Goal: Task Accomplishment & Management: Use online tool/utility

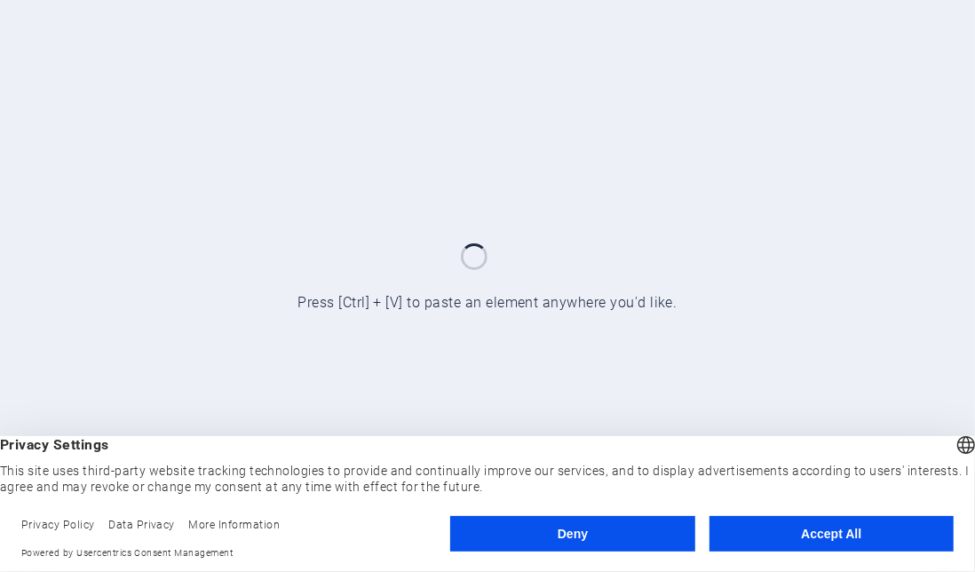
click at [631, 531] on button "Deny" at bounding box center [572, 534] width 244 height 36
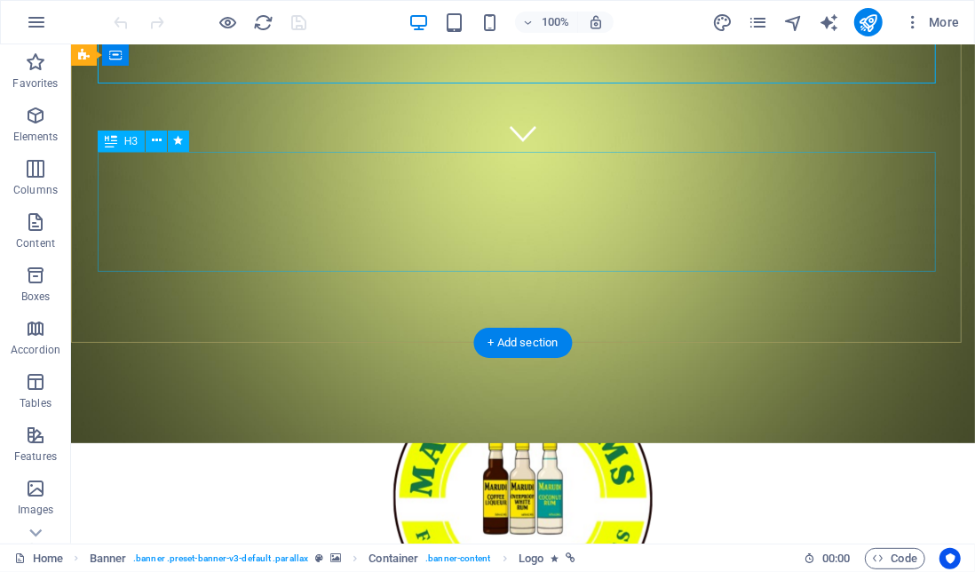
scroll to position [344, 0]
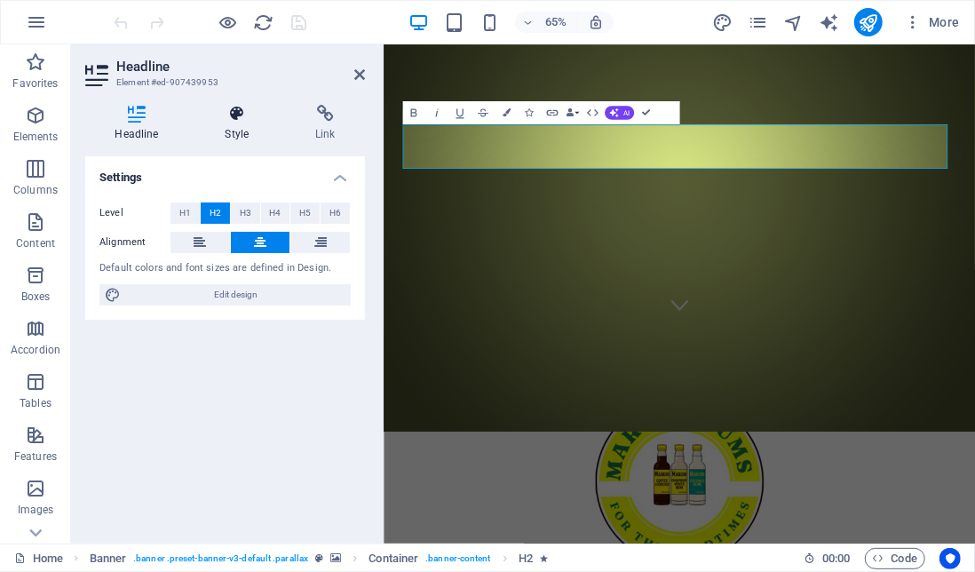
click at [230, 126] on h4 "Style" at bounding box center [240, 123] width 91 height 37
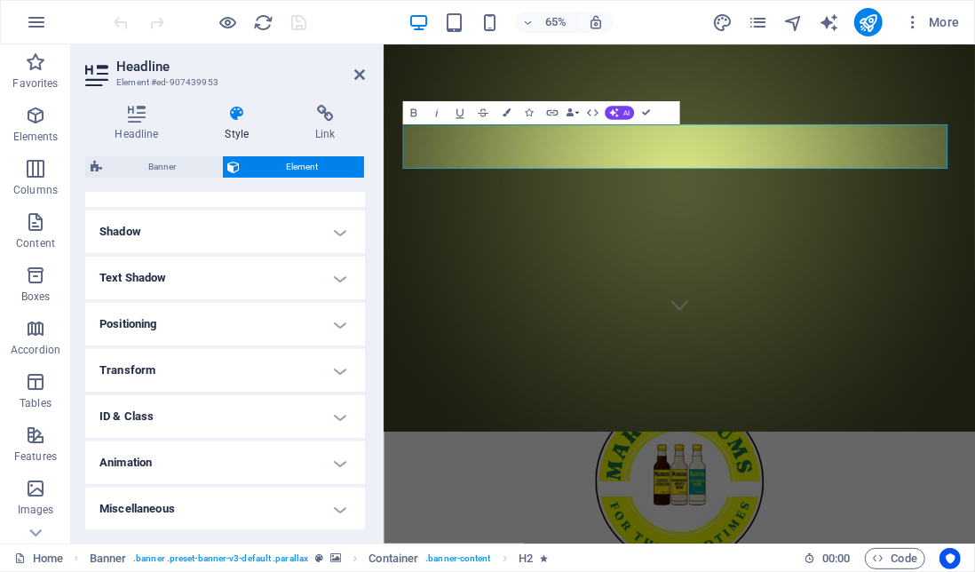
scroll to position [412, 0]
click at [313, 506] on h4 "Miscellaneous" at bounding box center [225, 509] width 280 height 43
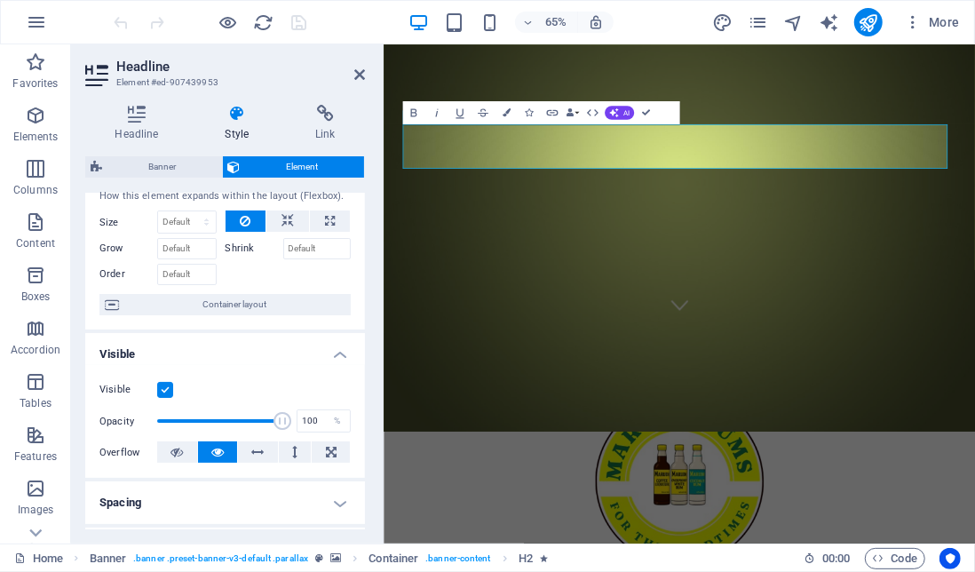
scroll to position [0, 0]
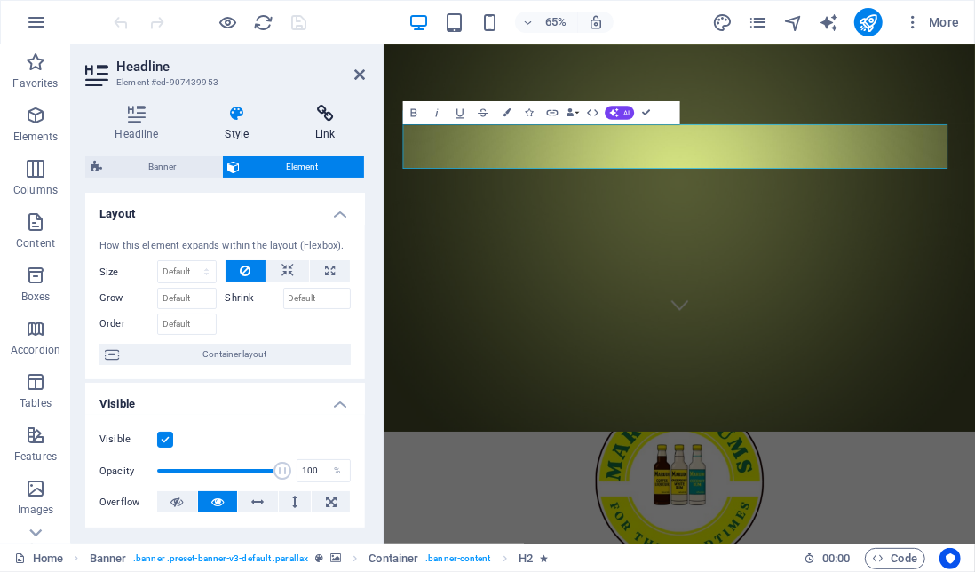
click at [321, 131] on h4 "Link" at bounding box center [325, 123] width 79 height 37
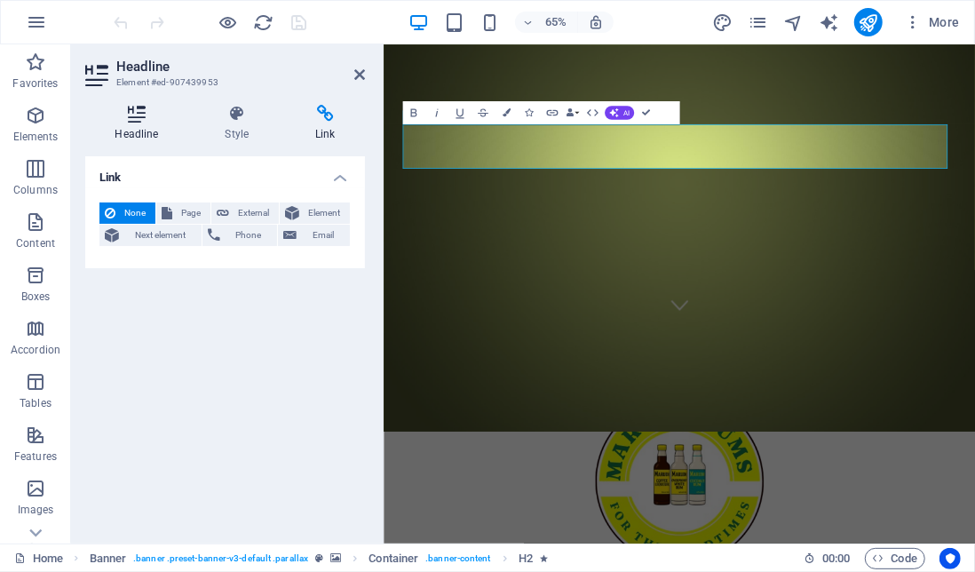
click at [131, 126] on h4 "Headline" at bounding box center [140, 123] width 110 height 37
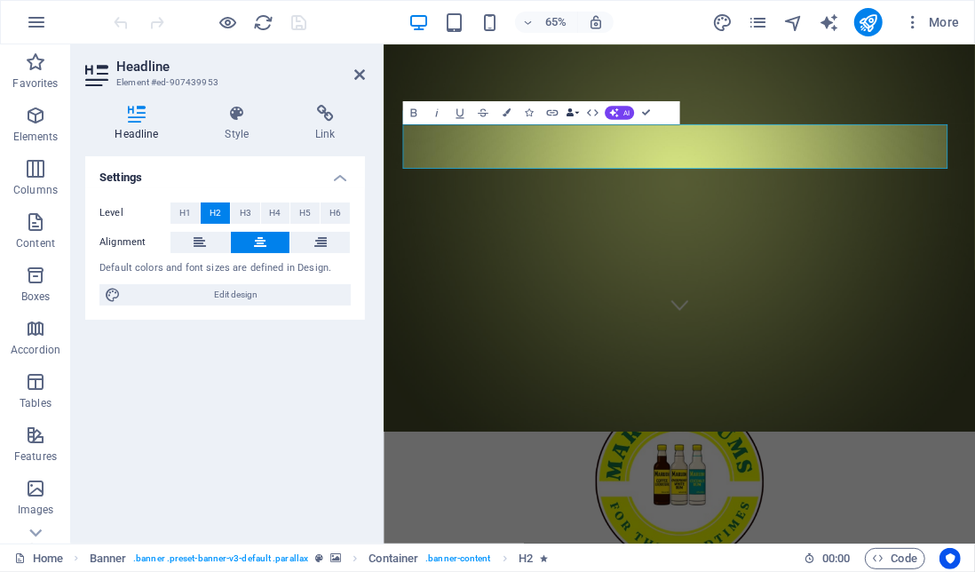
click at [575, 113] on button "Data Bindings" at bounding box center [573, 112] width 16 height 23
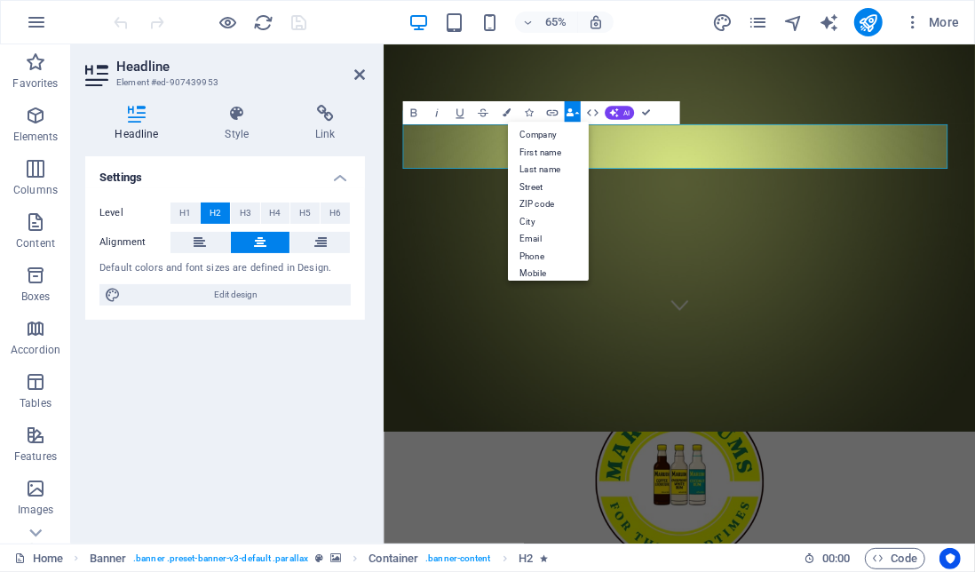
click at [575, 113] on button "Data Bindings" at bounding box center [573, 112] width 16 height 23
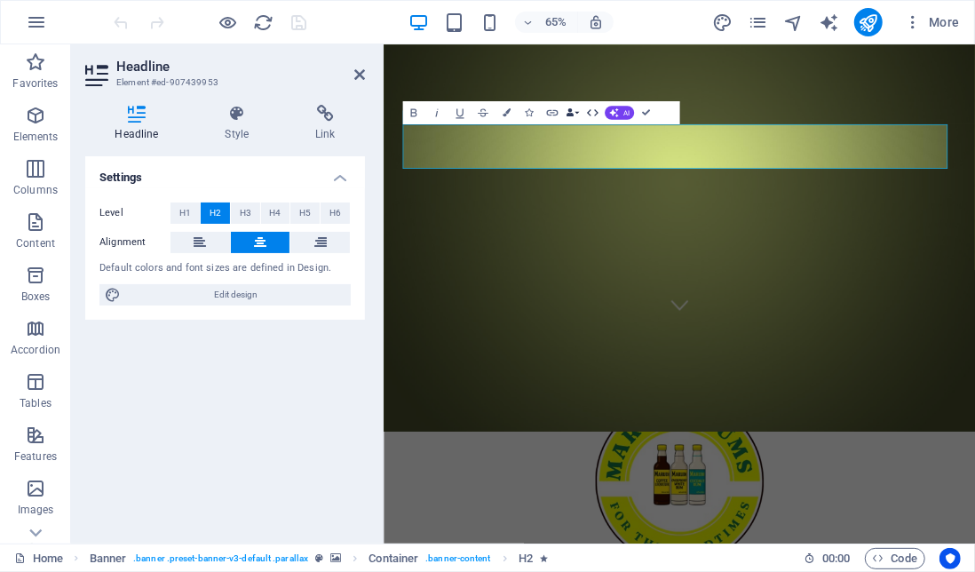
click at [597, 112] on icon "button" at bounding box center [593, 112] width 12 height 7
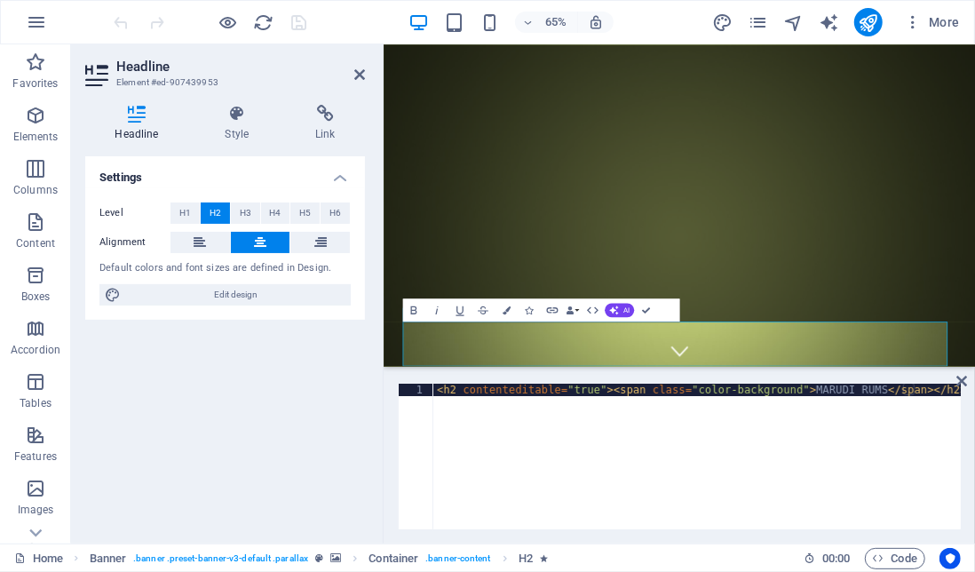
click at [268, 393] on div "Settings Level H1 H2 H3 H4 H5 H6 Alignment Default colors and font sizes are de…" at bounding box center [225, 342] width 280 height 373
click at [357, 76] on icon at bounding box center [359, 74] width 11 height 14
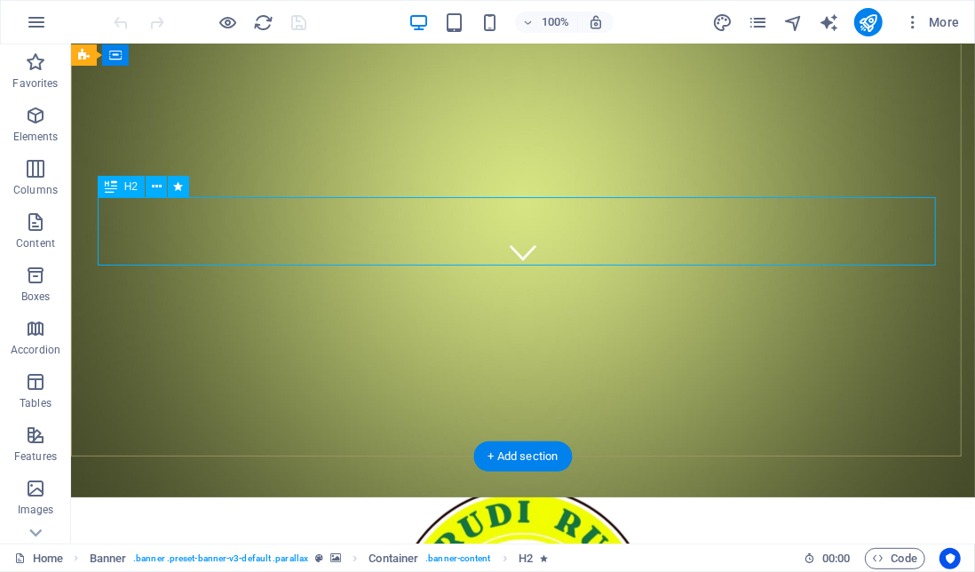
scroll to position [257, 0]
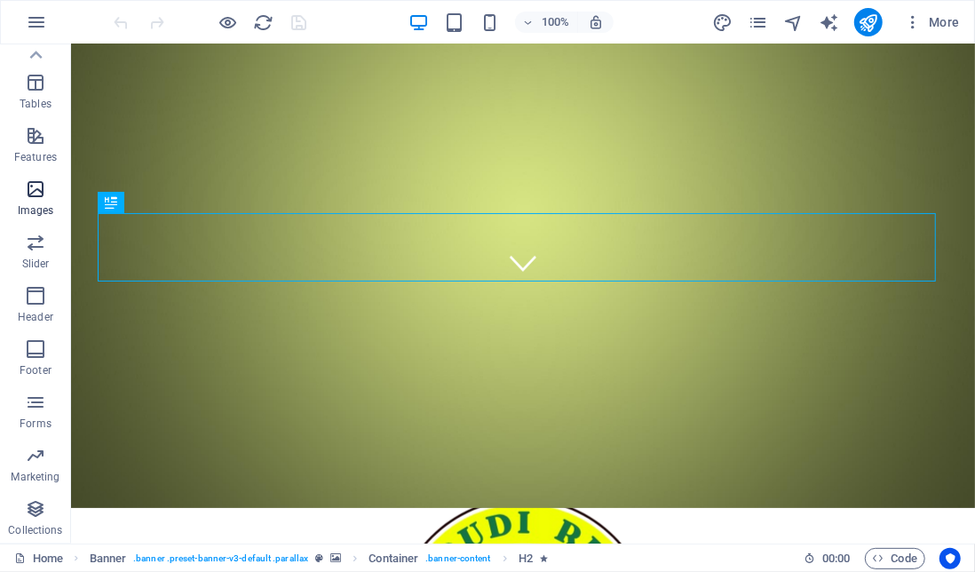
scroll to position [0, 0]
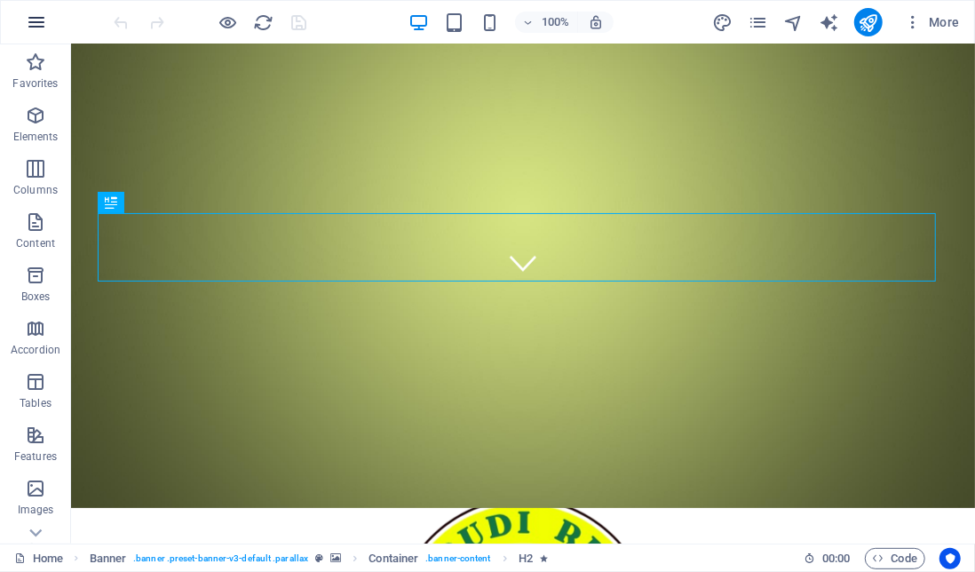
click at [34, 20] on icon "button" at bounding box center [36, 22] width 21 height 21
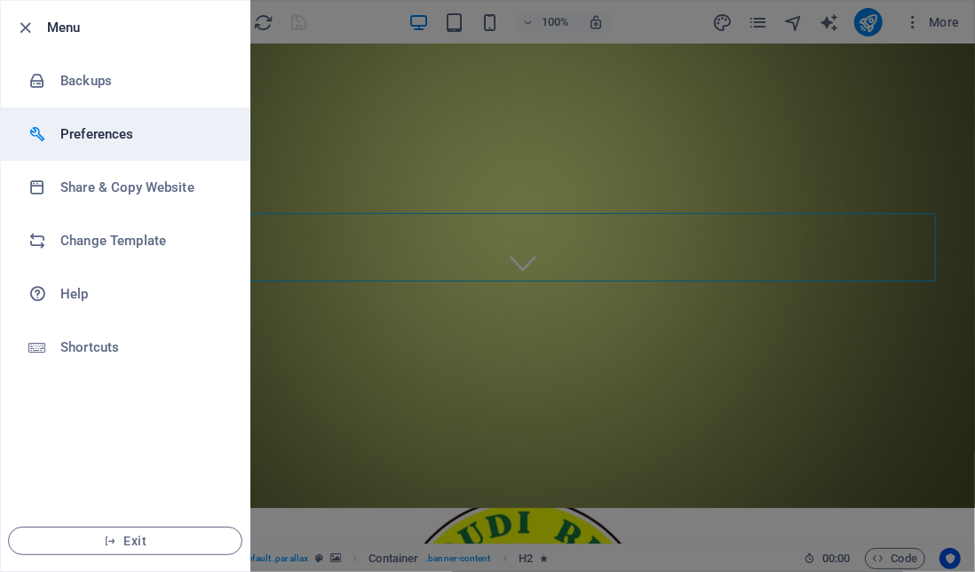
click at [105, 136] on h6 "Preferences" at bounding box center [142, 133] width 164 height 21
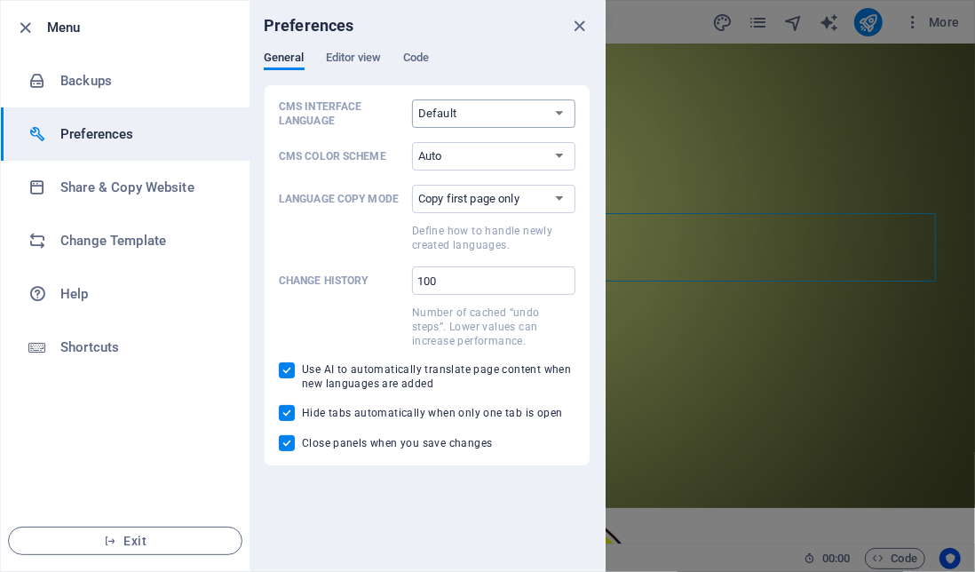
click at [549, 109] on select "Default Deutsch English Español Français Magyar Italiano Nederlands Polski Port…" at bounding box center [493, 113] width 163 height 28
click at [549, 107] on select "Default Deutsch English Español Français Magyar Italiano Nederlands Polski Port…" at bounding box center [493, 113] width 163 height 28
click at [353, 63] on span "Editor view" at bounding box center [354, 59] width 56 height 25
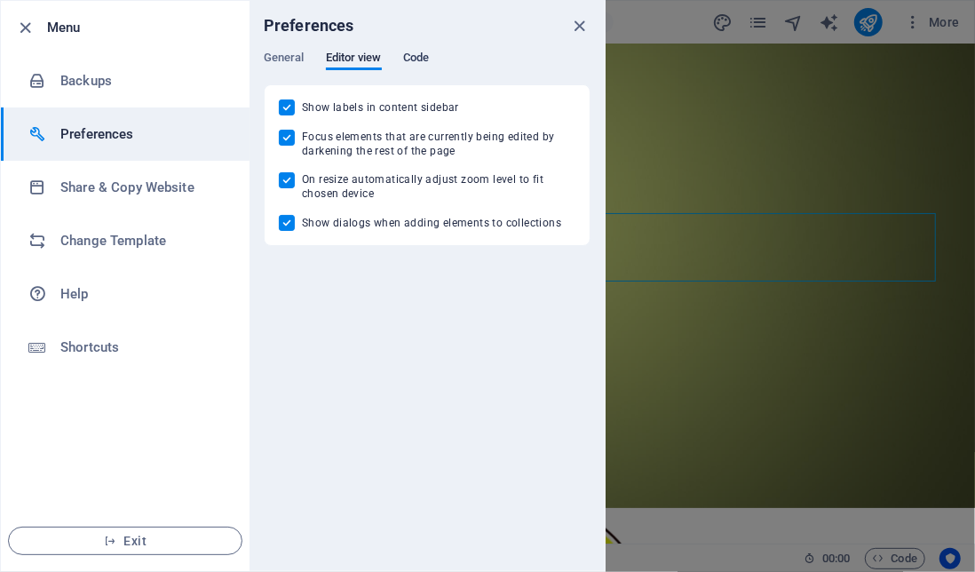
click at [424, 56] on span "Code" at bounding box center [416, 59] width 26 height 25
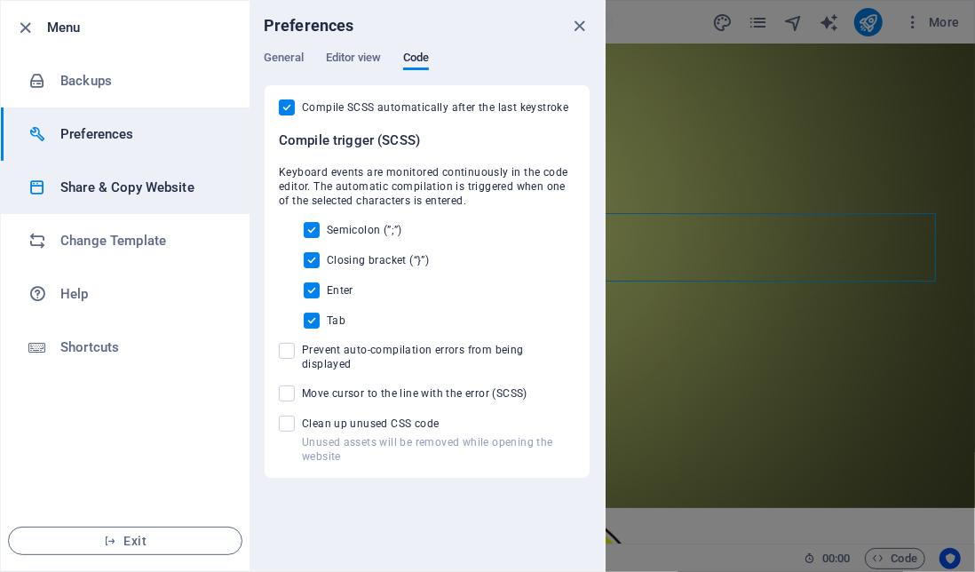
click at [142, 191] on h6 "Share & Copy Website" at bounding box center [142, 187] width 164 height 21
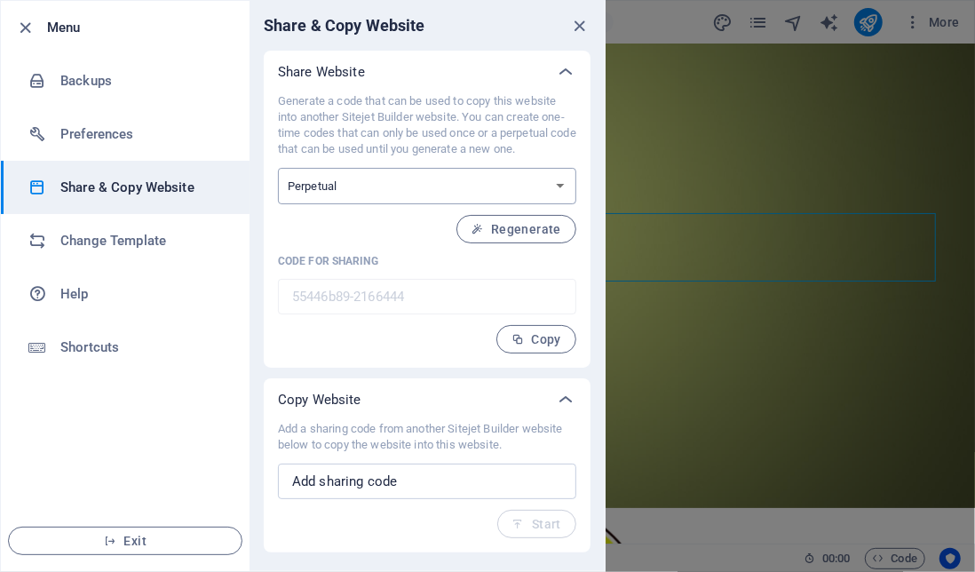
click at [550, 183] on select "One-time Perpetual" at bounding box center [427, 186] width 298 height 36
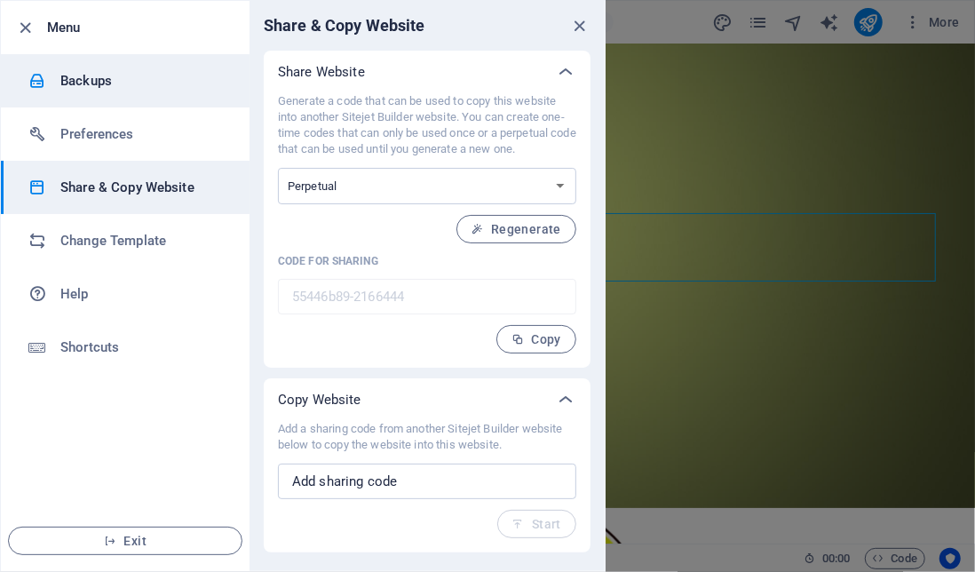
click at [131, 75] on h6 "Backups" at bounding box center [142, 80] width 164 height 21
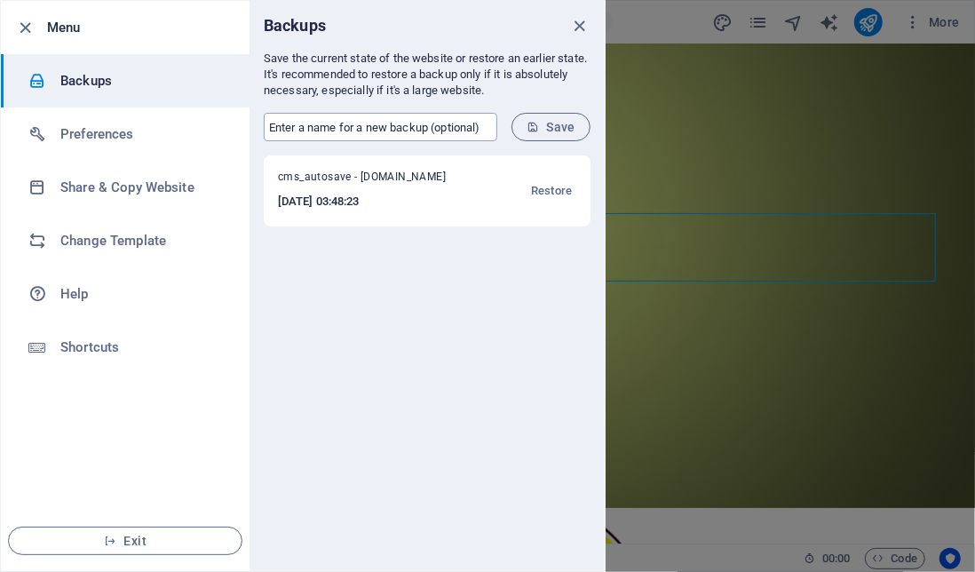
click at [417, 129] on input "text" at bounding box center [380, 127] width 233 height 28
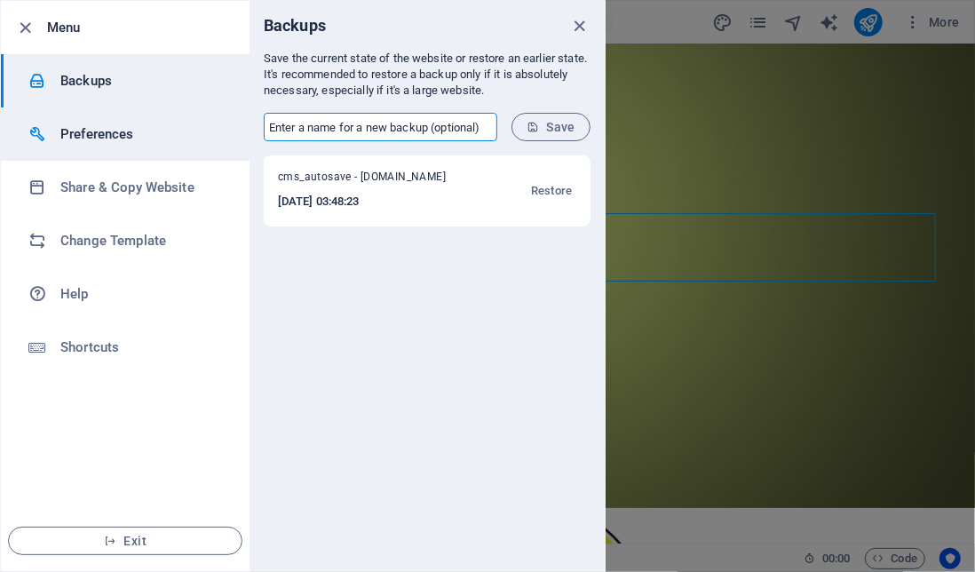
click at [130, 142] on h6 "Preferences" at bounding box center [142, 133] width 164 height 21
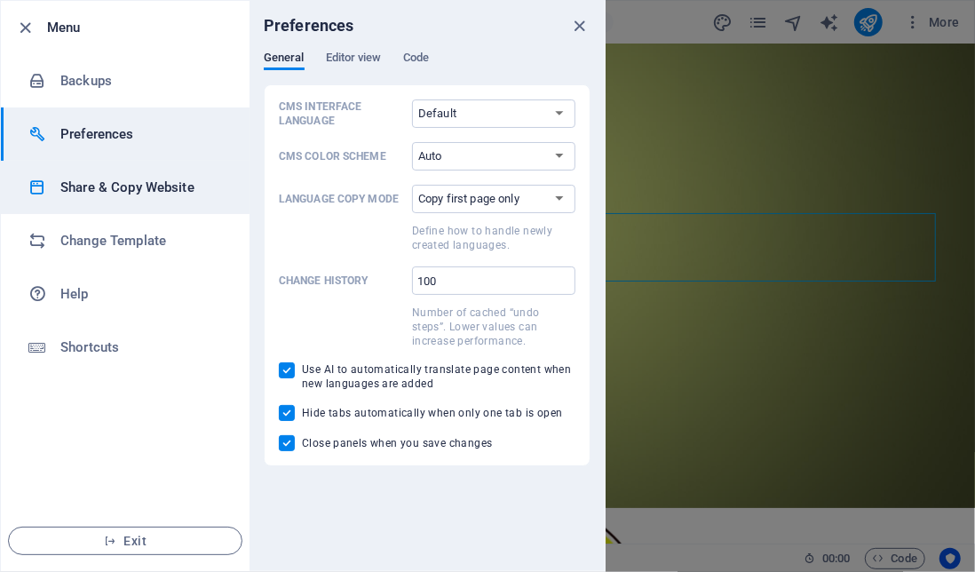
click at [154, 180] on h6 "Share & Copy Website" at bounding box center [142, 187] width 164 height 21
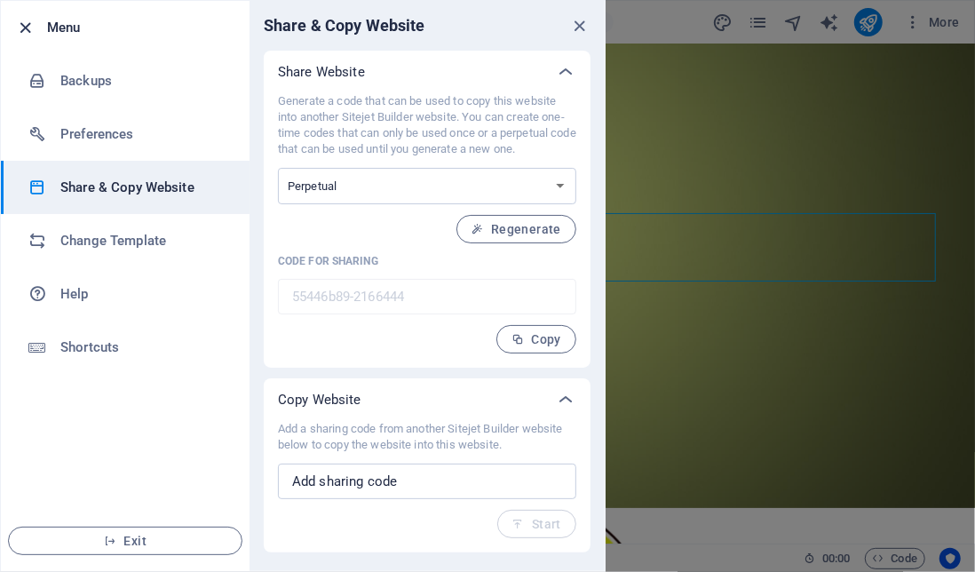
click at [23, 30] on icon "button" at bounding box center [26, 28] width 20 height 20
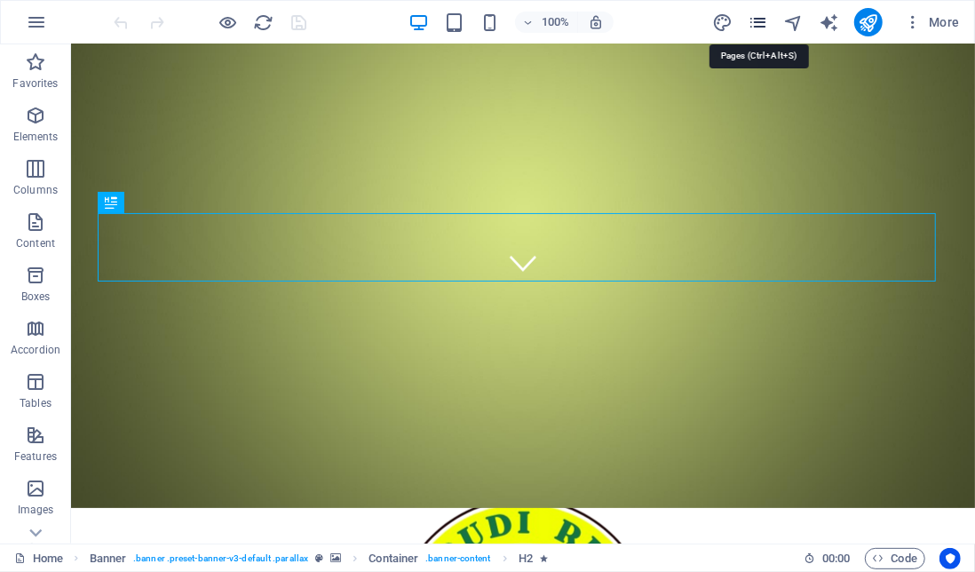
click at [764, 19] on icon "pages" at bounding box center [758, 22] width 20 height 20
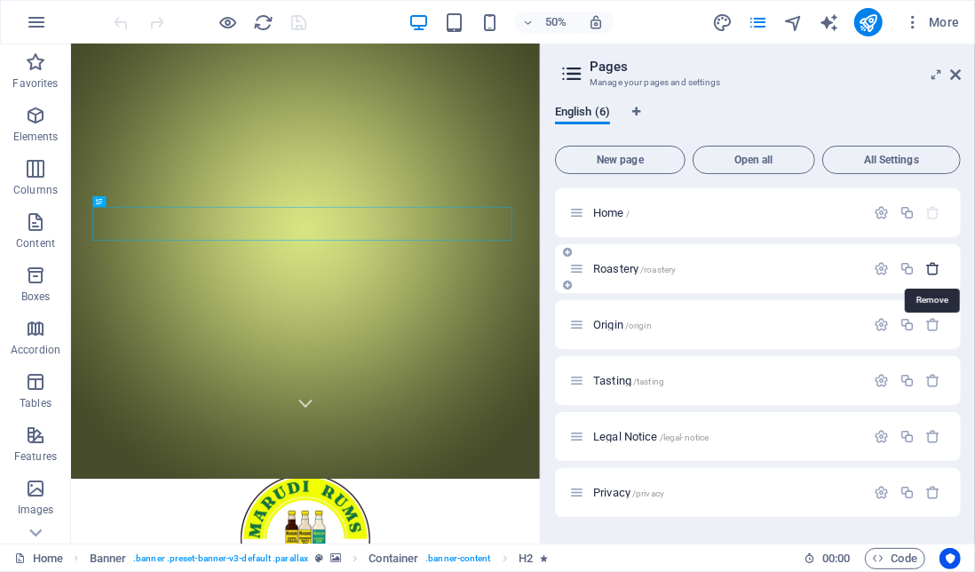
click at [938, 267] on icon "button" at bounding box center [933, 268] width 15 height 15
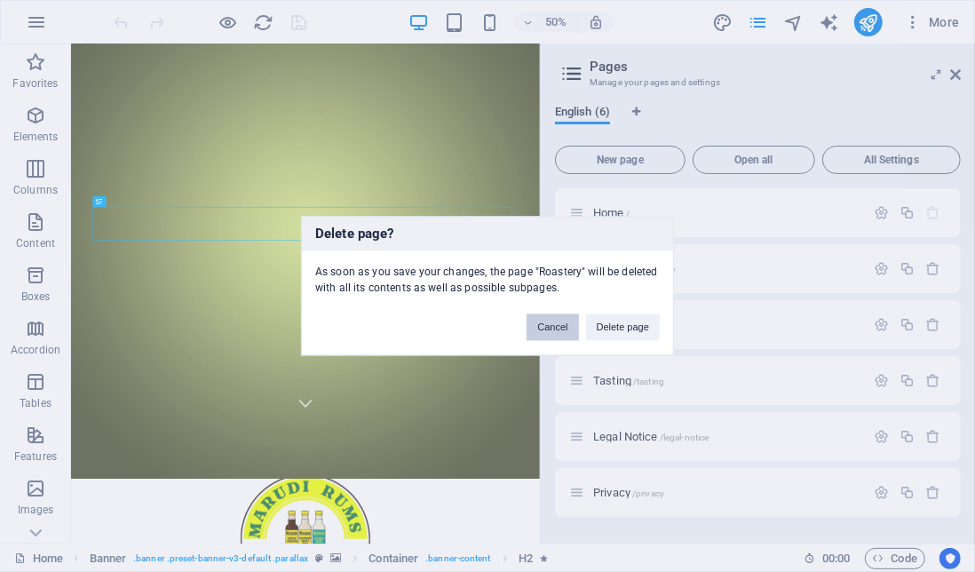
click at [558, 329] on button "Cancel" at bounding box center [551, 327] width 51 height 27
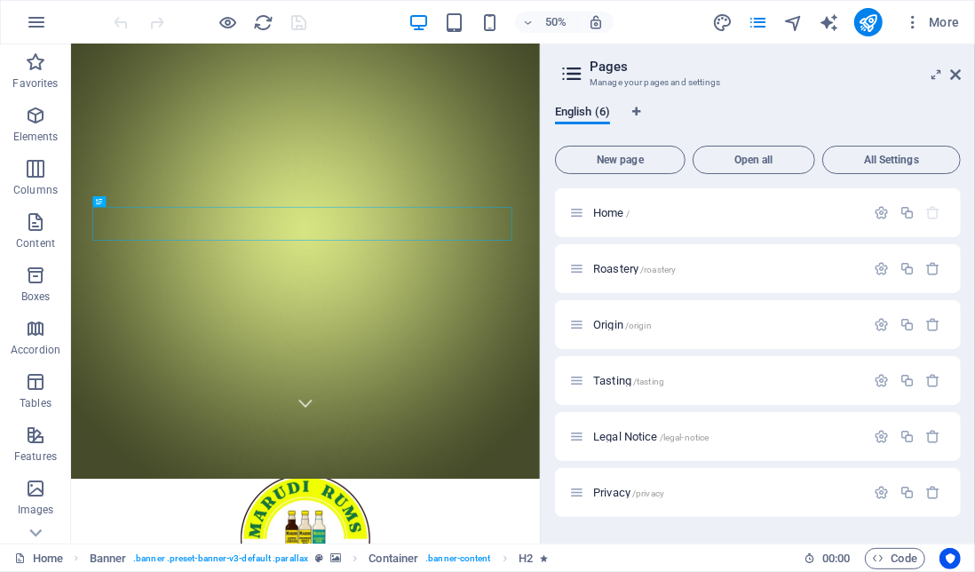
click at [572, 73] on icon at bounding box center [571, 73] width 27 height 25
click at [936, 77] on icon at bounding box center [936, 74] width 0 height 14
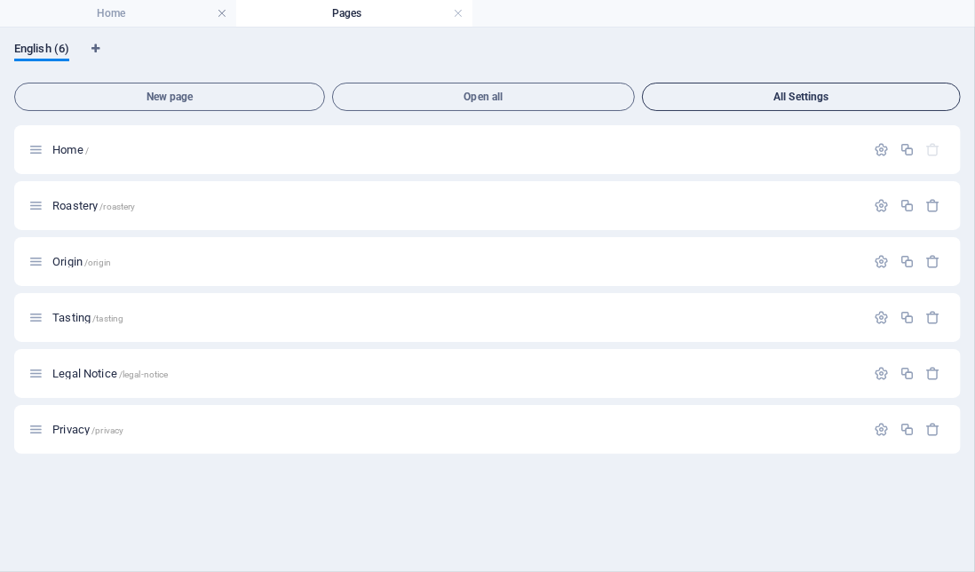
click at [818, 87] on button "All Settings" at bounding box center [801, 97] width 319 height 28
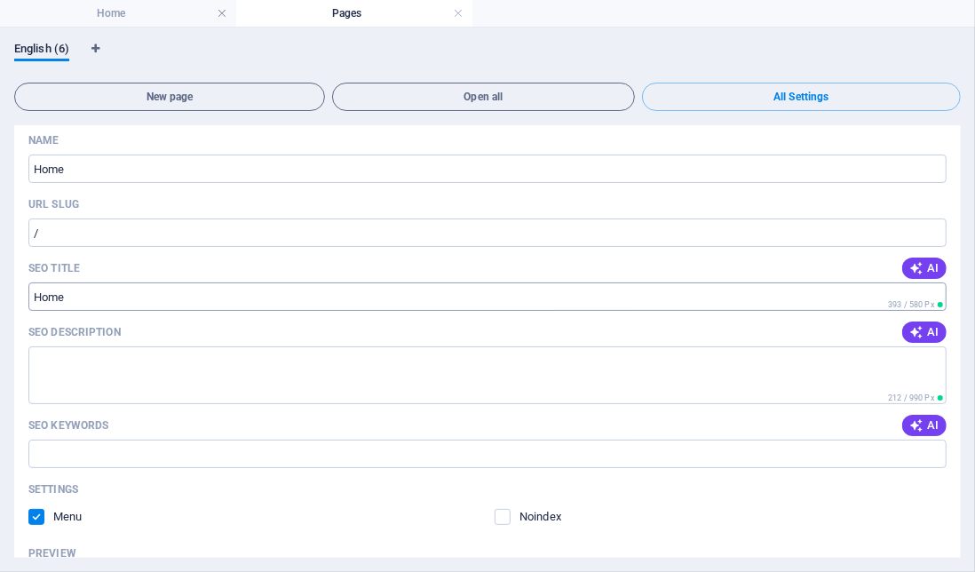
scroll to position [51, 0]
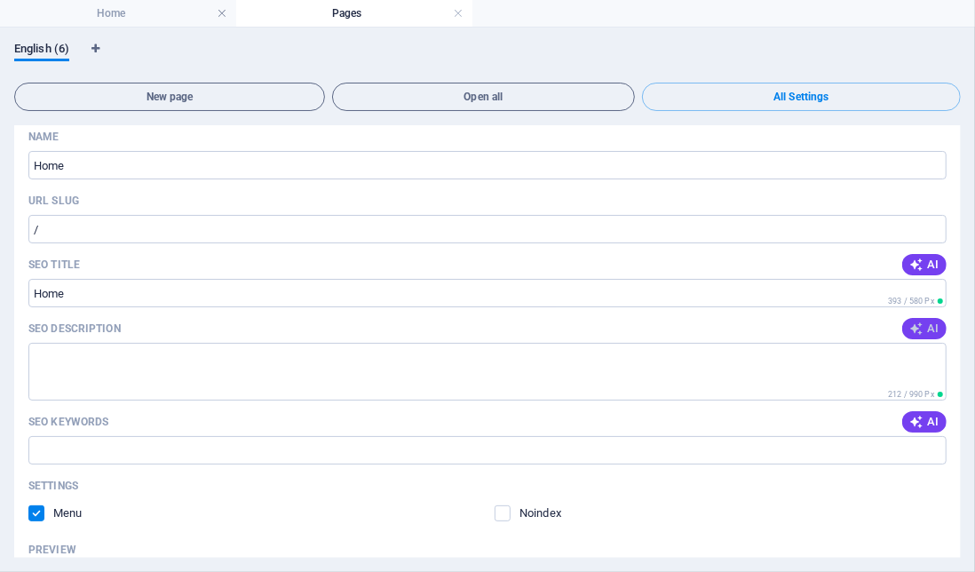
click at [920, 327] on icon "button" at bounding box center [916, 328] width 14 height 14
type textarea "Discover Marudi Rums: Premium Jamaican rum, coffee liqueur, and coconut rum cra…"
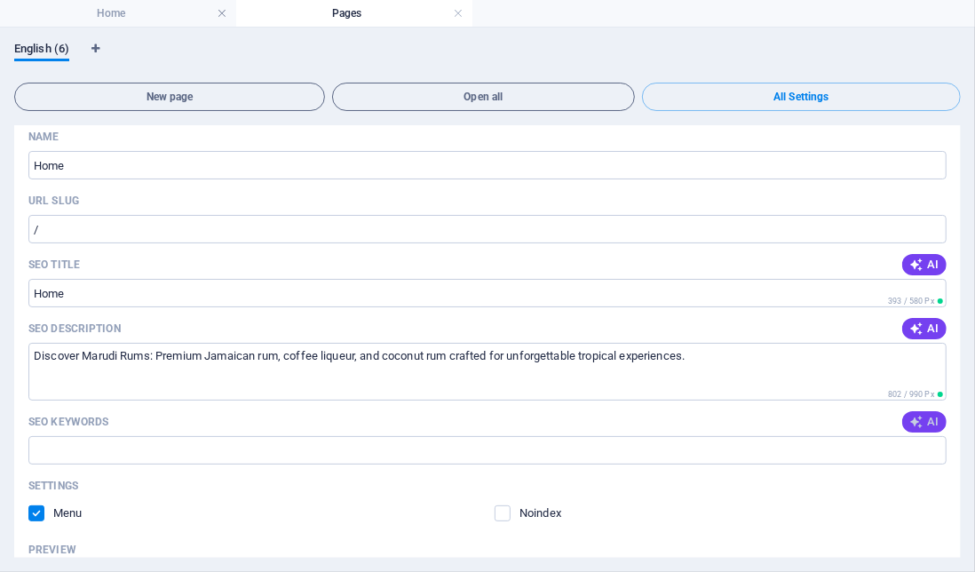
click at [925, 421] on span "AI" at bounding box center [924, 422] width 30 height 14
type input "Marudi Rums, Jamaican Overproof Rum, Blue Mountain Coffee Liqueur, Coconut Rum,…"
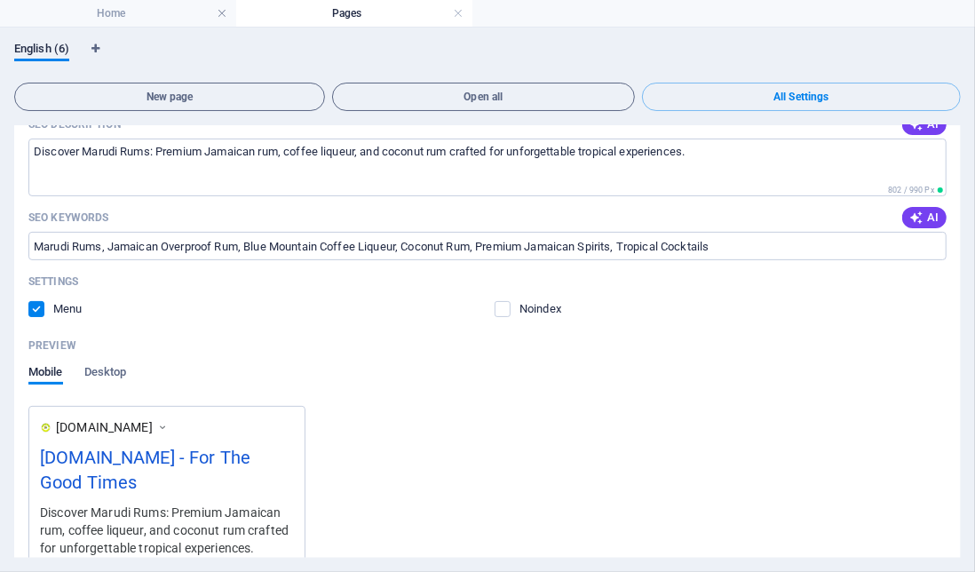
scroll to position [0, 0]
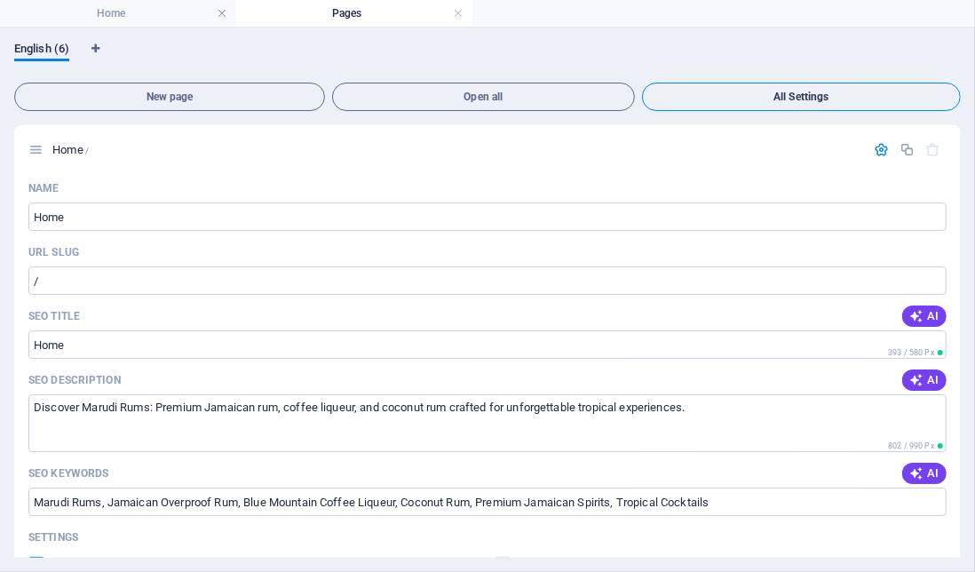
click at [785, 102] on button "All Settings" at bounding box center [801, 97] width 319 height 28
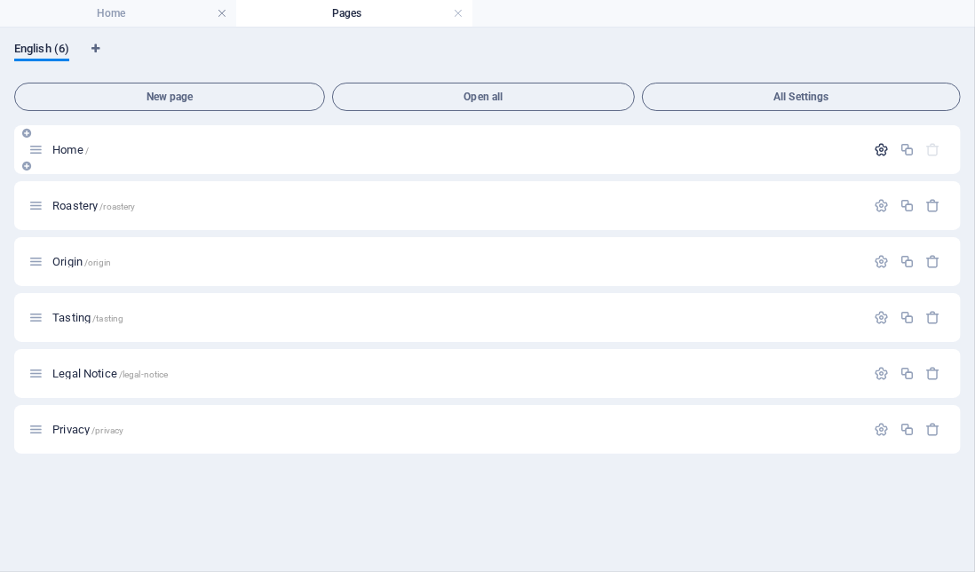
click at [882, 151] on icon "button" at bounding box center [881, 149] width 15 height 15
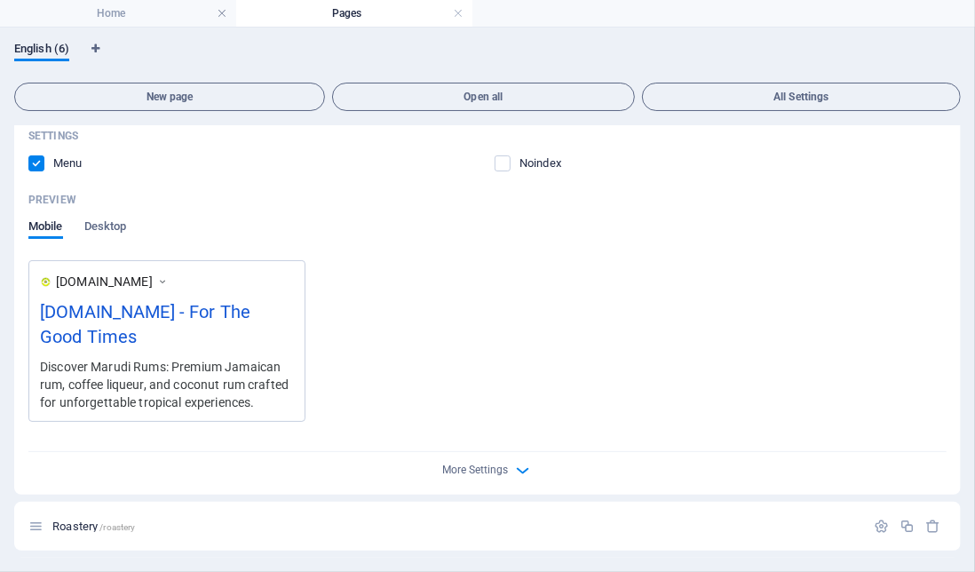
scroll to position [395, 0]
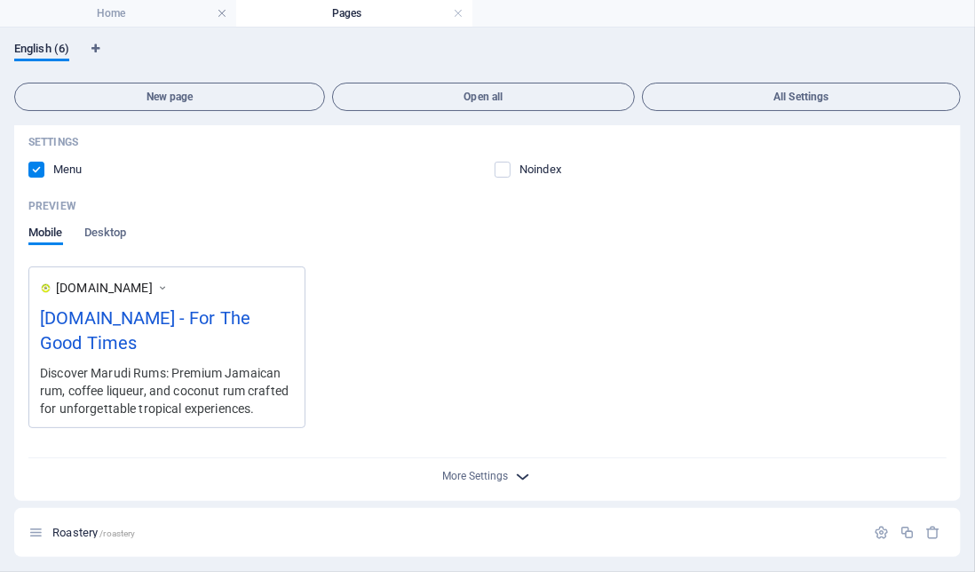
click at [518, 468] on icon "button" at bounding box center [522, 476] width 20 height 20
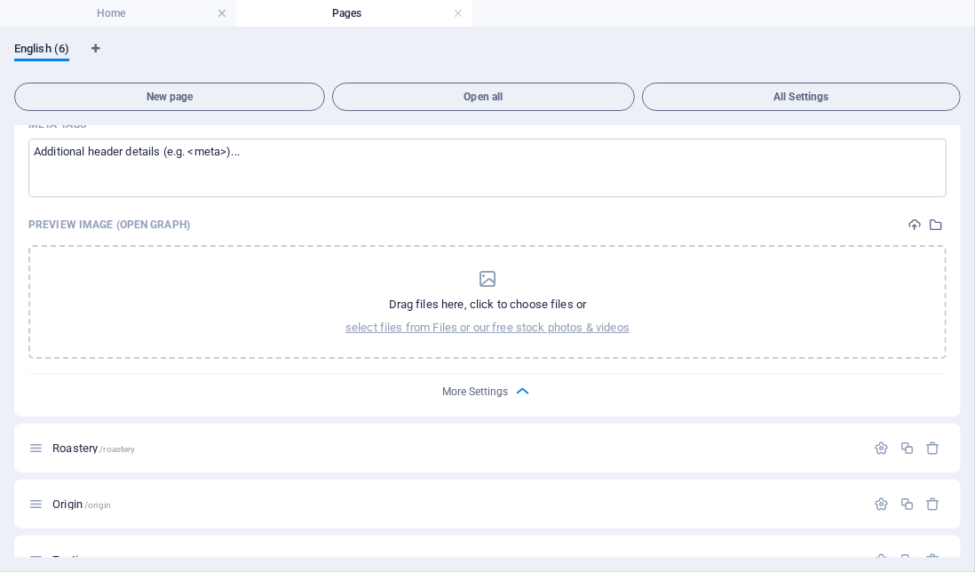
scroll to position [724, 0]
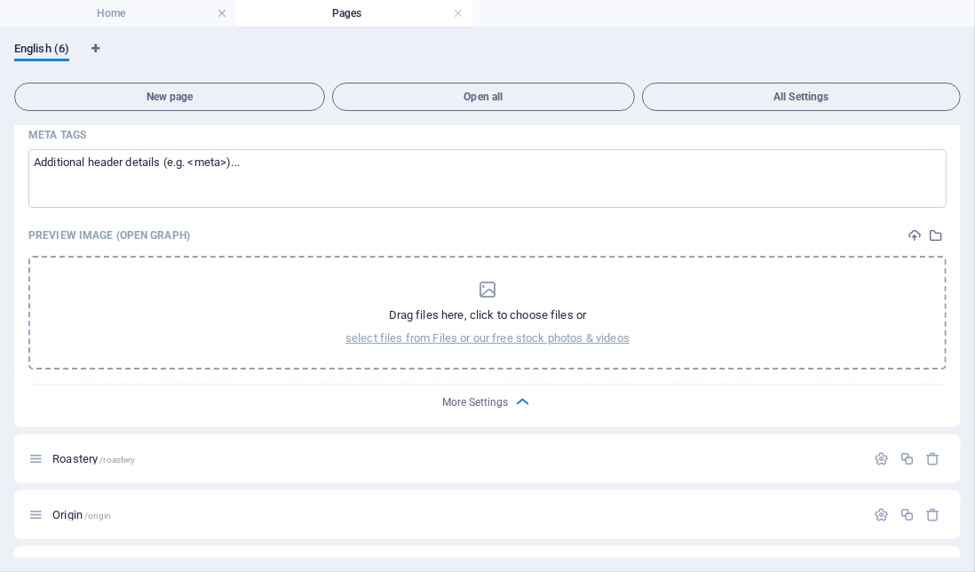
click at [542, 345] on div "Drag files here, click to choose files or select files from Files or our free s…" at bounding box center [487, 313] width 918 height 114
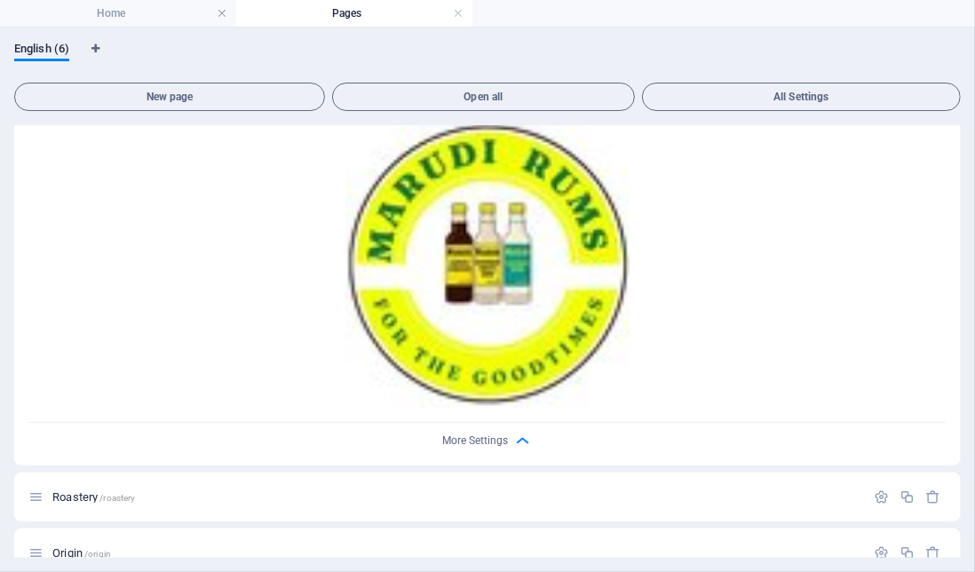
scroll to position [860, 0]
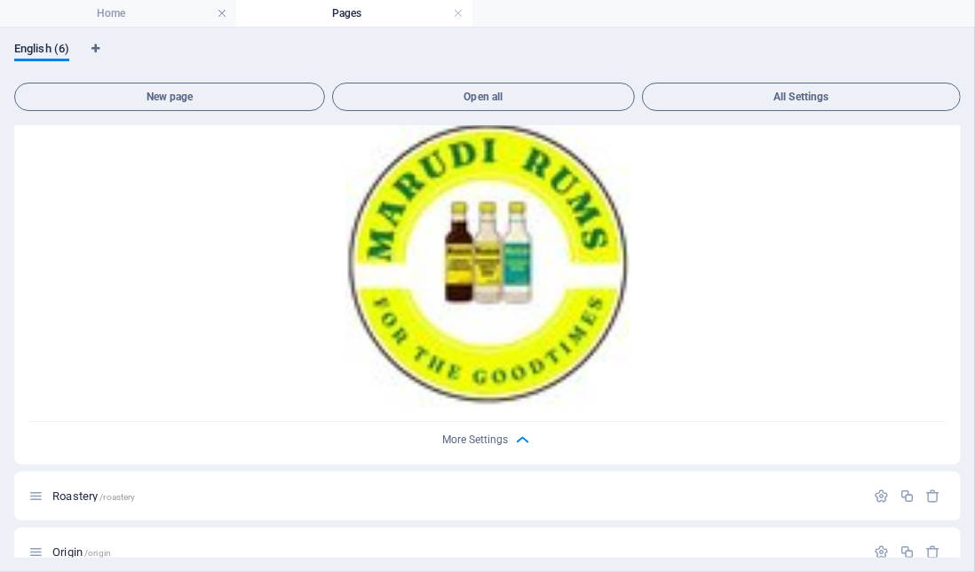
click at [520, 339] on img at bounding box center [487, 263] width 284 height 287
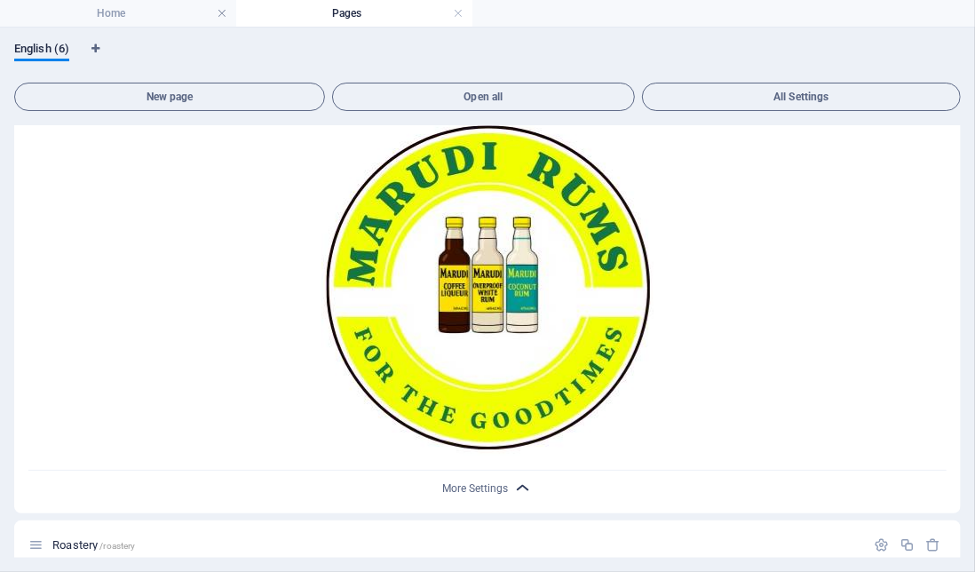
click at [510, 489] on div "More Settings" at bounding box center [487, 485] width 918 height 28
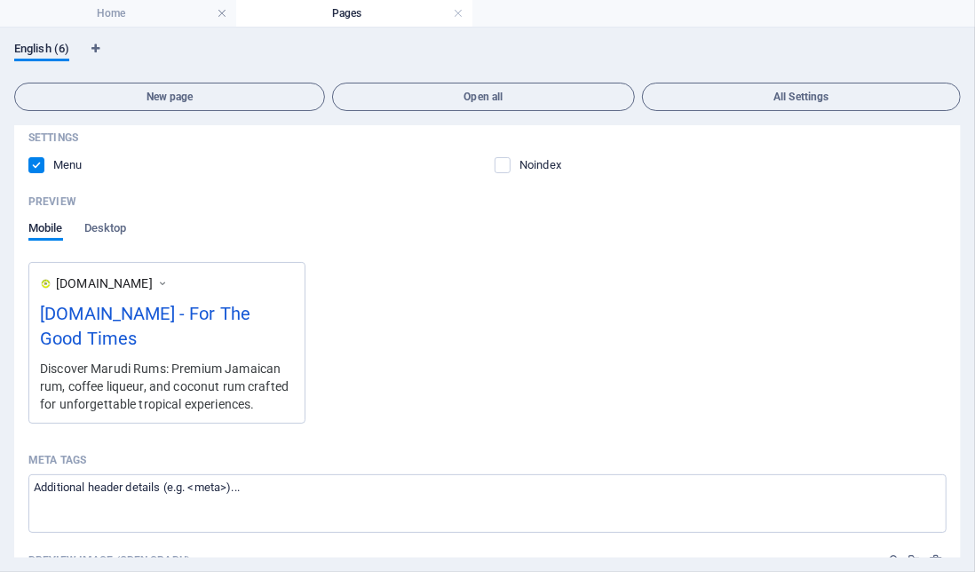
scroll to position [400, 0]
click at [107, 234] on span "Desktop" at bounding box center [105, 230] width 43 height 25
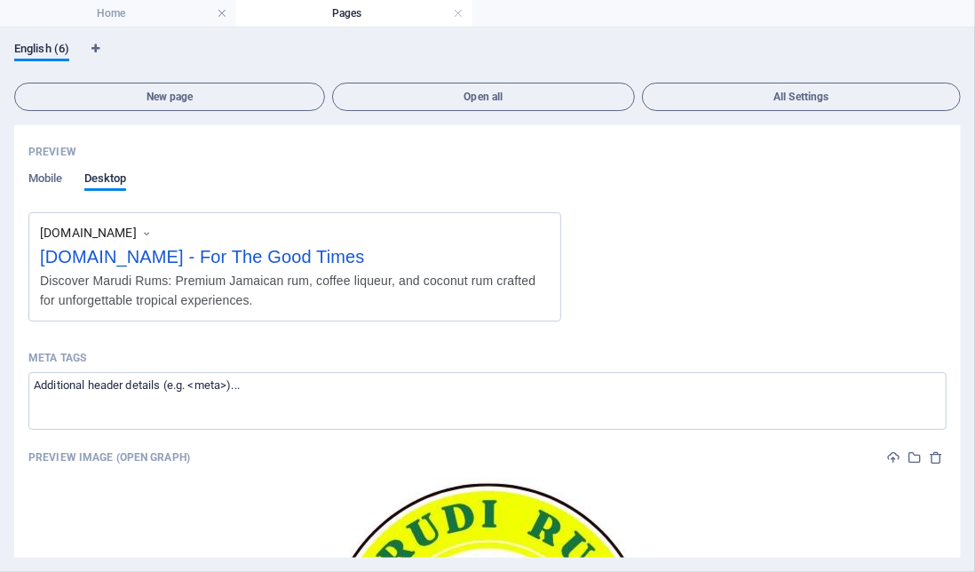
scroll to position [444, 0]
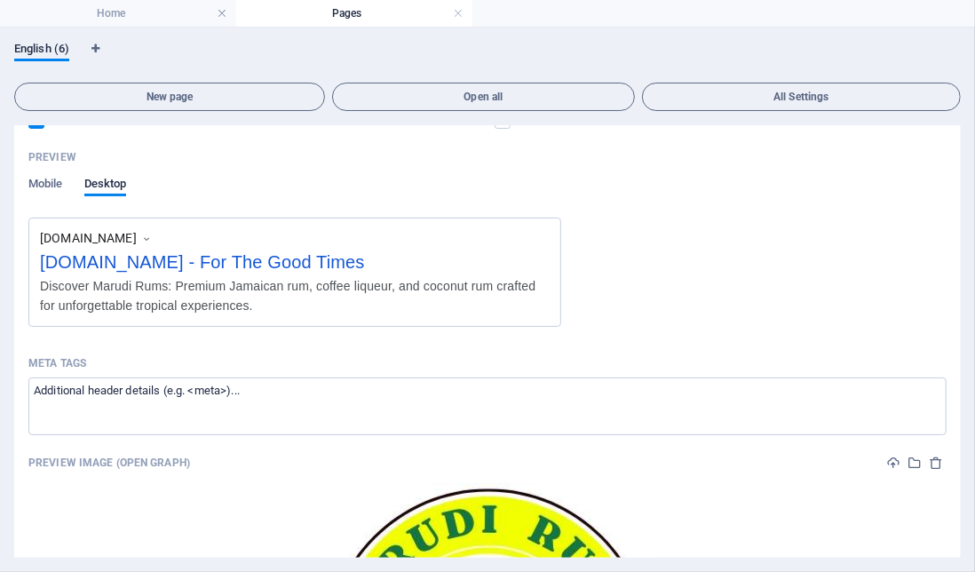
click at [153, 235] on icon at bounding box center [146, 238] width 12 height 16
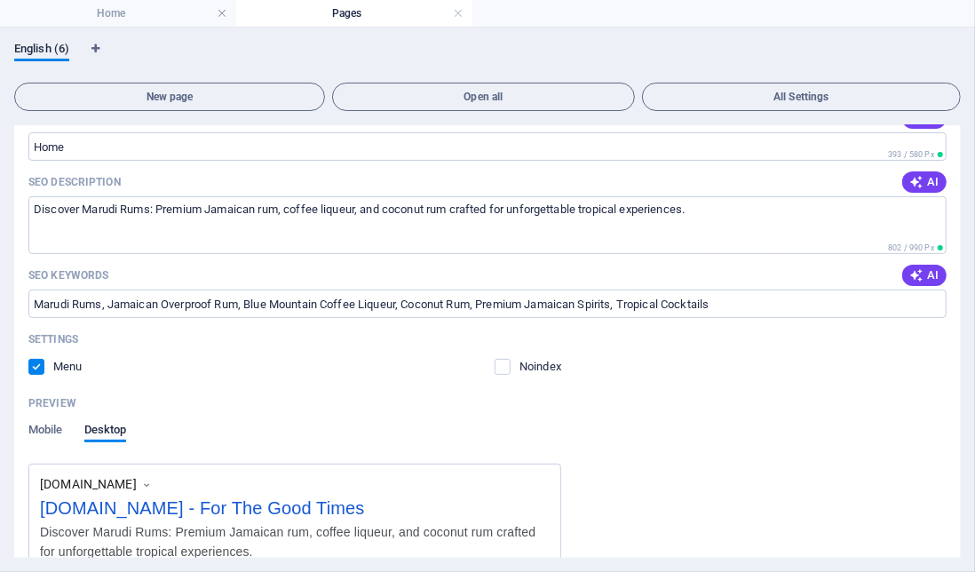
scroll to position [0, 0]
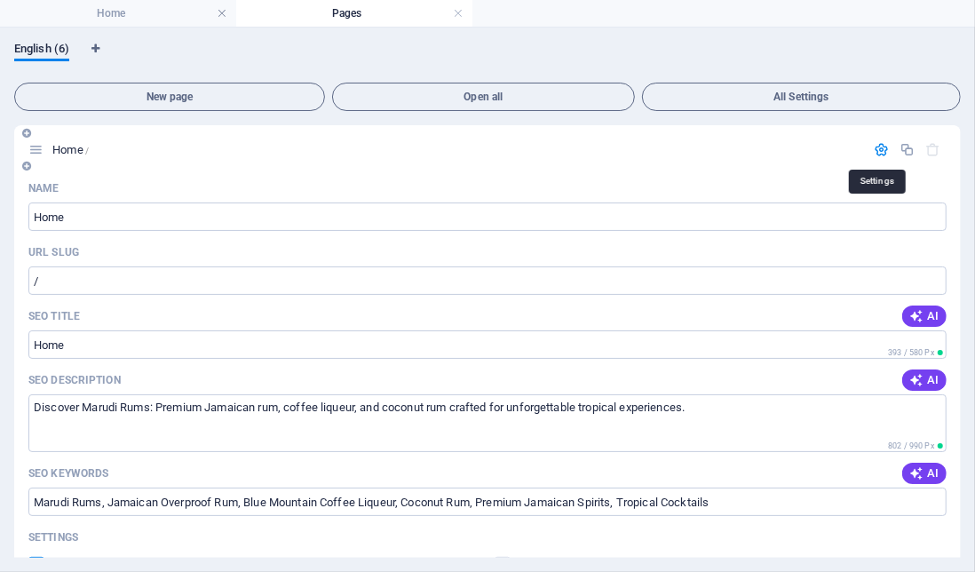
click at [878, 150] on icon "button" at bounding box center [881, 149] width 15 height 15
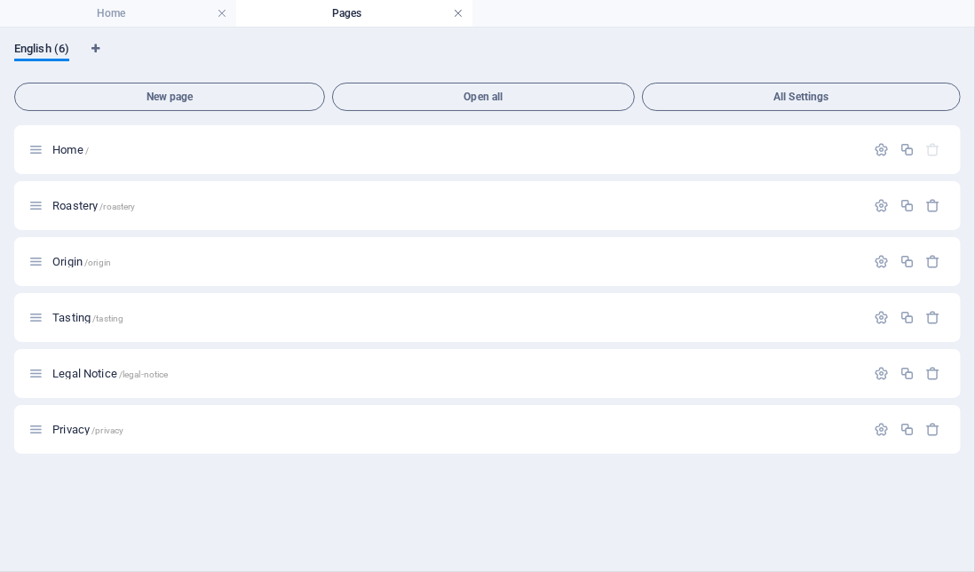
click at [459, 10] on link at bounding box center [458, 13] width 11 height 17
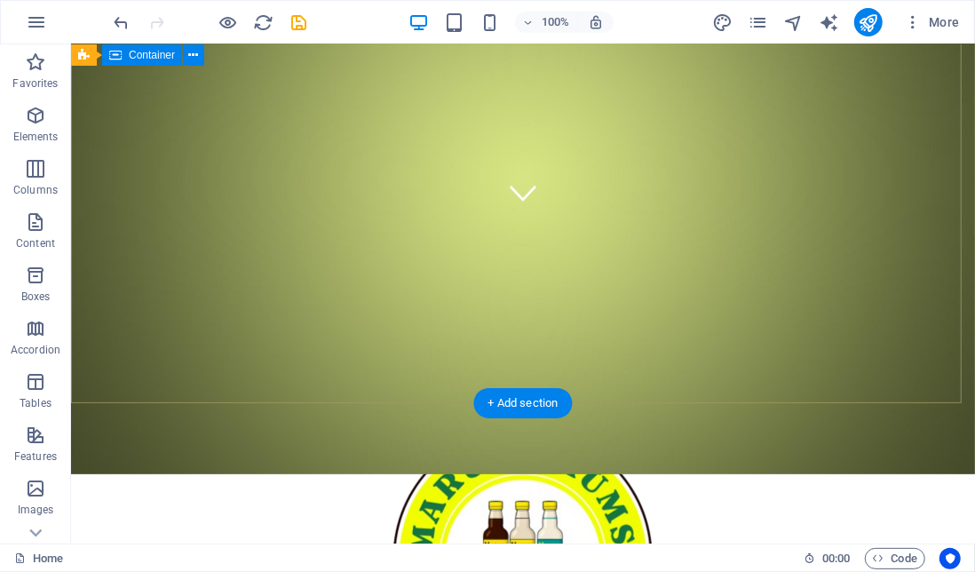
scroll to position [327, 0]
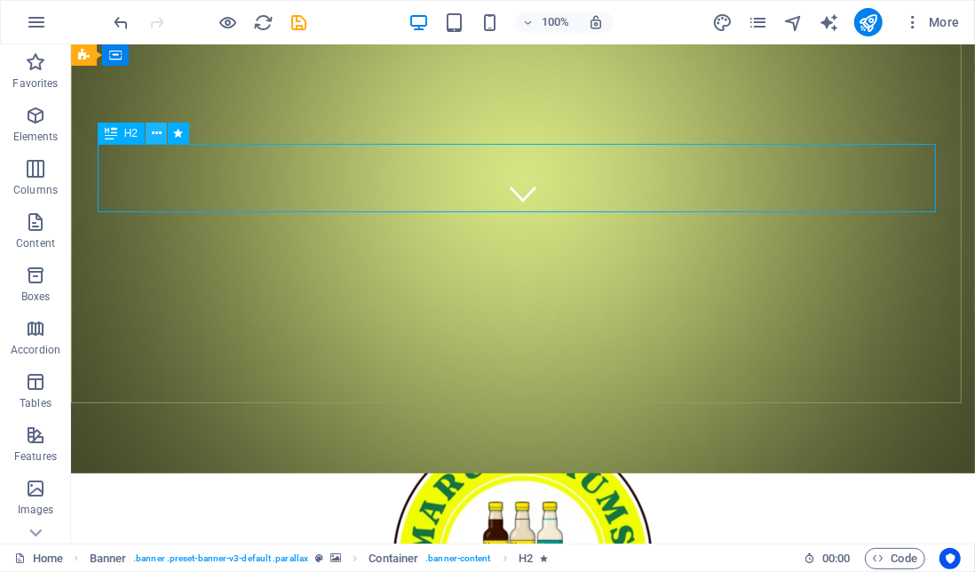
click at [154, 133] on icon at bounding box center [157, 133] width 10 height 19
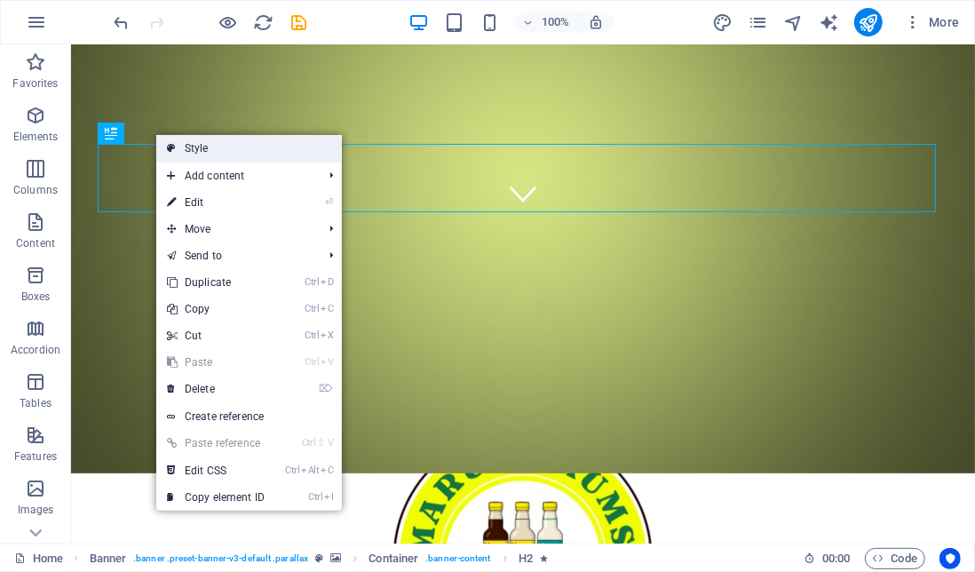
click at [269, 152] on link "Style" at bounding box center [249, 148] width 186 height 27
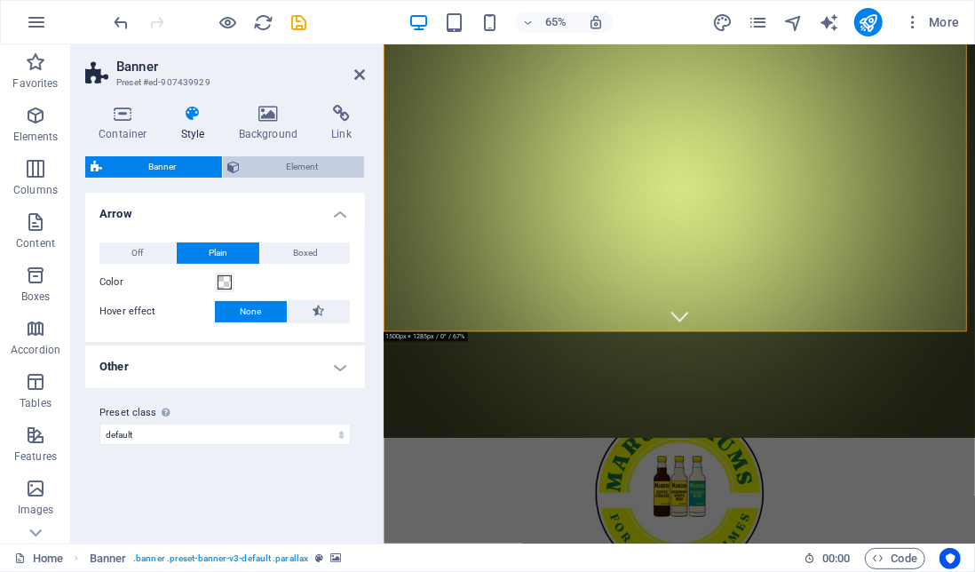
click at [299, 169] on span "Element" at bounding box center [303, 166] width 114 height 21
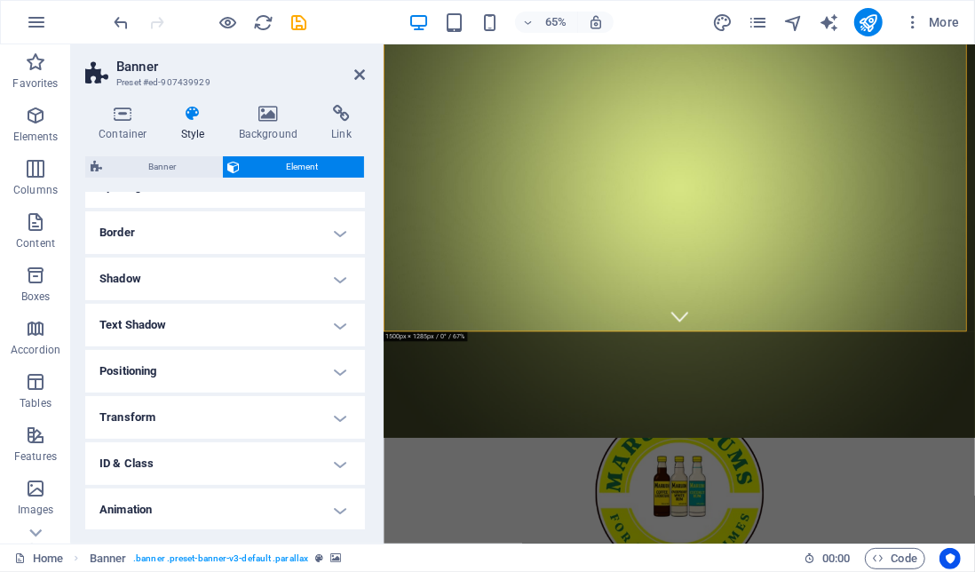
scroll to position [223, 0]
click at [297, 265] on h4 "Text Shadow" at bounding box center [225, 278] width 280 height 43
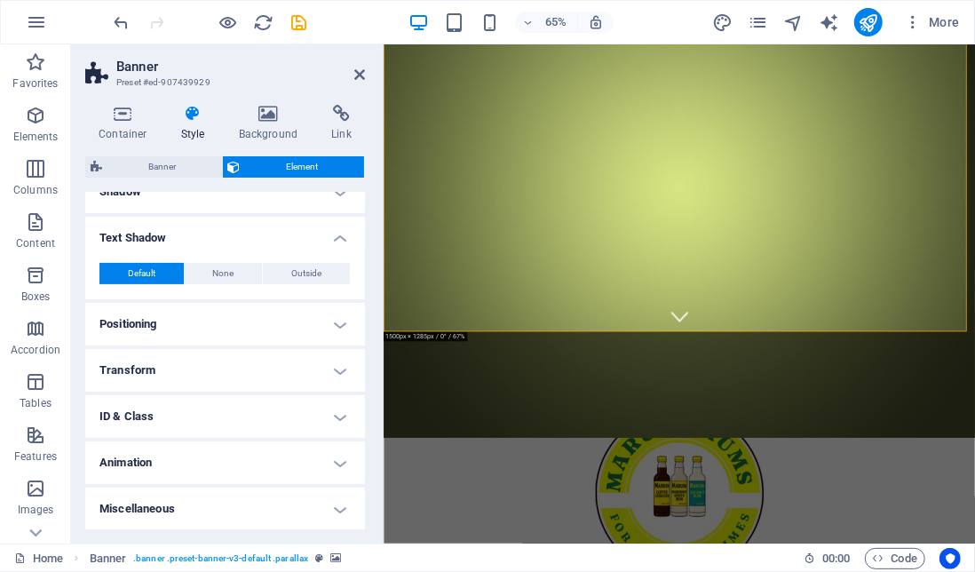
scroll to position [262, 0]
click at [327, 505] on h4 "Miscellaneous" at bounding box center [225, 509] width 280 height 43
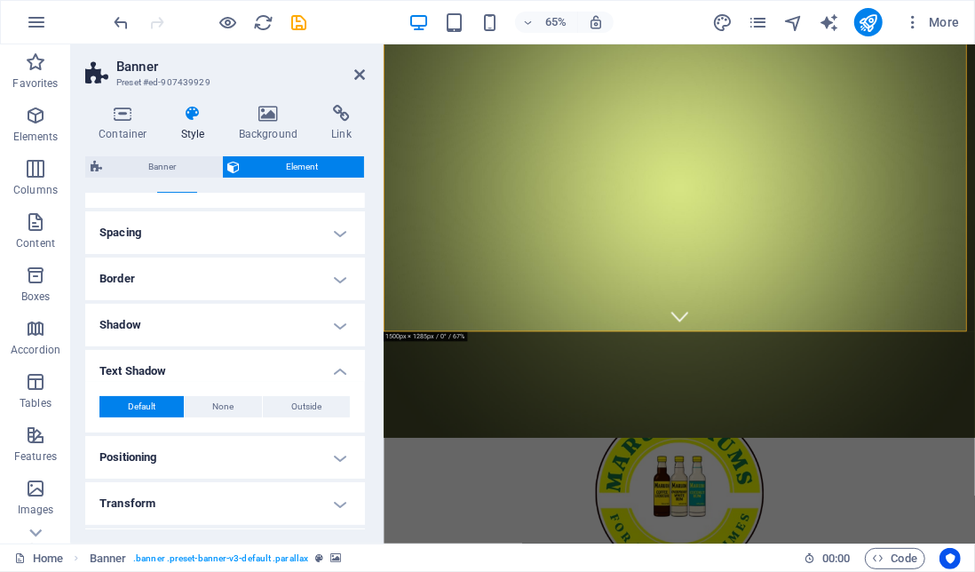
scroll to position [0, 0]
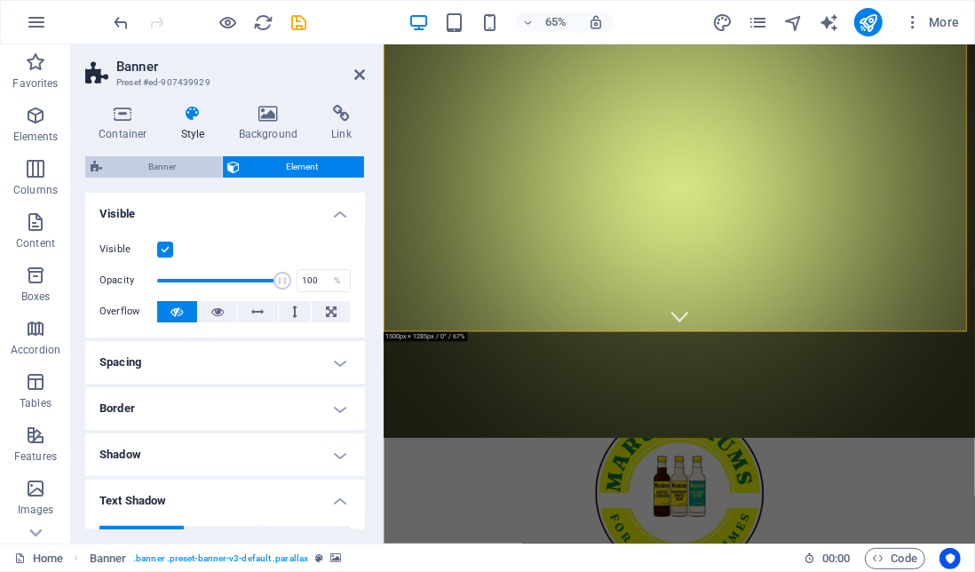
click at [202, 172] on span "Banner" at bounding box center [161, 166] width 109 height 21
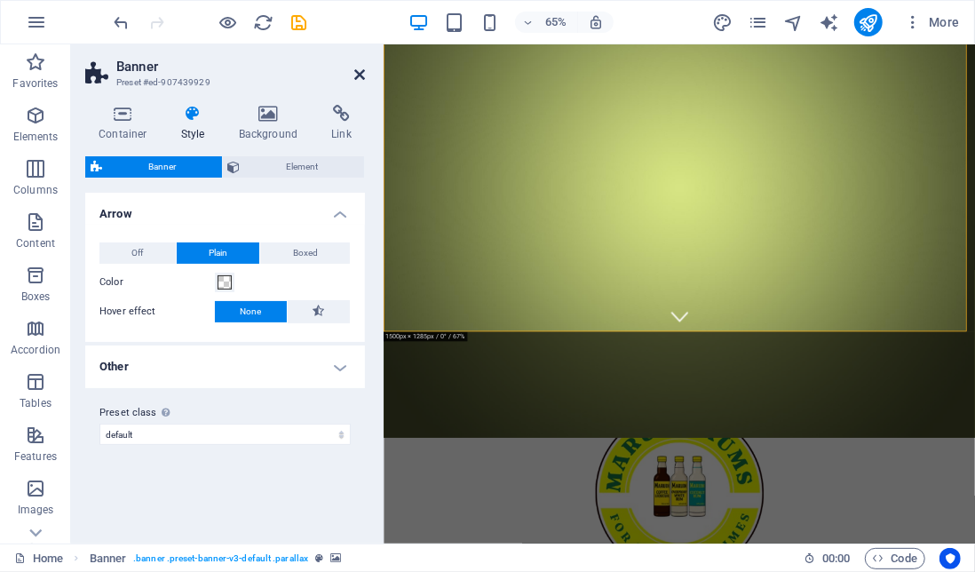
click at [362, 75] on icon at bounding box center [359, 74] width 11 height 14
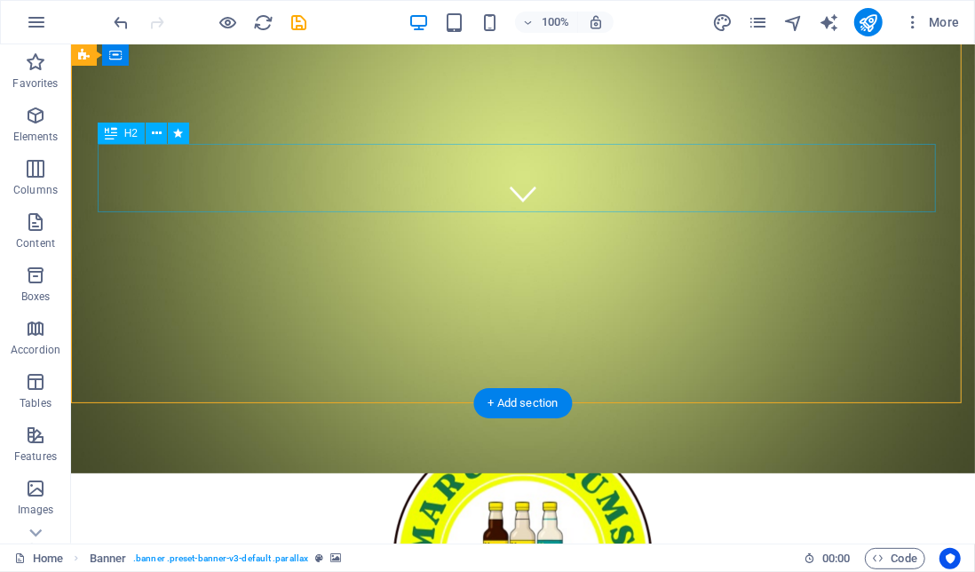
click at [110, 134] on icon at bounding box center [111, 133] width 12 height 21
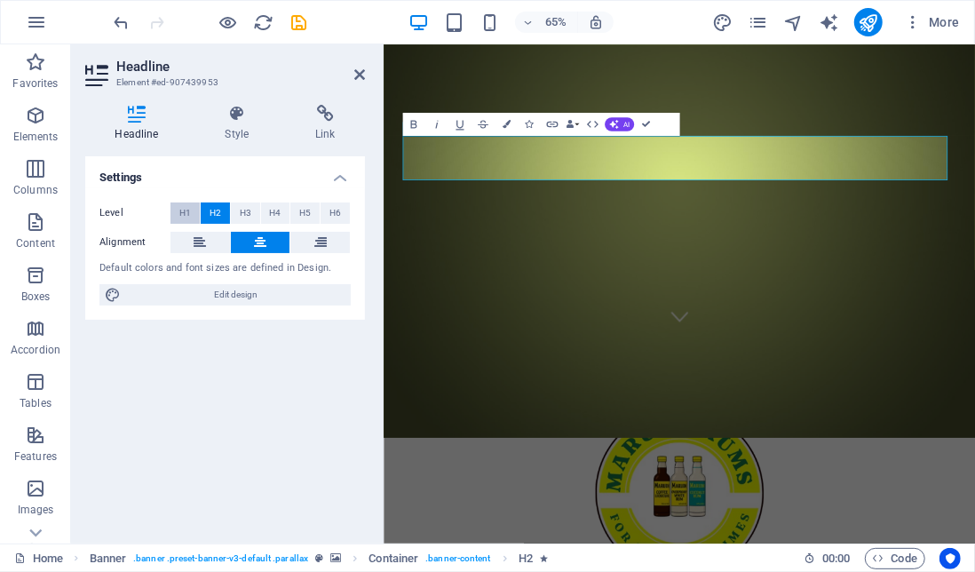
click at [188, 212] on span "H1" at bounding box center [185, 212] width 12 height 21
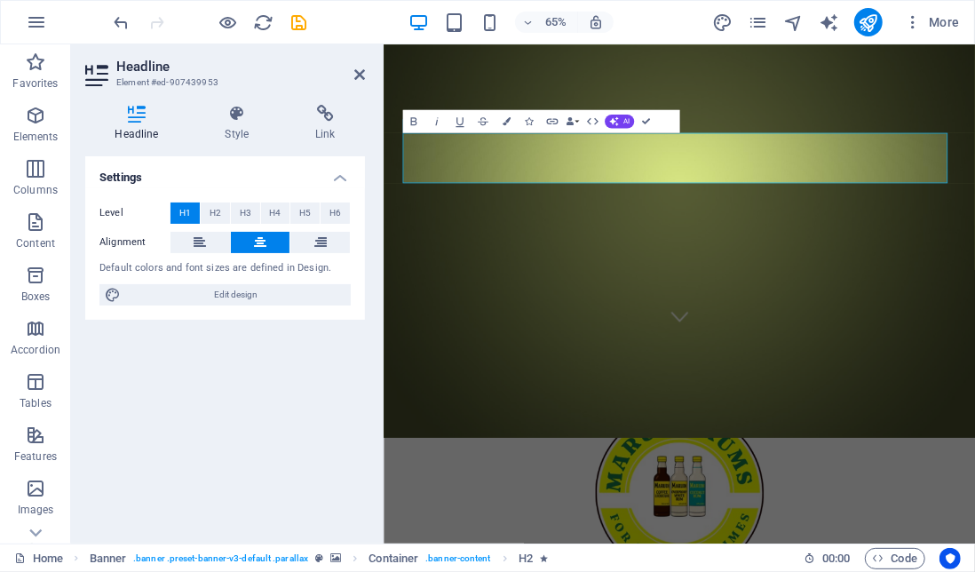
click at [188, 212] on span "H1" at bounding box center [185, 212] width 12 height 21
click at [213, 210] on span "H2" at bounding box center [216, 212] width 12 height 21
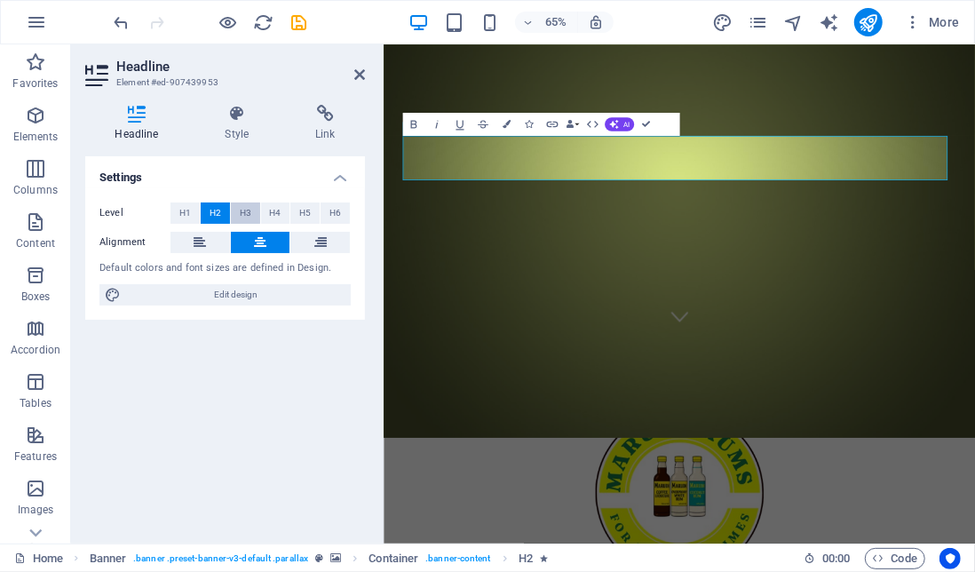
click at [247, 209] on span "H3" at bounding box center [246, 212] width 12 height 21
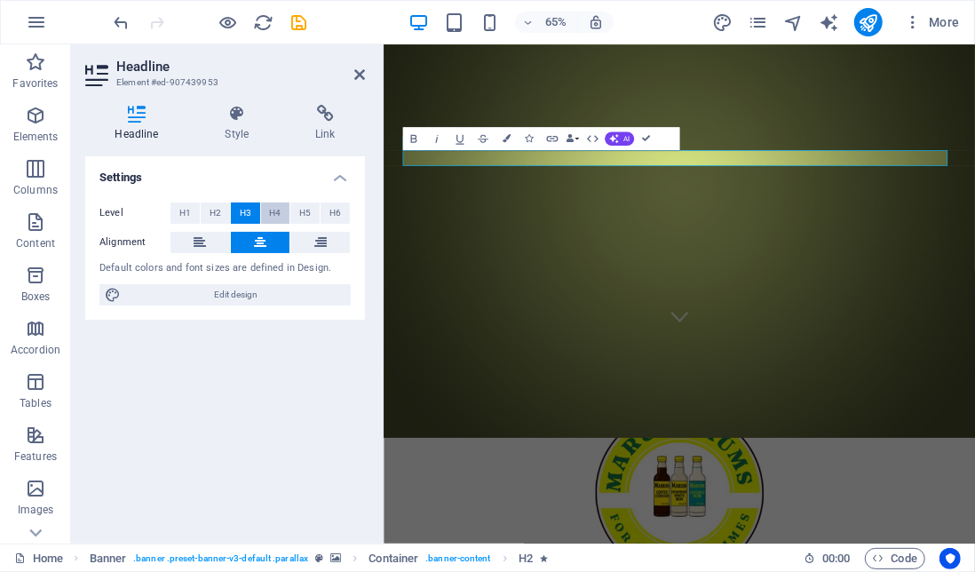
click at [273, 210] on span "H4" at bounding box center [275, 212] width 12 height 21
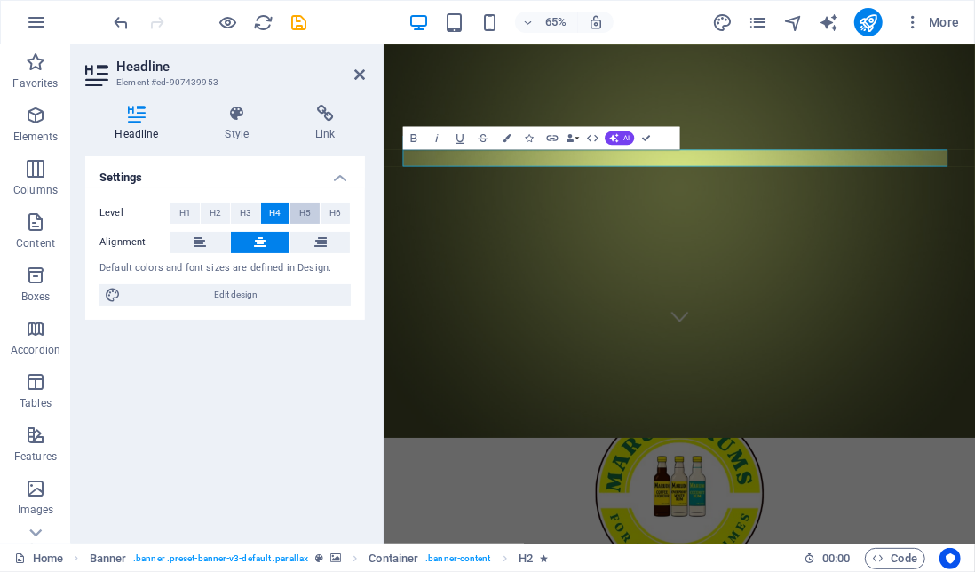
click at [303, 215] on span "H5" at bounding box center [305, 212] width 12 height 21
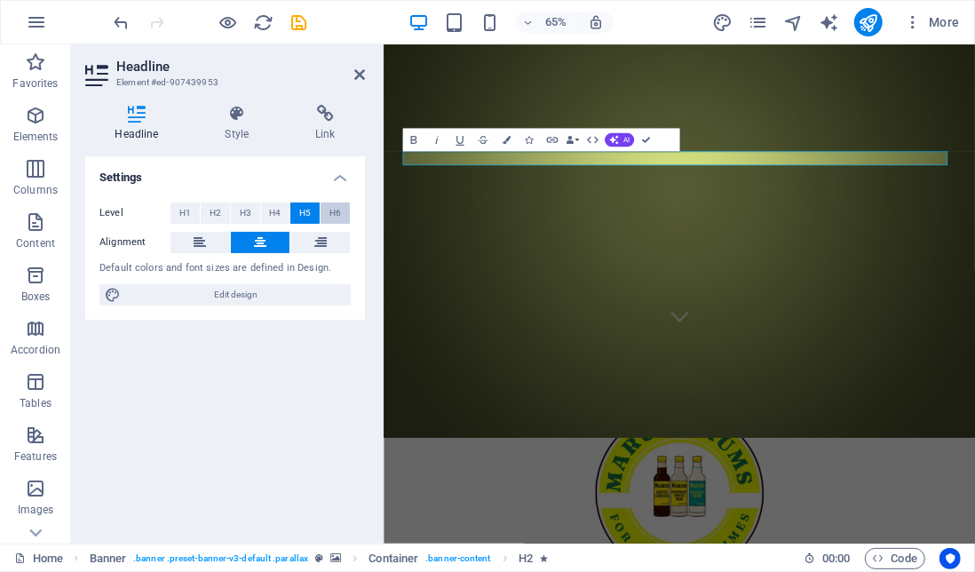
click at [334, 216] on span "H6" at bounding box center [335, 212] width 12 height 21
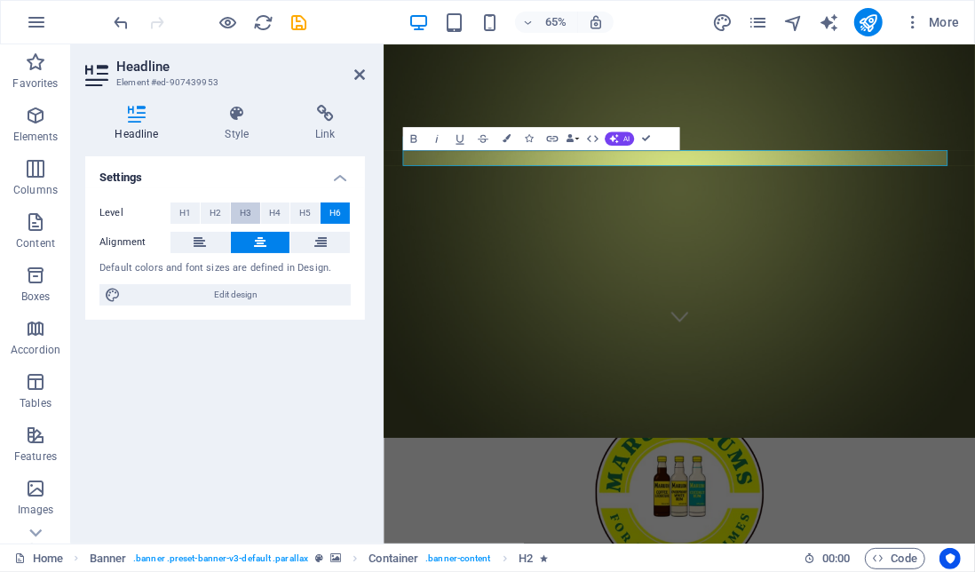
click at [236, 215] on button "H3" at bounding box center [245, 212] width 29 height 21
click at [135, 118] on icon at bounding box center [136, 114] width 103 height 18
click at [157, 79] on h3 "Element #ed-907439953" at bounding box center [222, 83] width 213 height 16
click at [186, 209] on span "H1" at bounding box center [185, 212] width 12 height 21
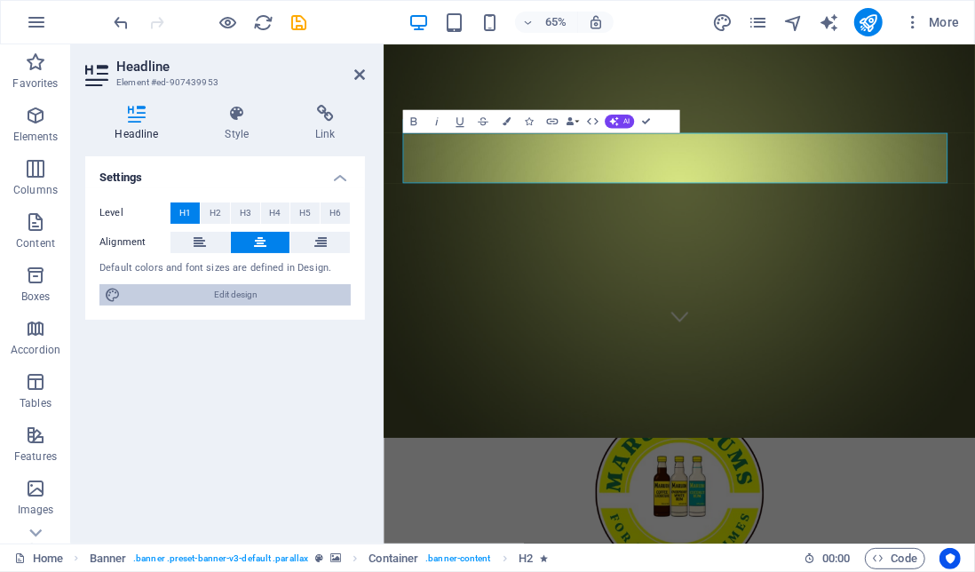
click at [240, 293] on span "Edit design" at bounding box center [235, 294] width 219 height 21
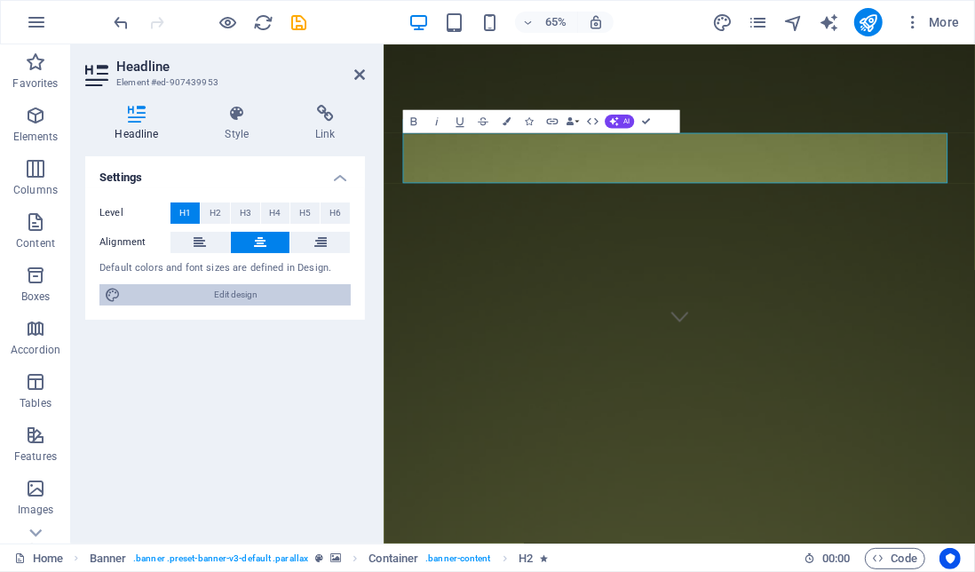
select select "px"
select select "300"
select select "px"
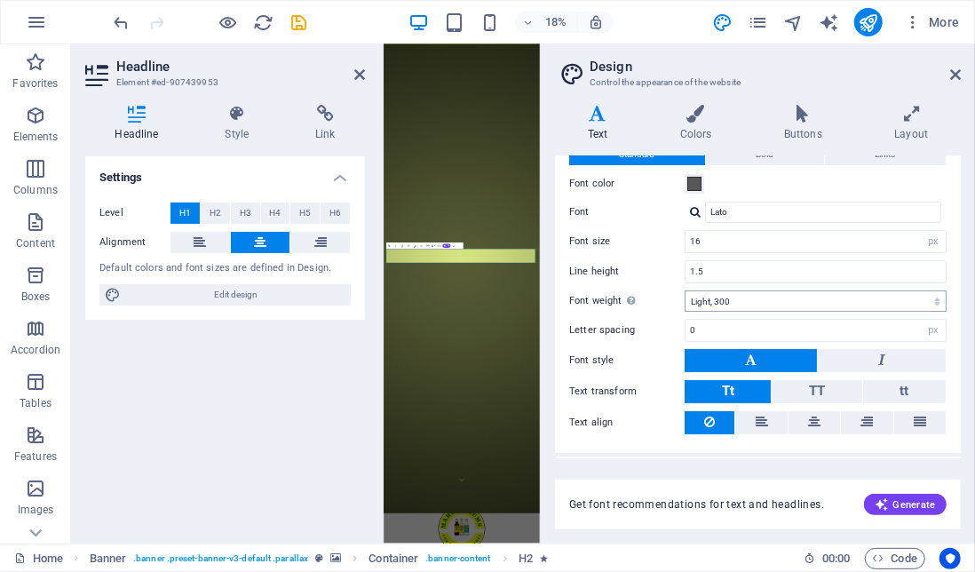
scroll to position [75, 0]
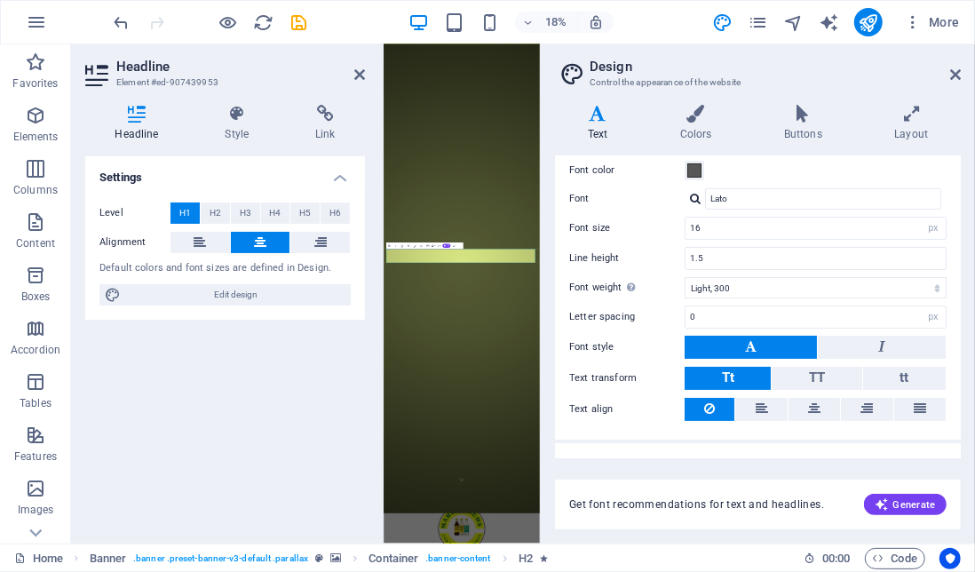
click at [782, 344] on button at bounding box center [751, 347] width 132 height 23
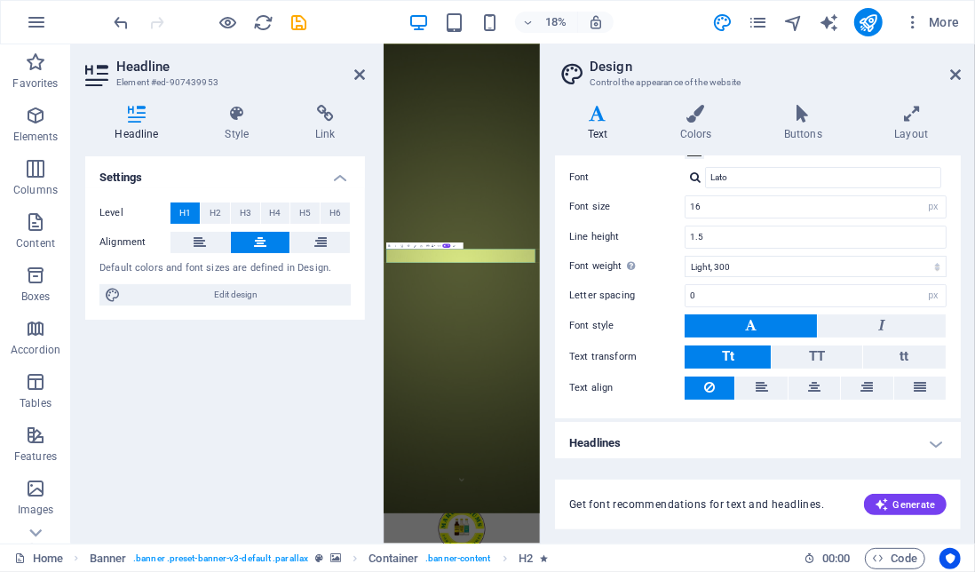
scroll to position [98, 0]
click at [769, 427] on h4 "Headlines" at bounding box center [758, 442] width 406 height 43
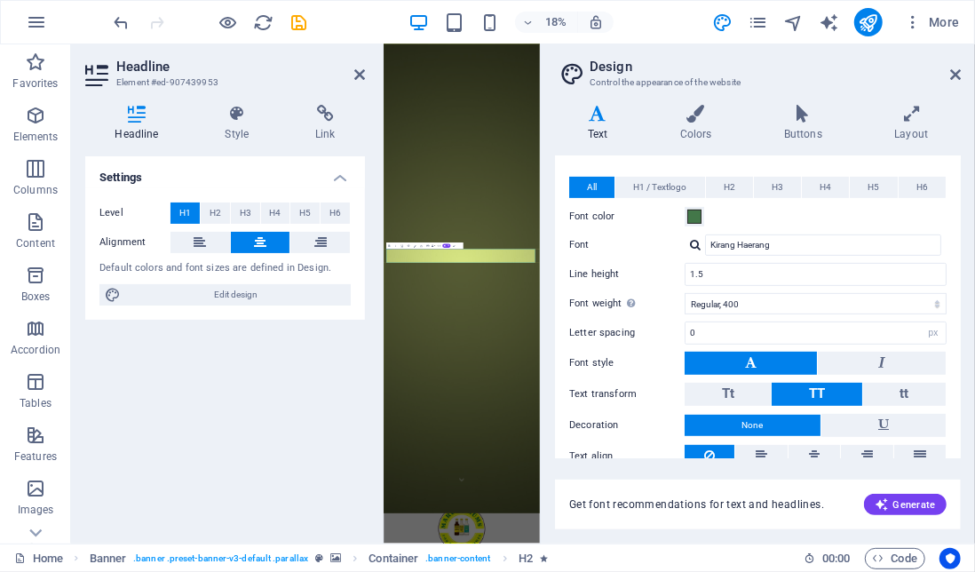
scroll to position [423, 0]
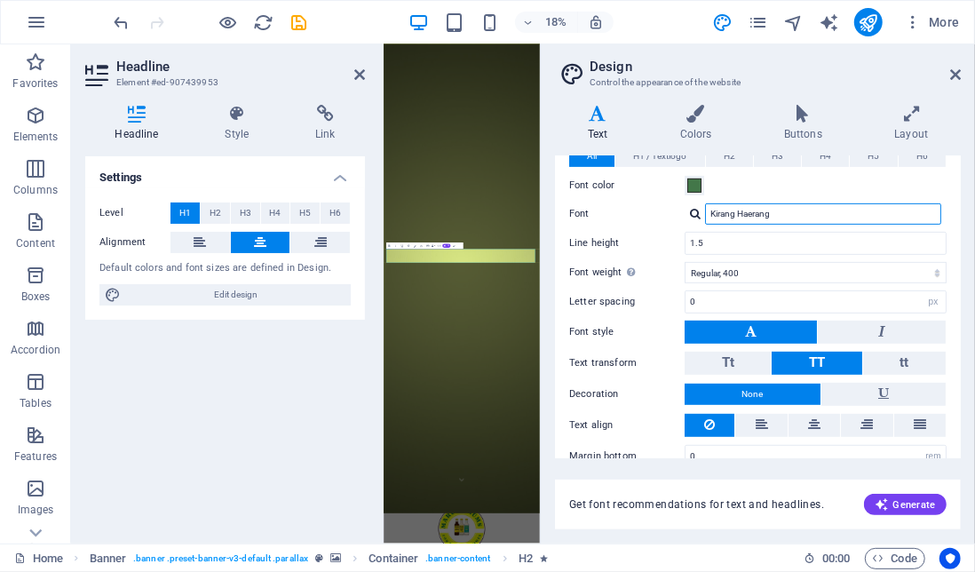
click at [800, 212] on input "Kirang Haerang" at bounding box center [823, 213] width 236 height 21
click at [692, 208] on div at bounding box center [695, 214] width 11 height 12
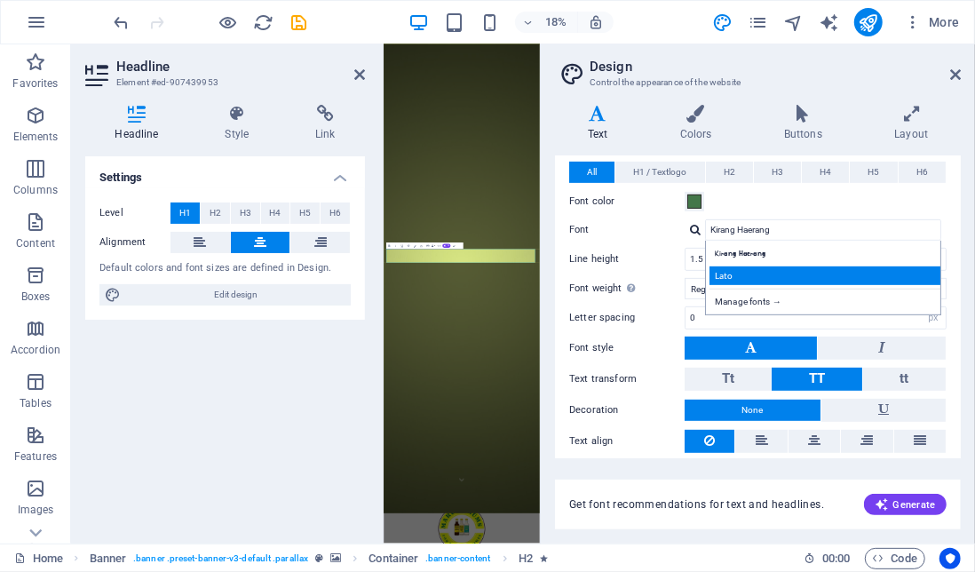
scroll to position [405, 0]
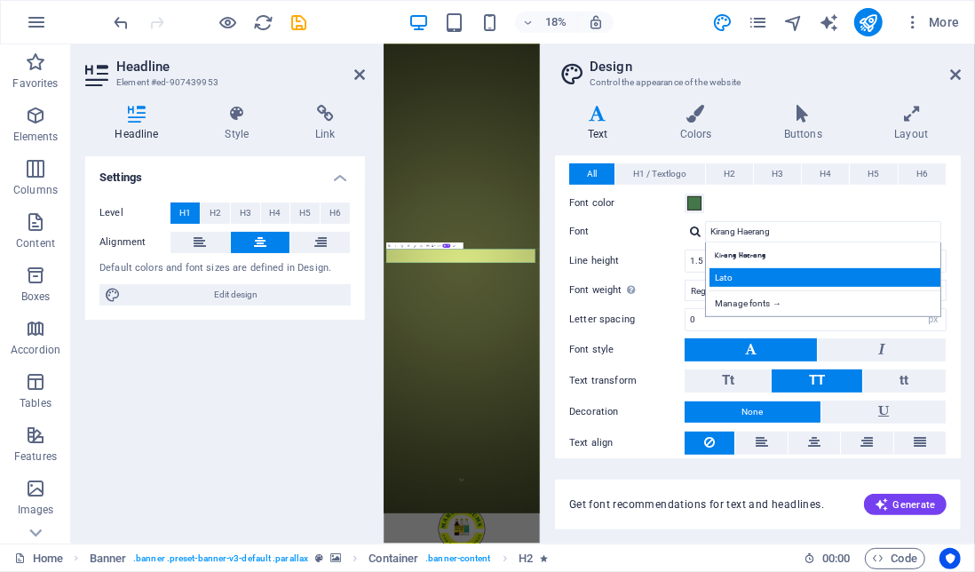
click at [763, 269] on div "Lato" at bounding box center [826, 277] width 234 height 19
type input "Lato"
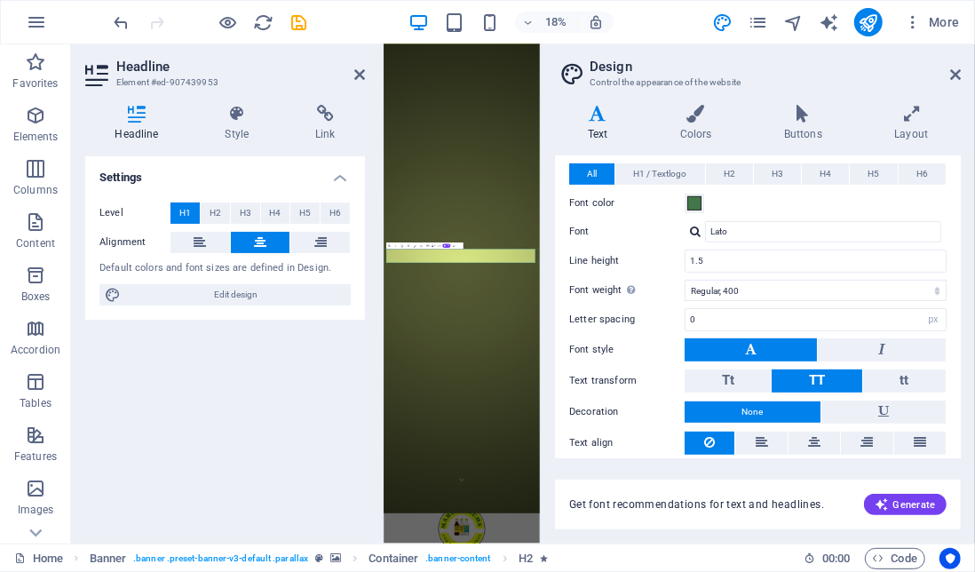
scroll to position [440, 0]
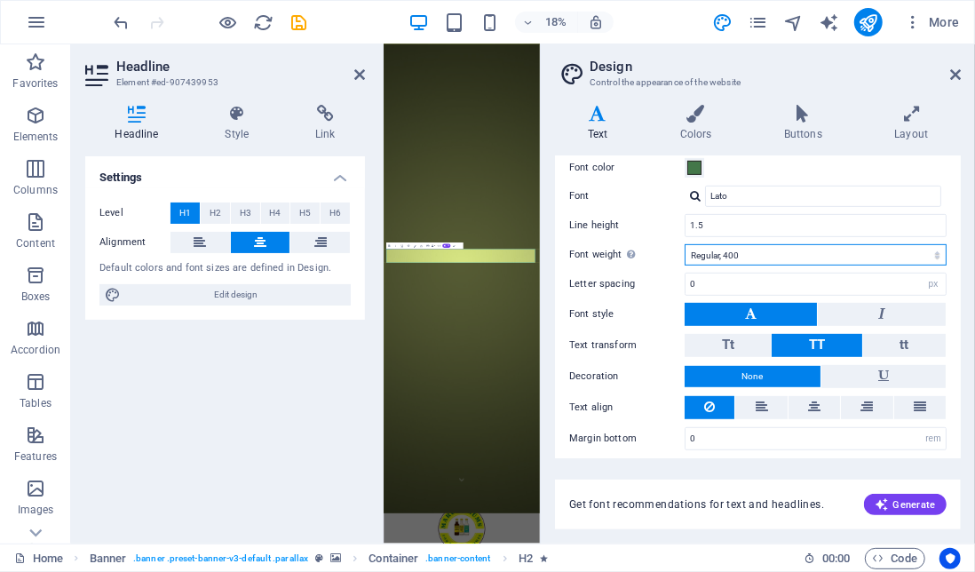
click at [811, 246] on select "Thin, 100 Extra-light, 200 Light, 300 Regular, 400 Medium, 500 Semi-bold, 600 B…" at bounding box center [816, 254] width 262 height 21
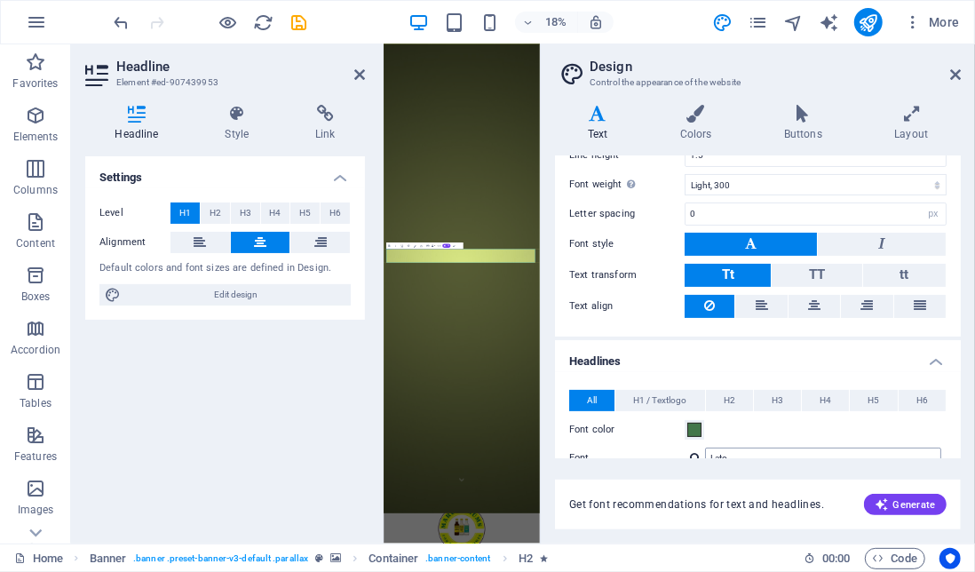
scroll to position [0, 0]
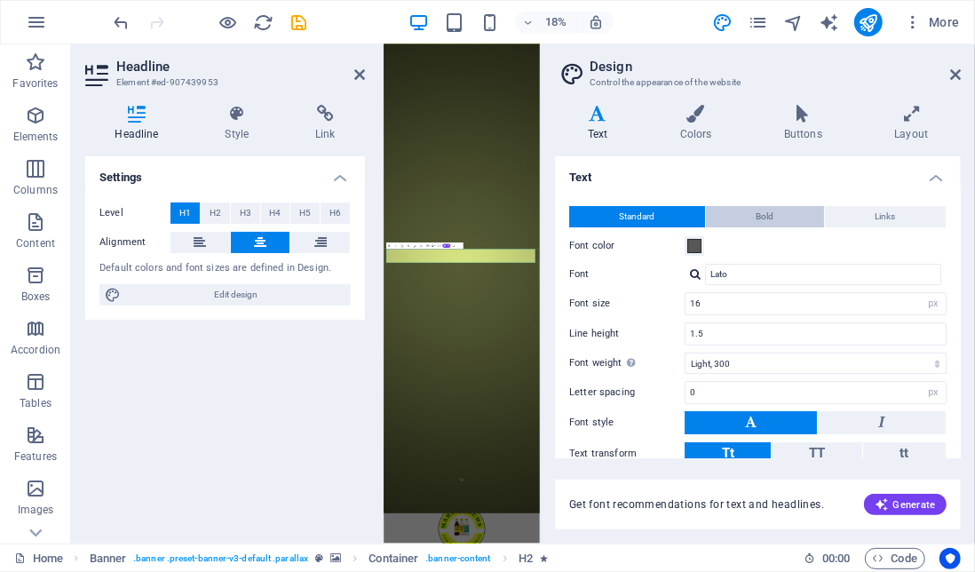
click at [767, 211] on span "Bold" at bounding box center [765, 216] width 18 height 21
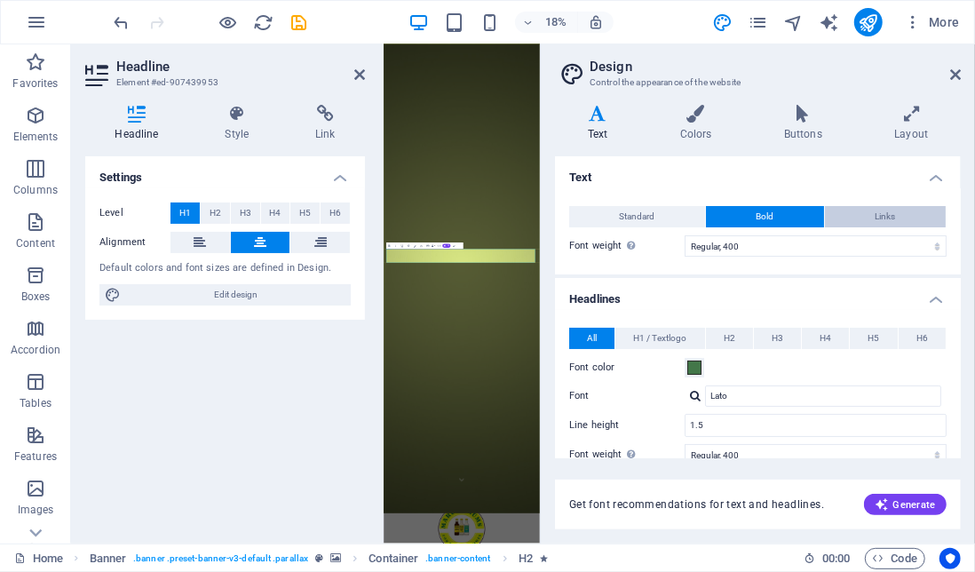
click at [869, 218] on button "Links" at bounding box center [885, 216] width 121 height 21
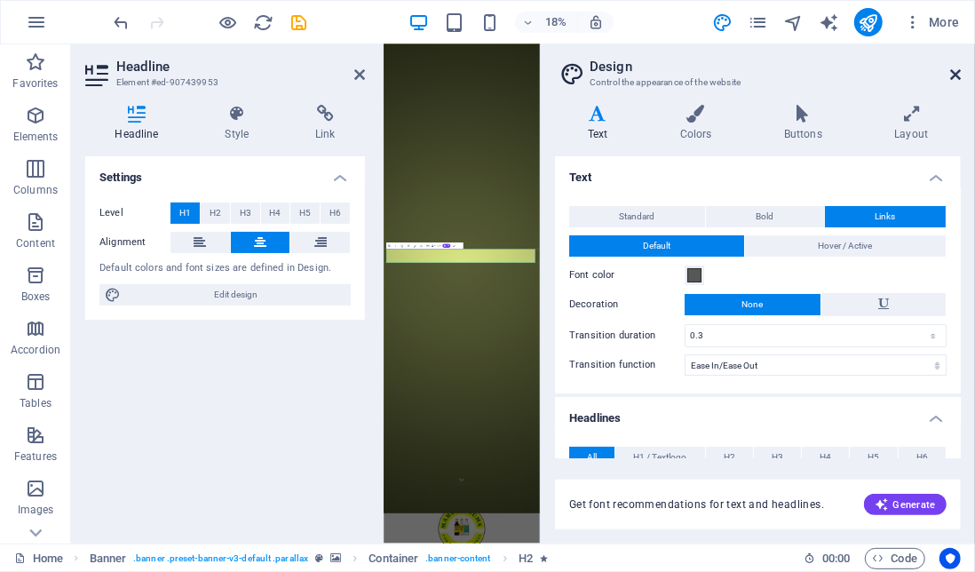
click at [953, 81] on icon at bounding box center [955, 74] width 11 height 14
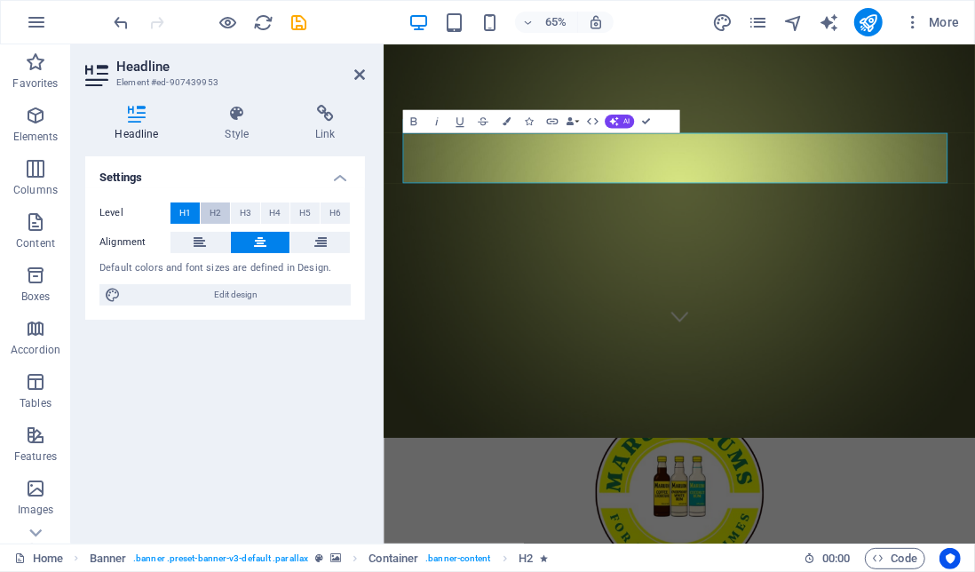
click at [217, 216] on span "H2" at bounding box center [216, 212] width 12 height 21
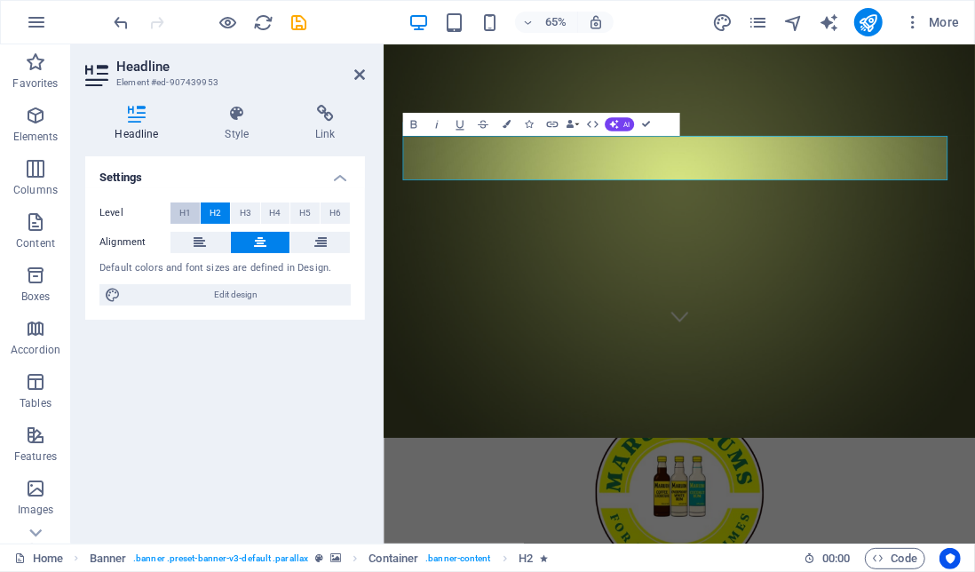
click at [189, 210] on span "H1" at bounding box center [185, 212] width 12 height 21
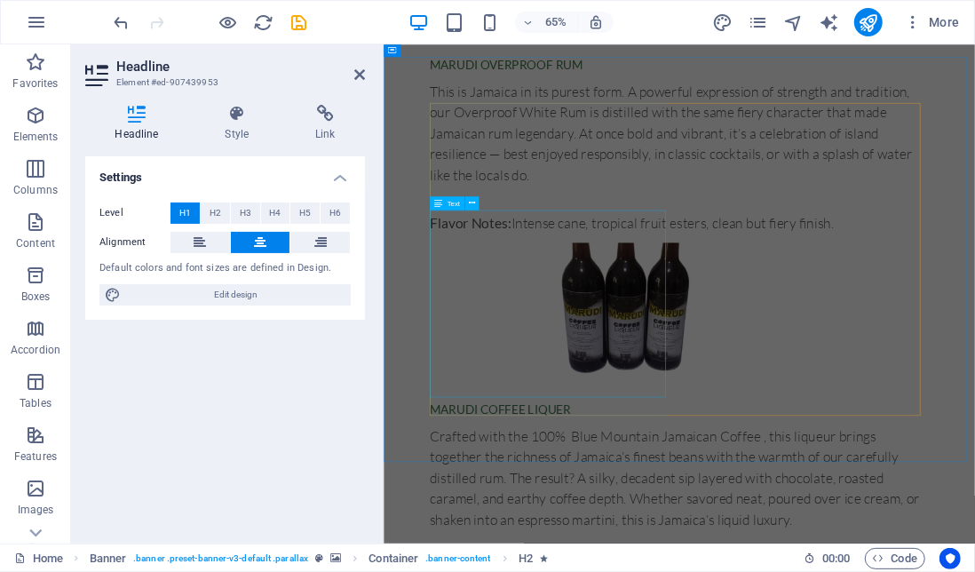
scroll to position [1887, 0]
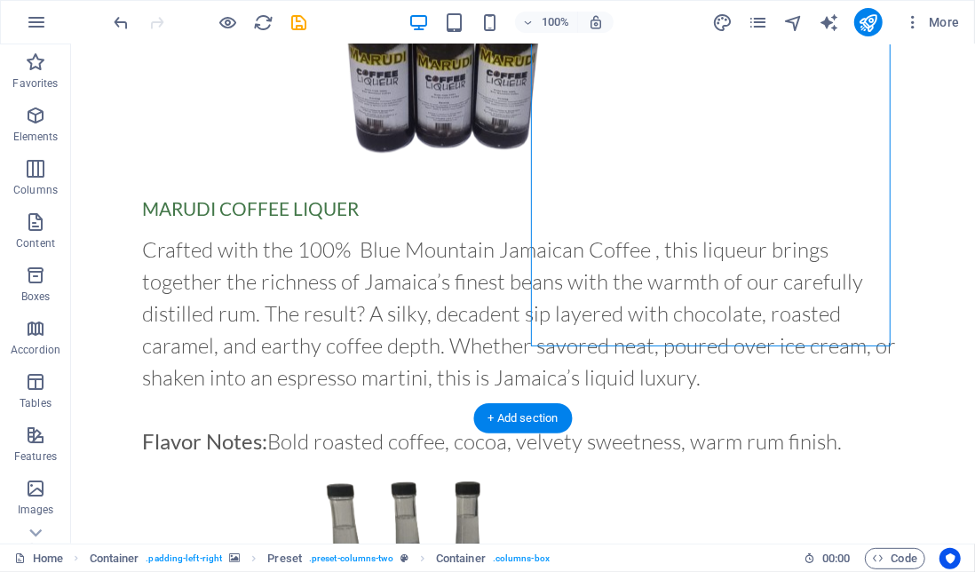
scroll to position [2079, 0]
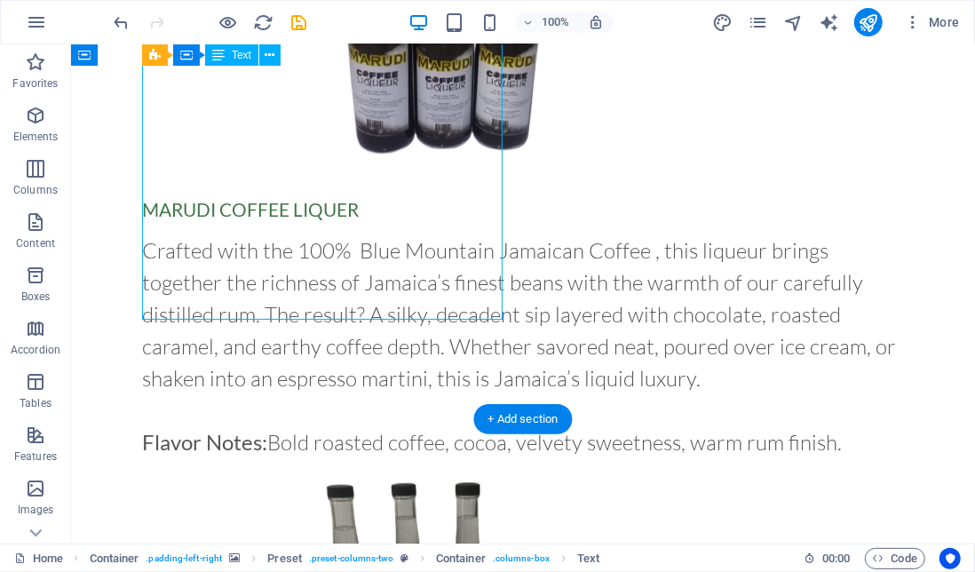
click at [263, 231] on div "H1 Banner Banner Container Container Banner Logo H3 Spacer Container H2 Preset …" at bounding box center [523, 293] width 904 height 499
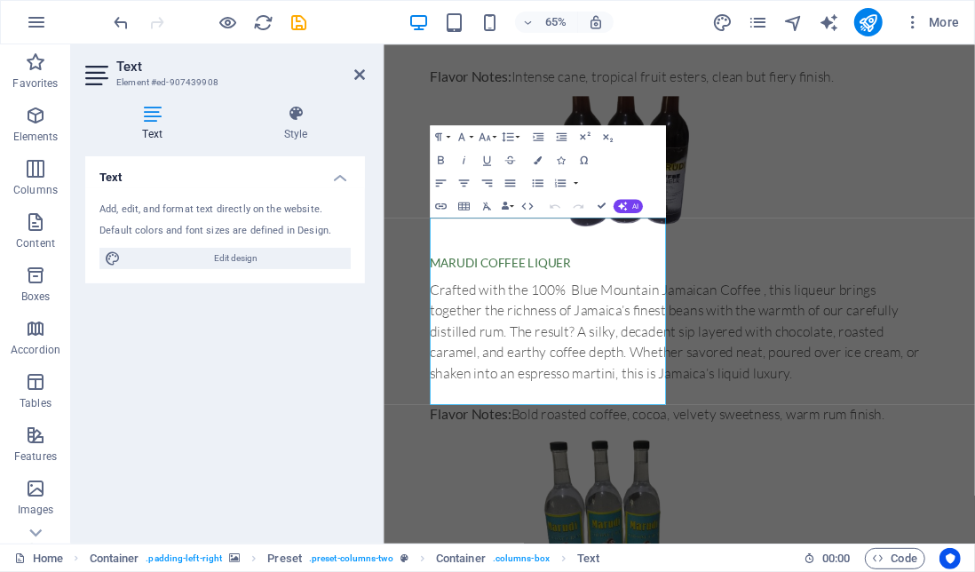
scroll to position [1875, 0]
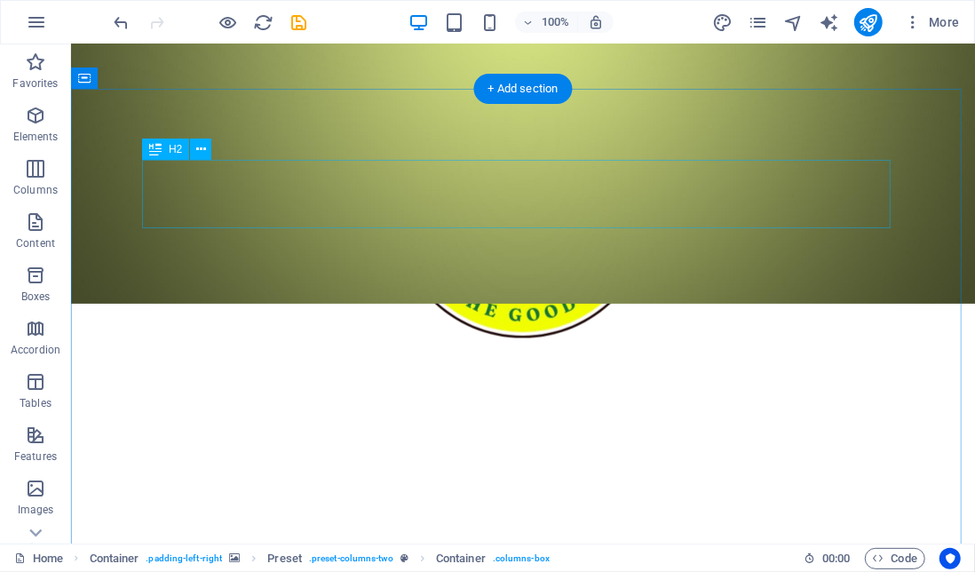
scroll to position [740, 0]
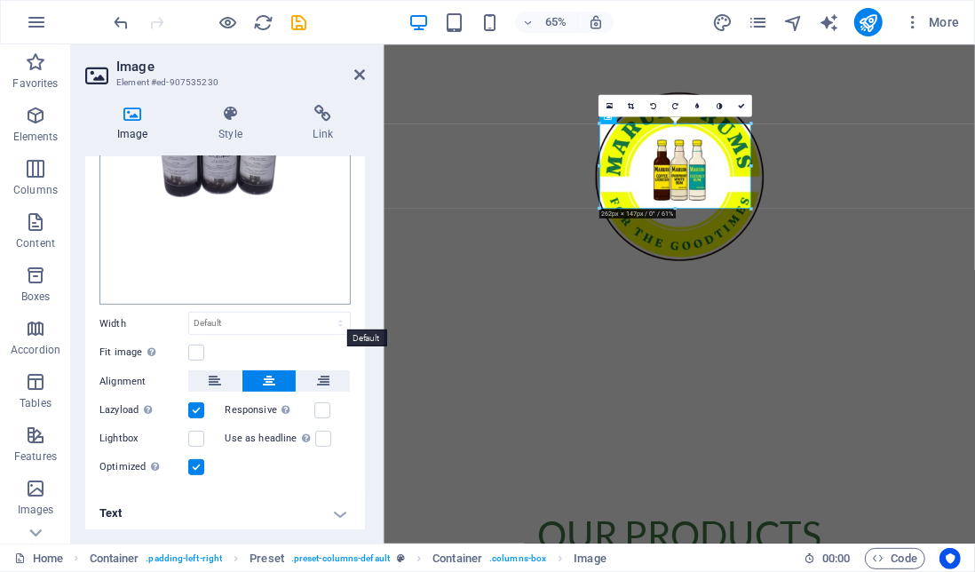
scroll to position [229, 0]
click at [317, 402] on label at bounding box center [322, 410] width 16 height 16
click at [0, 0] on input "Responsive Automatically load retina image and smartphone optimized sizes." at bounding box center [0, 0] width 0 height 0
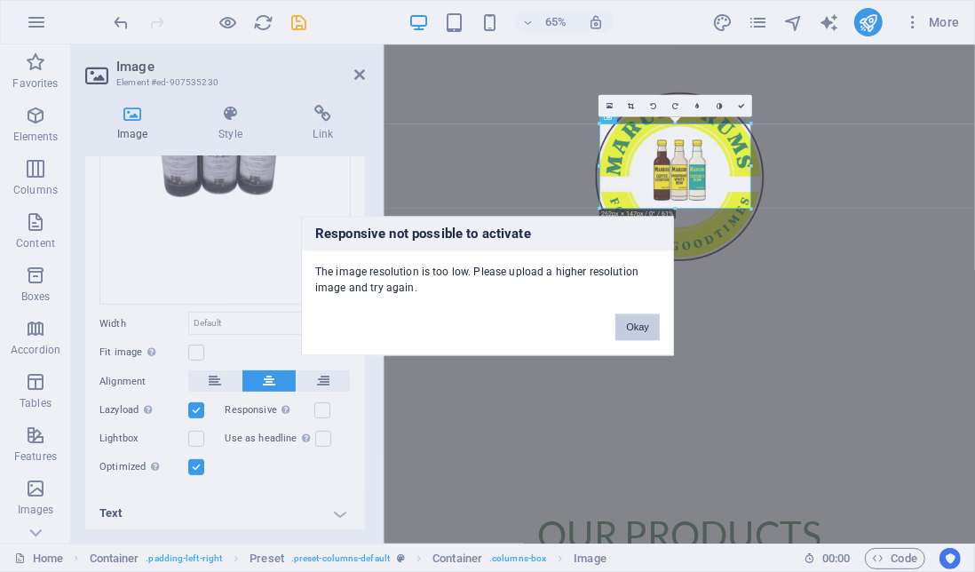
click at [634, 321] on button "Okay" at bounding box center [637, 327] width 44 height 27
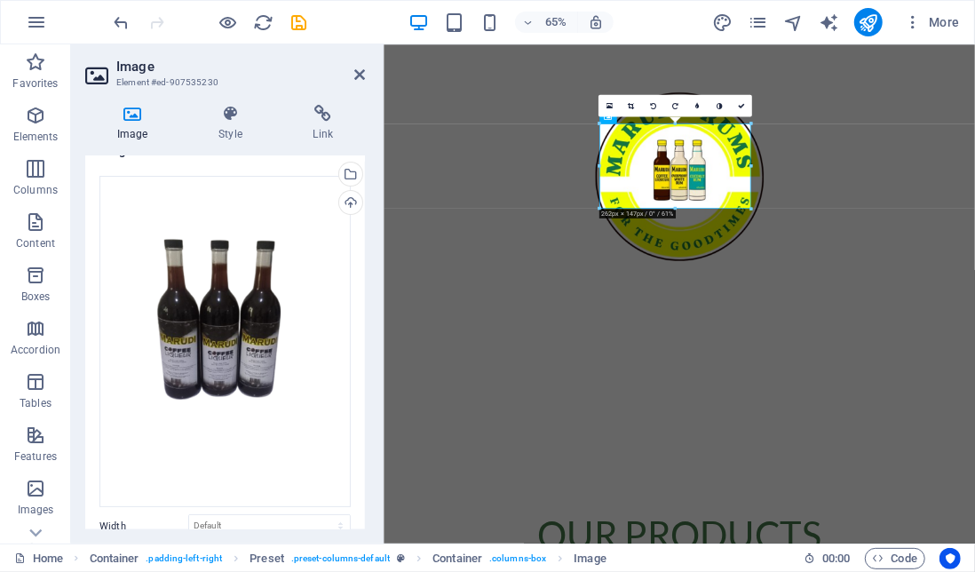
scroll to position [21, 0]
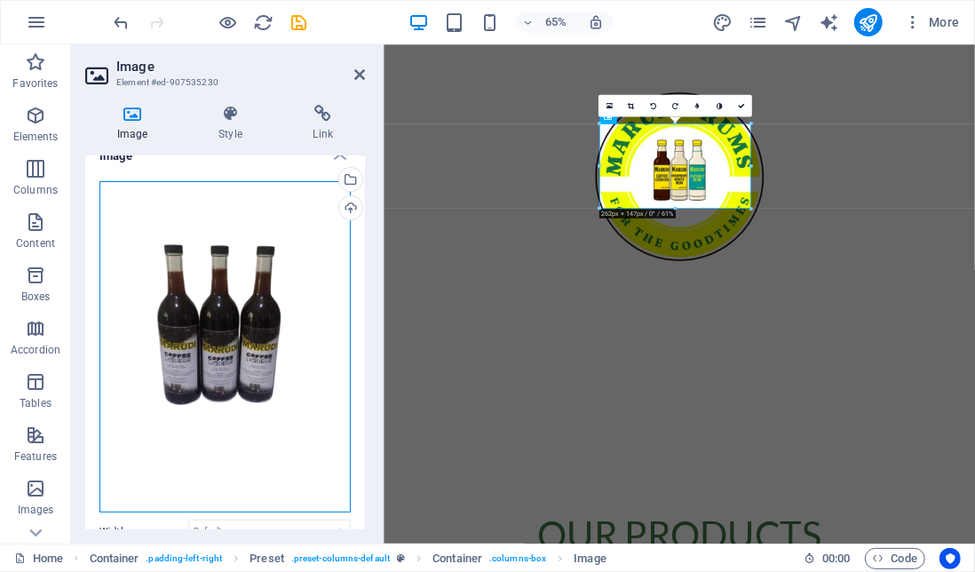
click at [232, 311] on div "Drag files here, click to choose files or select files from Files or our free s…" at bounding box center [224, 347] width 251 height 332
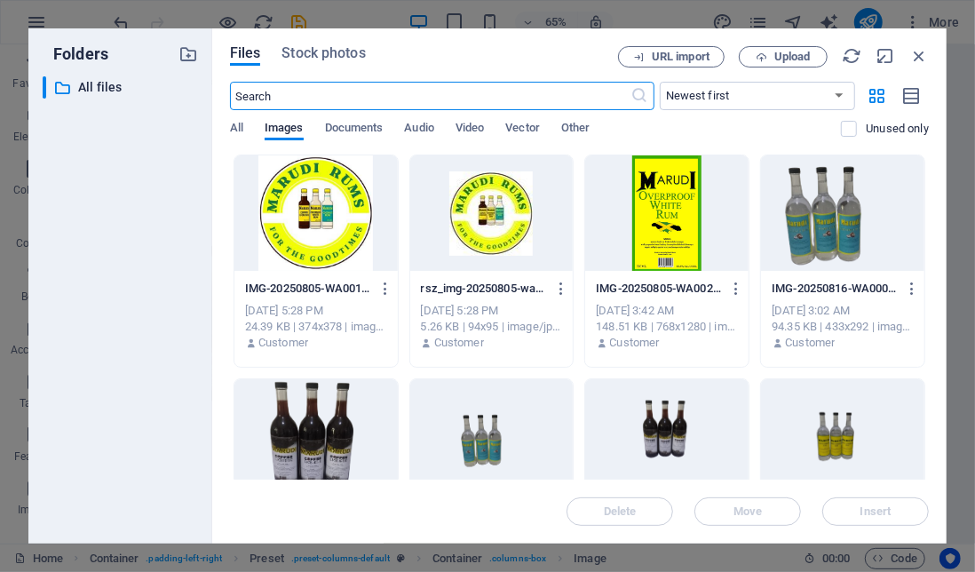
scroll to position [1911, 0]
click at [761, 59] on icon "button" at bounding box center [762, 57] width 12 height 12
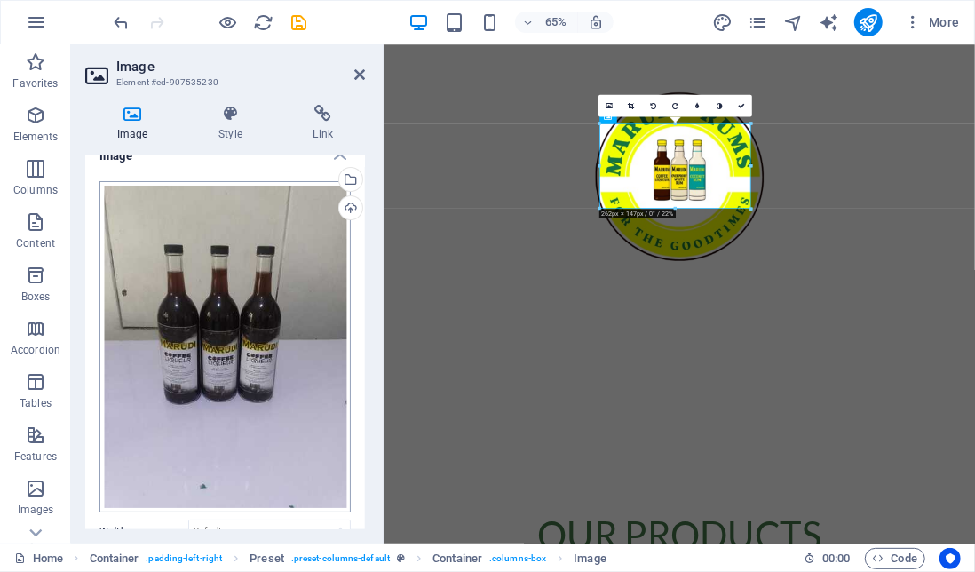
scroll to position [229, 0]
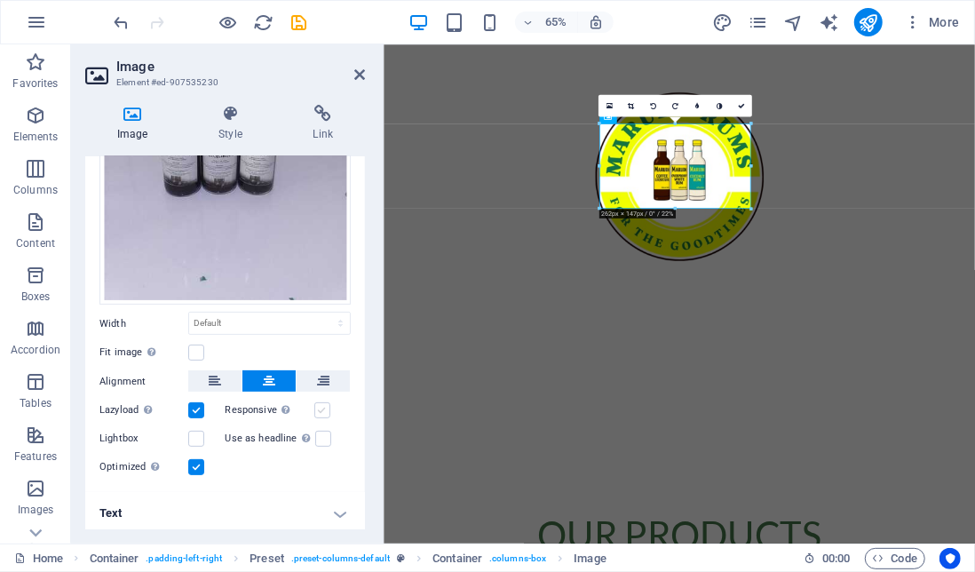
click at [323, 403] on label at bounding box center [322, 410] width 16 height 16
click at [0, 0] on input "Responsive Automatically load retina image and smartphone optimized sizes." at bounding box center [0, 0] width 0 height 0
click at [252, 319] on select "Default auto px rem % em vh vw" at bounding box center [269, 323] width 161 height 21
click at [189, 313] on select "Default auto px rem % em vh vw" at bounding box center [269, 323] width 161 height 21
select select "DISABLED_OPTION_VALUE"
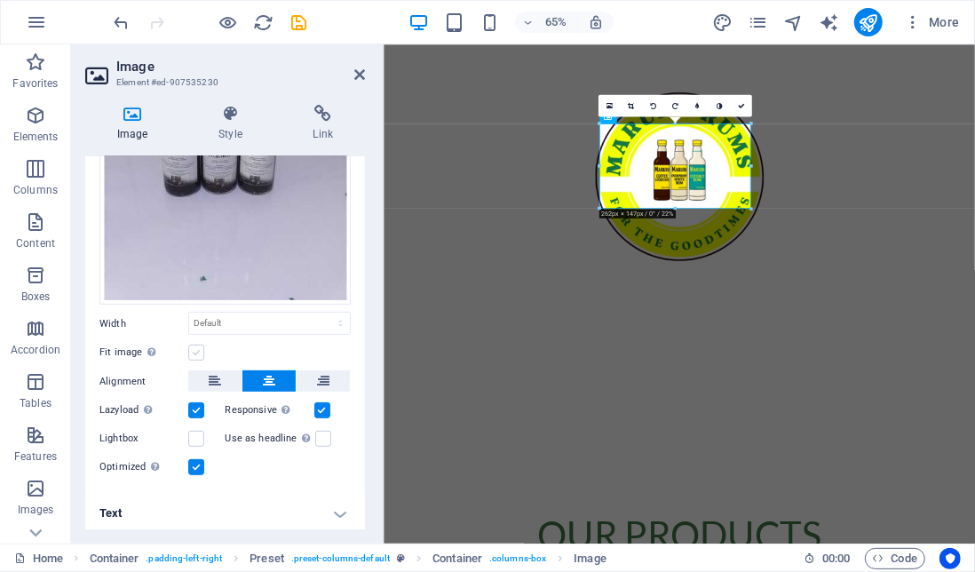
click at [194, 346] on label at bounding box center [196, 352] width 16 height 16
click at [0, 0] on input "Fit image Automatically fit image to a fixed width and height" at bounding box center [0, 0] width 0 height 0
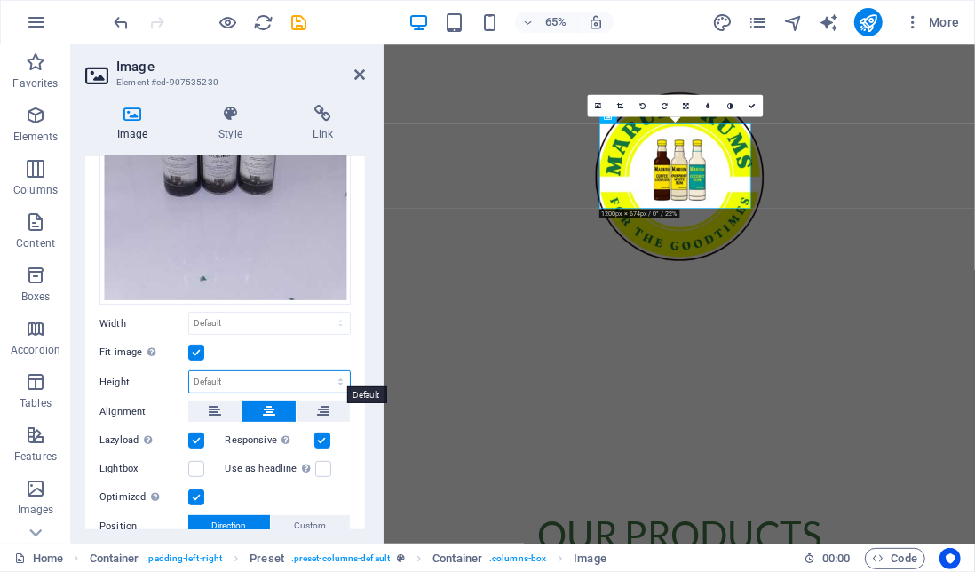
click at [256, 378] on select "Default auto px" at bounding box center [269, 381] width 161 height 21
click at [292, 342] on div "Fit image Automatically fit image to a fixed width and height" at bounding box center [224, 352] width 251 height 21
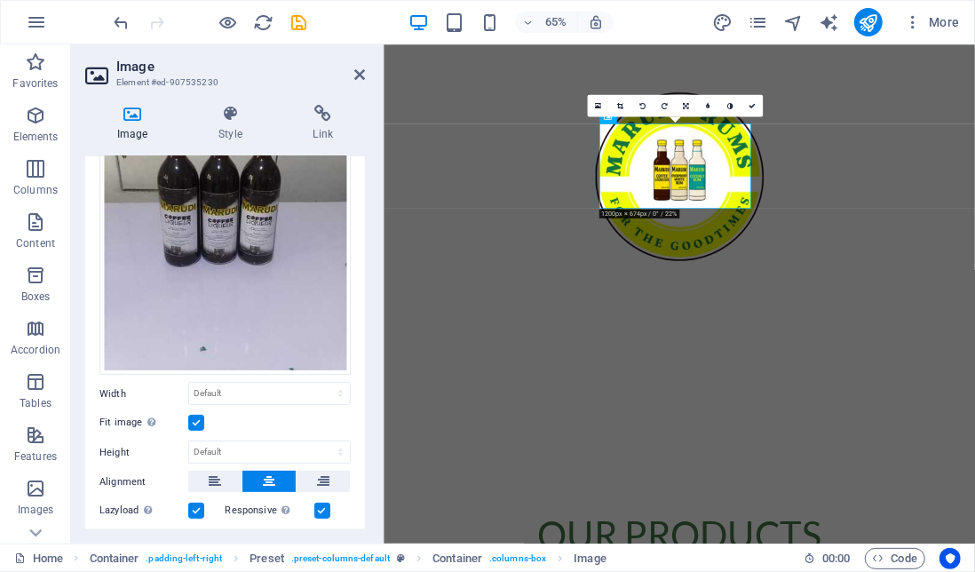
scroll to position [0, 0]
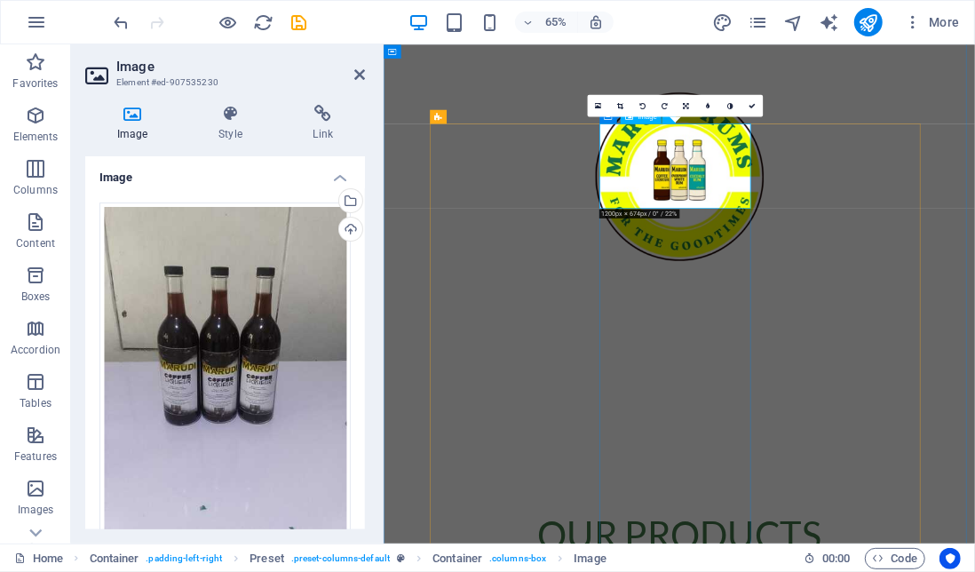
click at [755, 106] on icon at bounding box center [751, 105] width 7 height 7
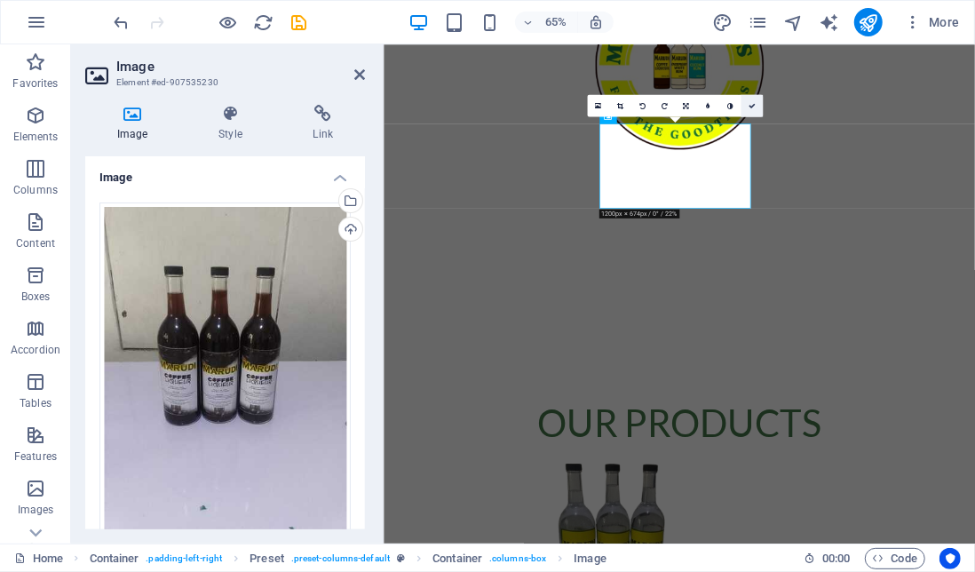
scroll to position [740, 0]
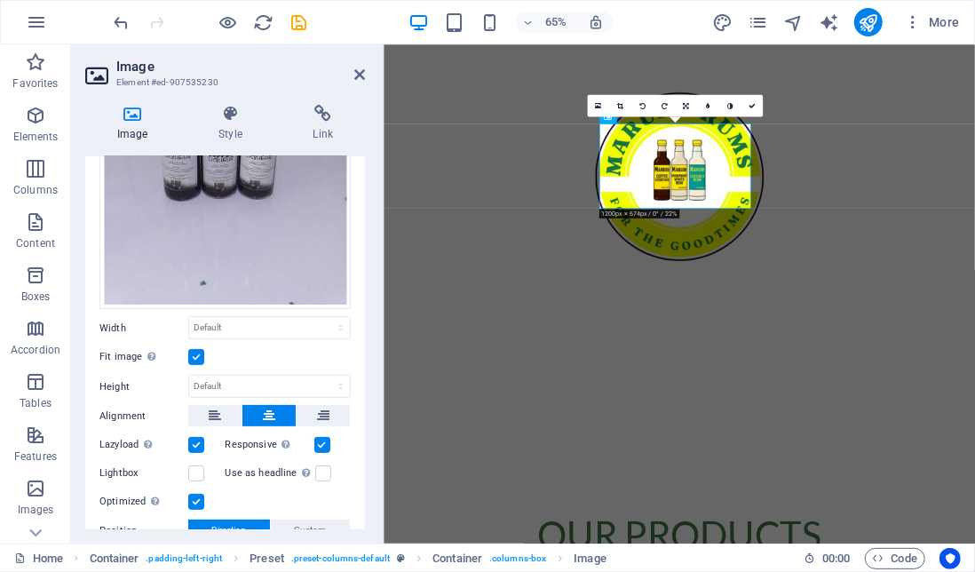
scroll to position [218, 0]
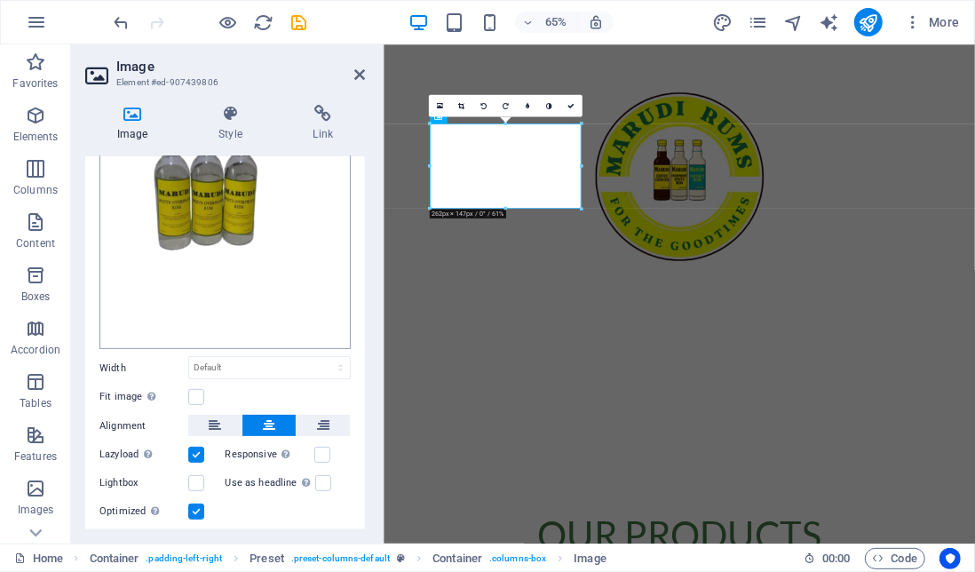
scroll to position [229, 0]
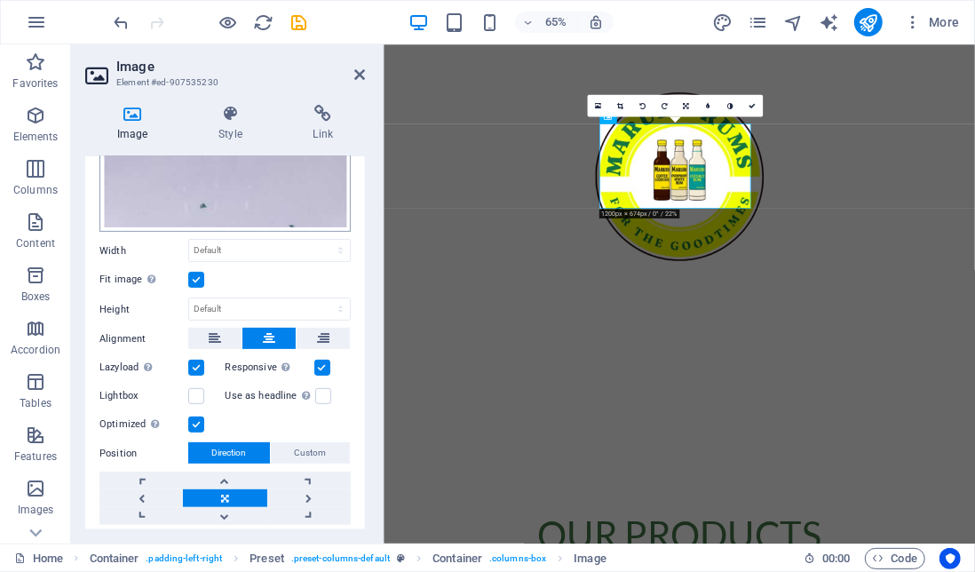
scroll to position [305, 0]
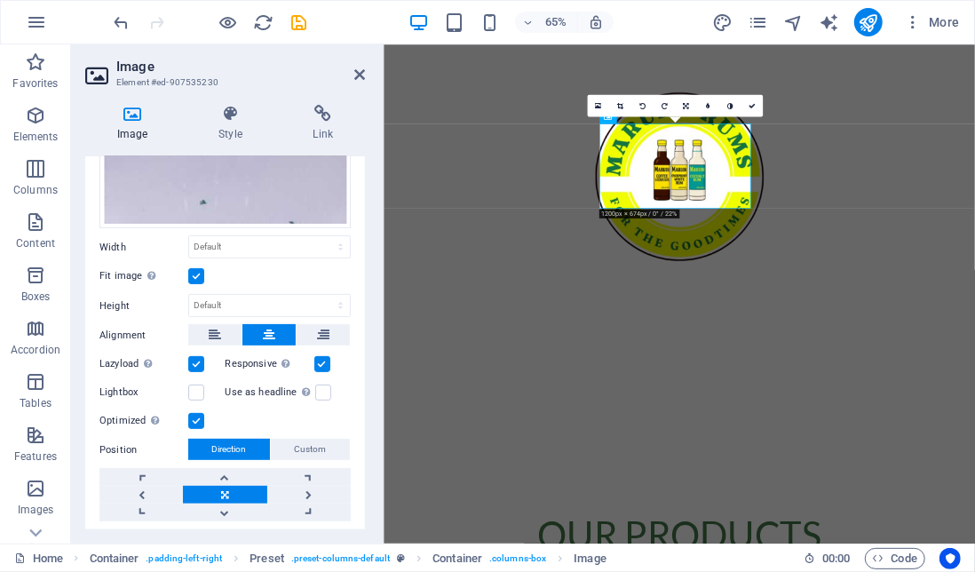
click at [197, 271] on label at bounding box center [196, 276] width 16 height 16
click at [0, 0] on input "Fit image Automatically fit image to a fixed width and height" at bounding box center [0, 0] width 0 height 0
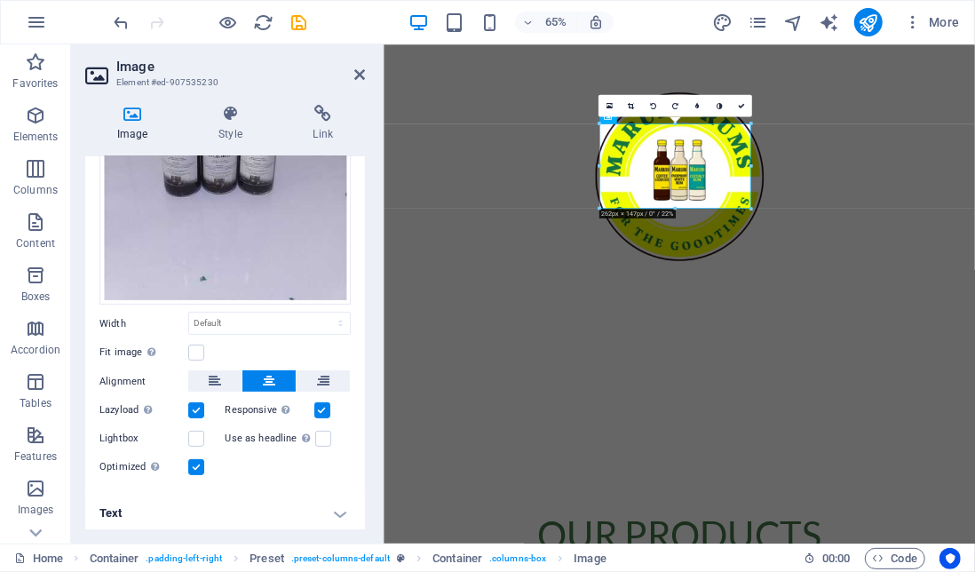
click at [314, 407] on label at bounding box center [322, 410] width 16 height 16
click at [0, 0] on input "Responsive Automatically load retina image and smartphone optimized sizes." at bounding box center [0, 0] width 0 height 0
click at [289, 456] on div "Optimized Images are compressed to improve page speed." at bounding box center [224, 466] width 251 height 21
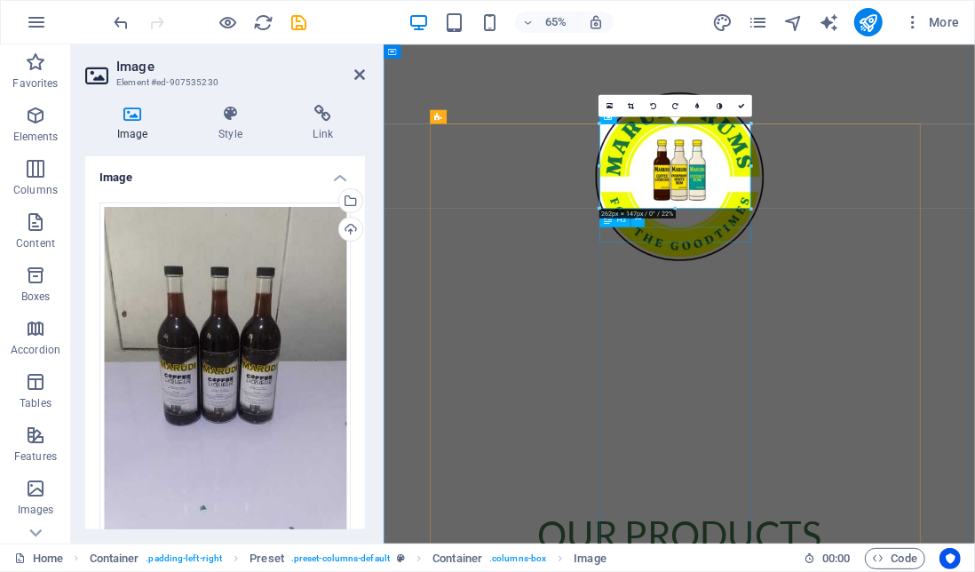
drag, startPoint x: 1057, startPoint y: 253, endPoint x: 833, endPoint y: 328, distance: 236.7
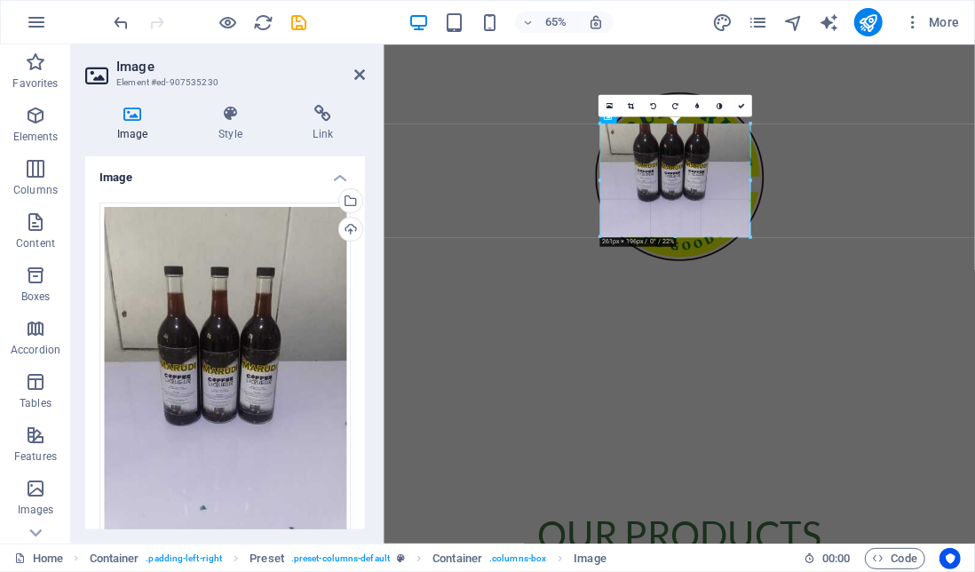
drag, startPoint x: 676, startPoint y: 207, endPoint x: 672, endPoint y: 251, distance: 44.5
type input "260"
select select "px"
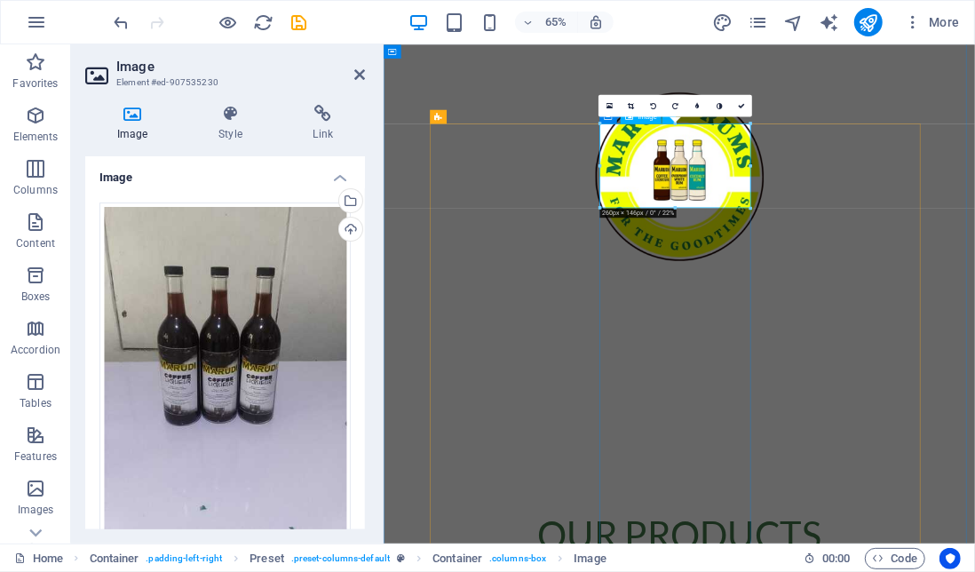
click at [740, 105] on icon at bounding box center [741, 105] width 7 height 7
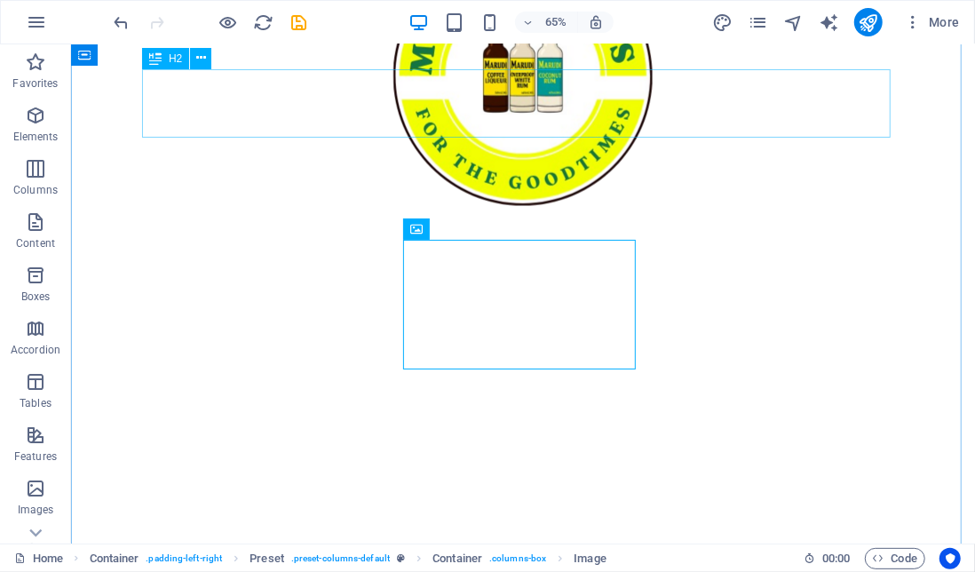
scroll to position [740, 0]
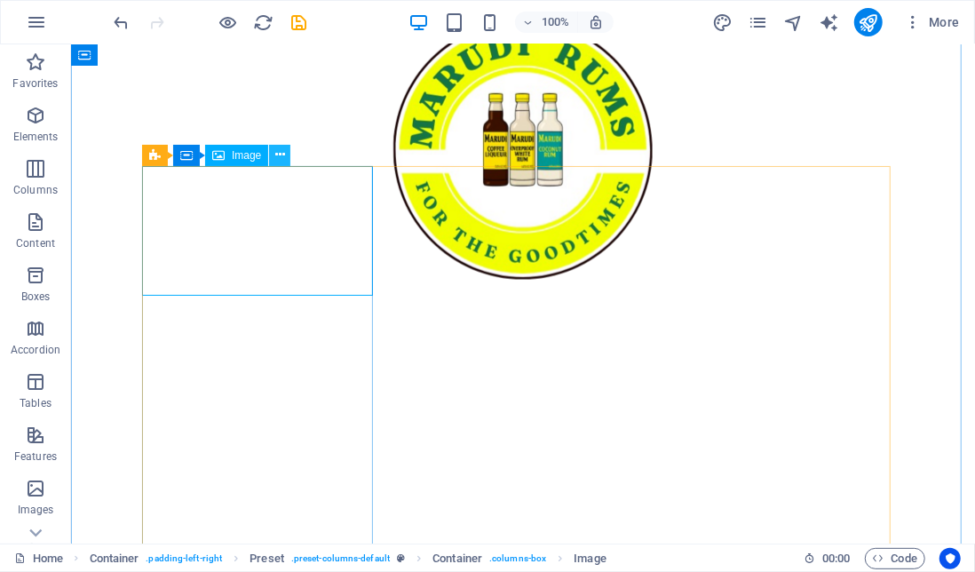
click at [278, 154] on icon at bounding box center [280, 155] width 10 height 19
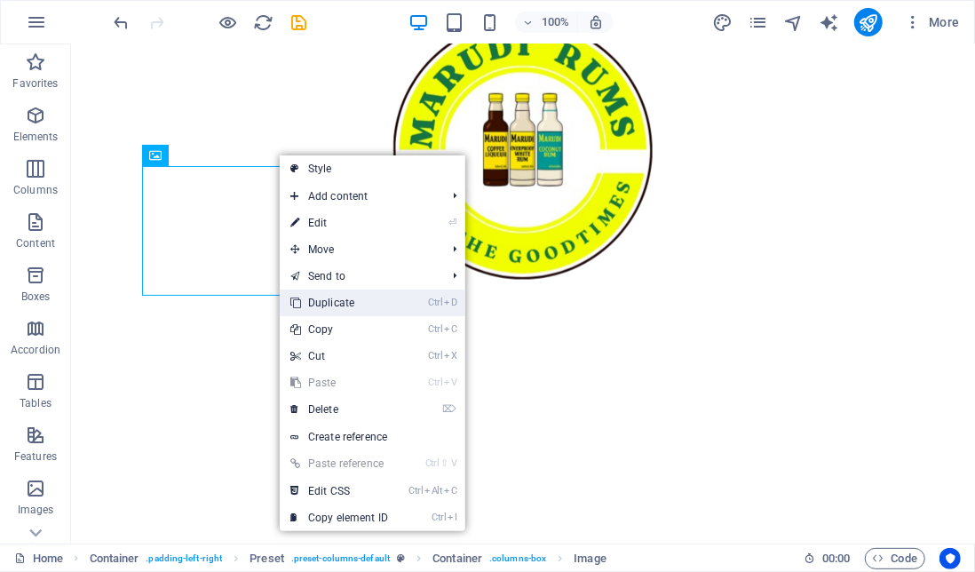
click at [353, 297] on link "Ctrl D Duplicate" at bounding box center [339, 302] width 119 height 27
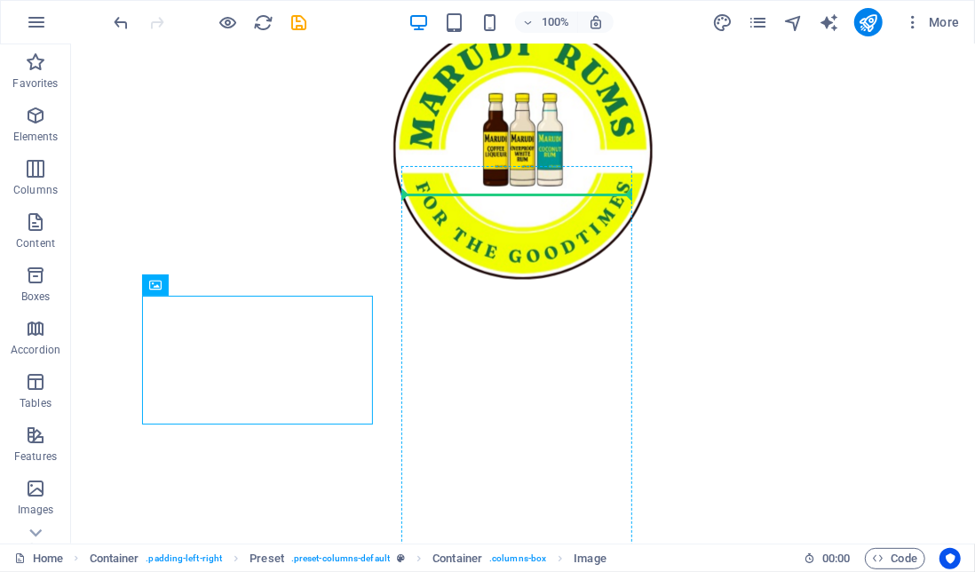
drag, startPoint x: 299, startPoint y: 330, endPoint x: 509, endPoint y: 186, distance: 254.1
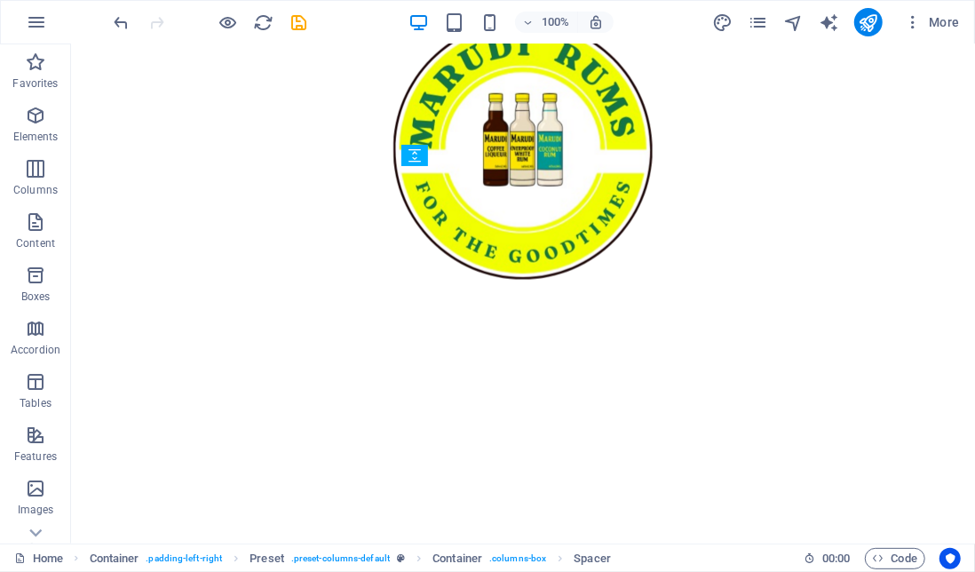
drag, startPoint x: 533, startPoint y: 201, endPoint x: 447, endPoint y: 305, distance: 135.6
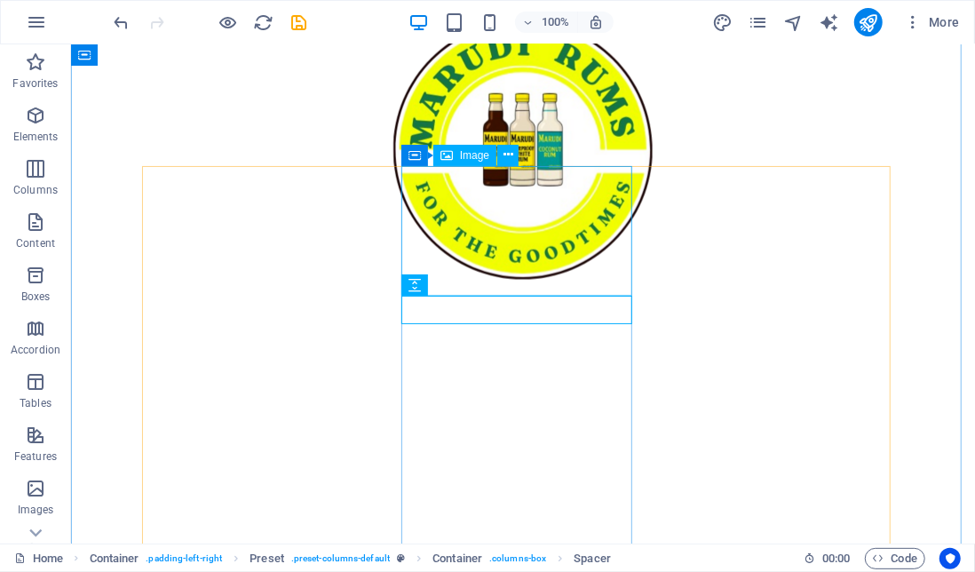
click at [508, 156] on icon at bounding box center [508, 155] width 10 height 19
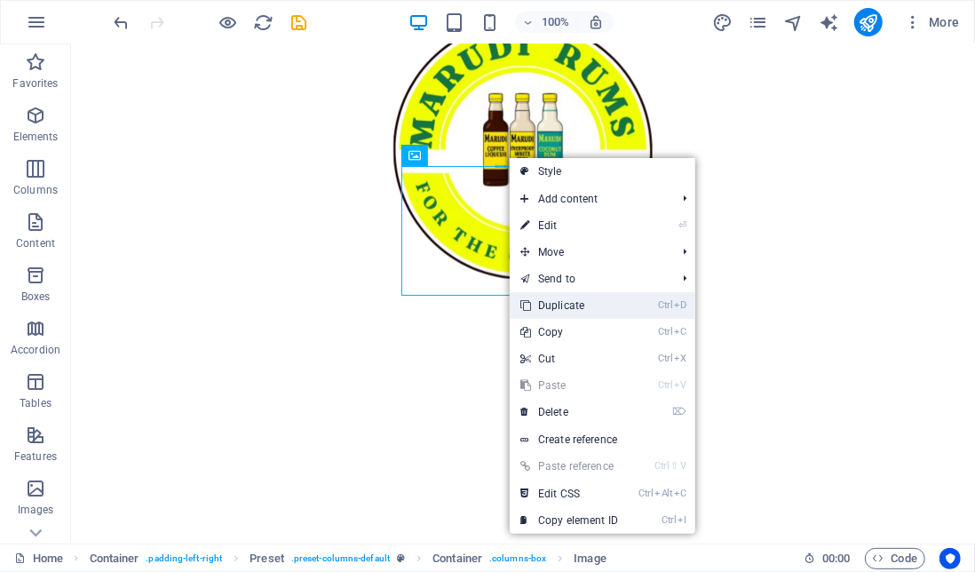
click at [561, 302] on link "Ctrl D Duplicate" at bounding box center [569, 305] width 119 height 27
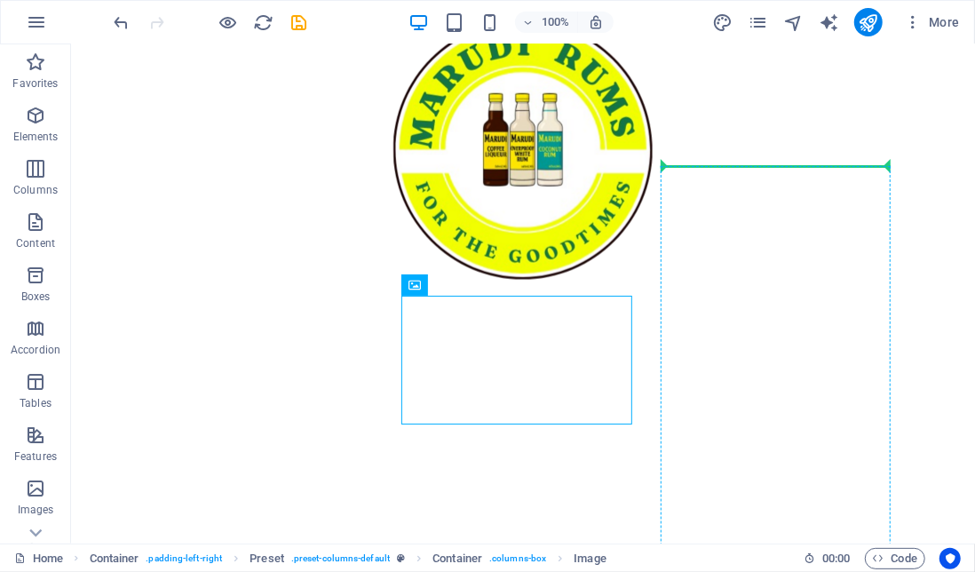
drag, startPoint x: 513, startPoint y: 339, endPoint x: 686, endPoint y: 168, distance: 243.6
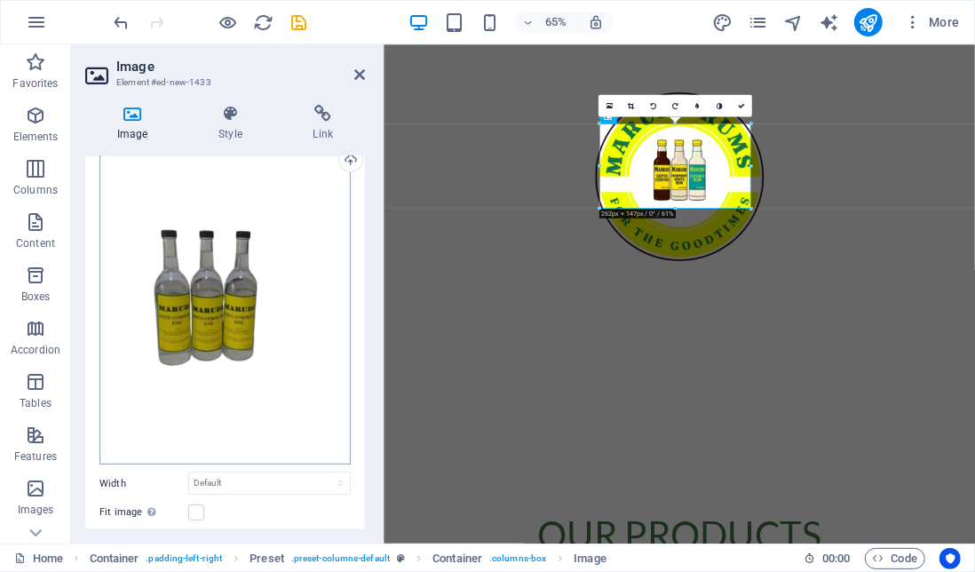
scroll to position [76, 0]
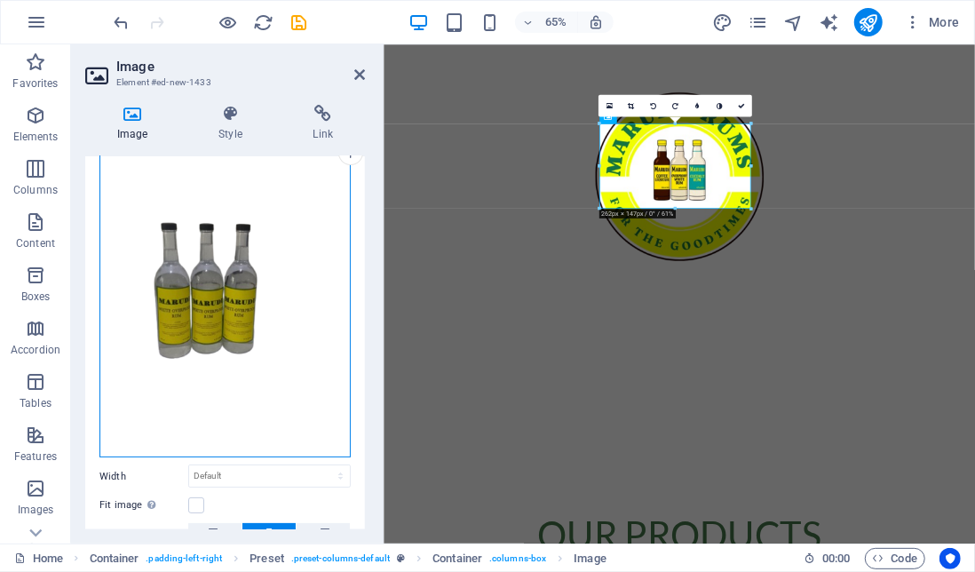
click at [213, 280] on div "Drag files here, click to choose files or select files from Files or our free s…" at bounding box center [224, 292] width 251 height 332
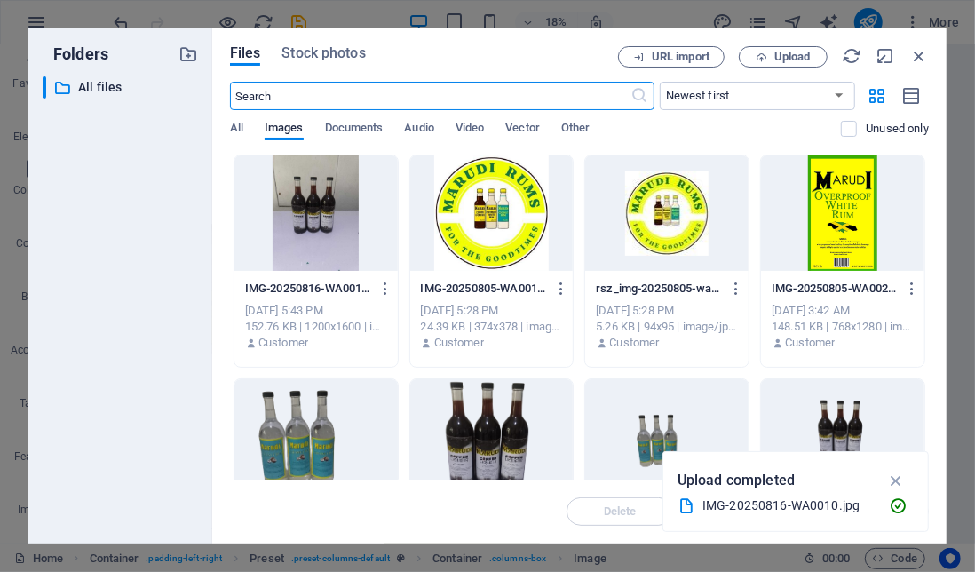
scroll to position [1911, 0]
click at [312, 225] on div at bounding box center [315, 212] width 163 height 115
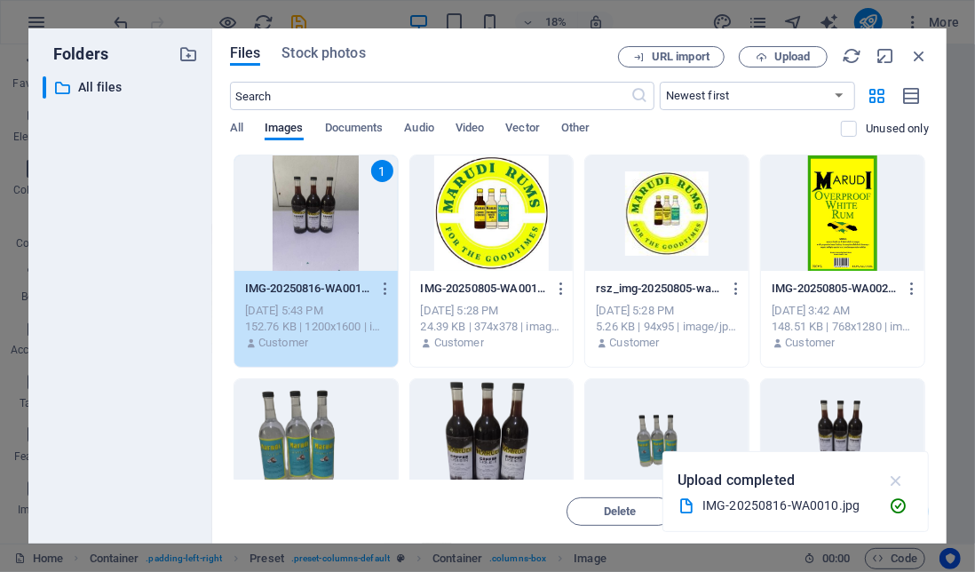
click at [899, 476] on icon "button" at bounding box center [896, 481] width 20 height 20
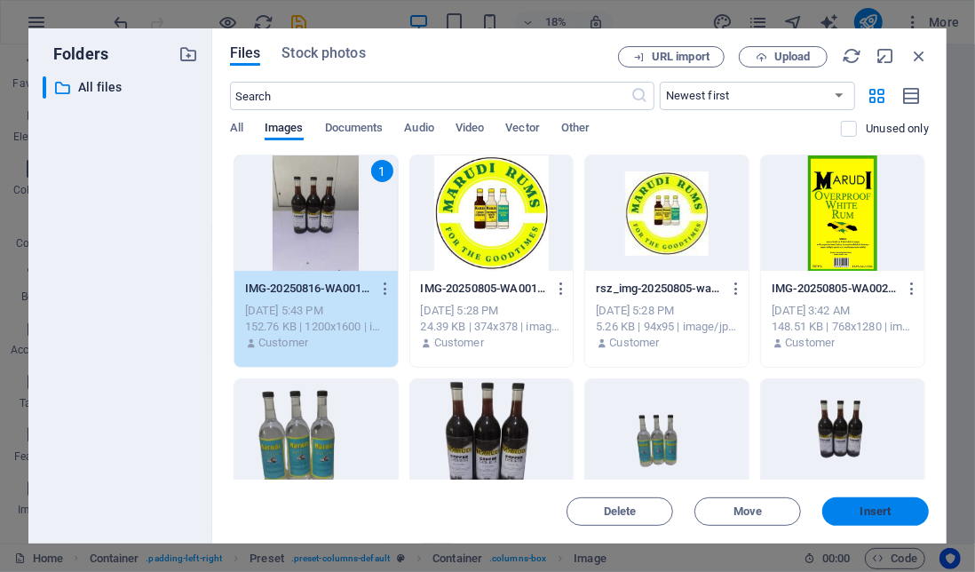
click at [882, 512] on span "Insert" at bounding box center [875, 511] width 31 height 11
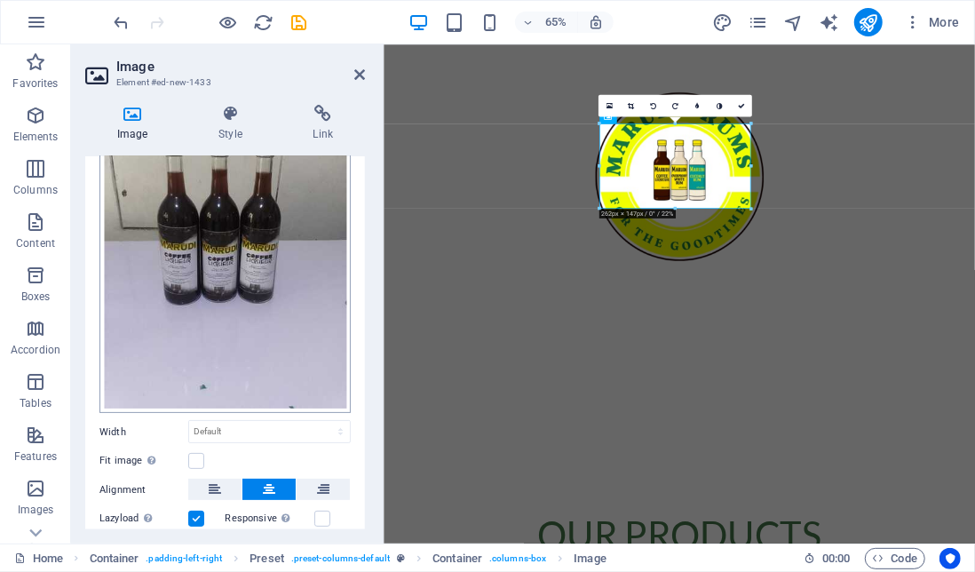
scroll to position [0, 0]
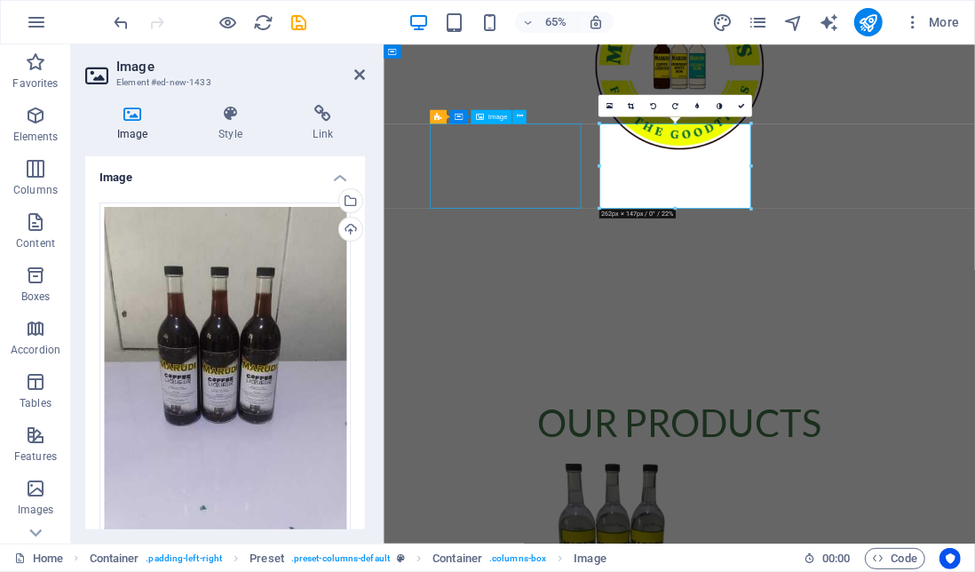
scroll to position [740, 0]
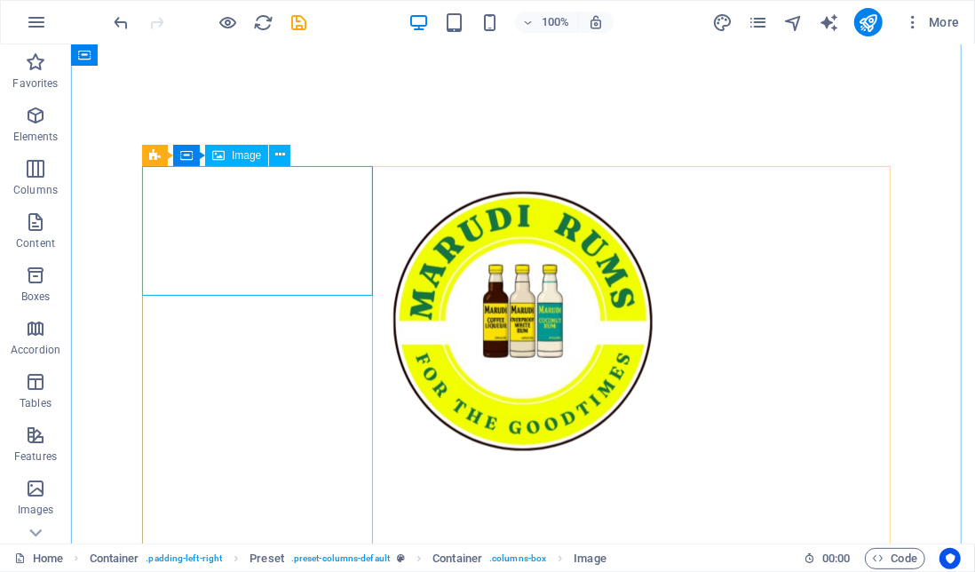
scroll to position [813, 0]
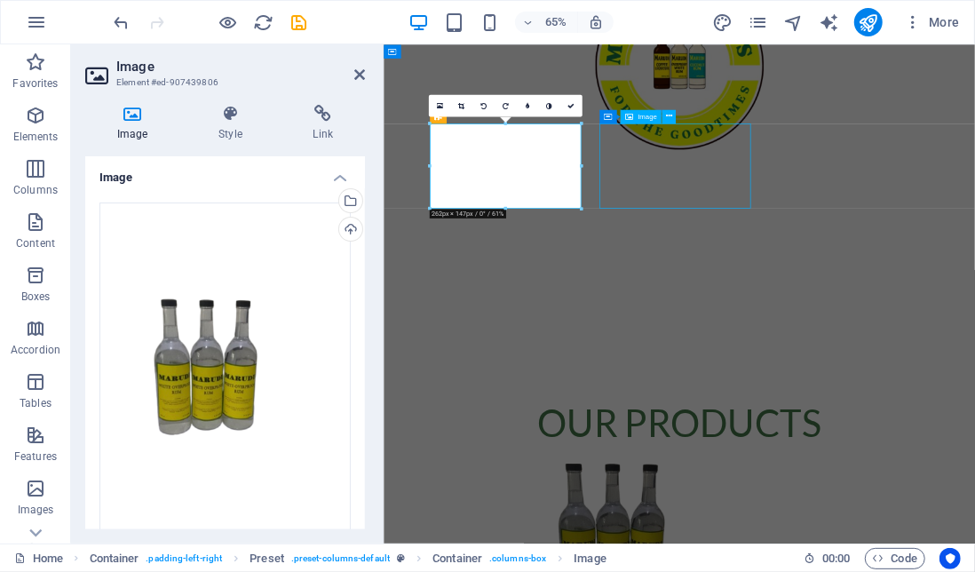
scroll to position [740, 0]
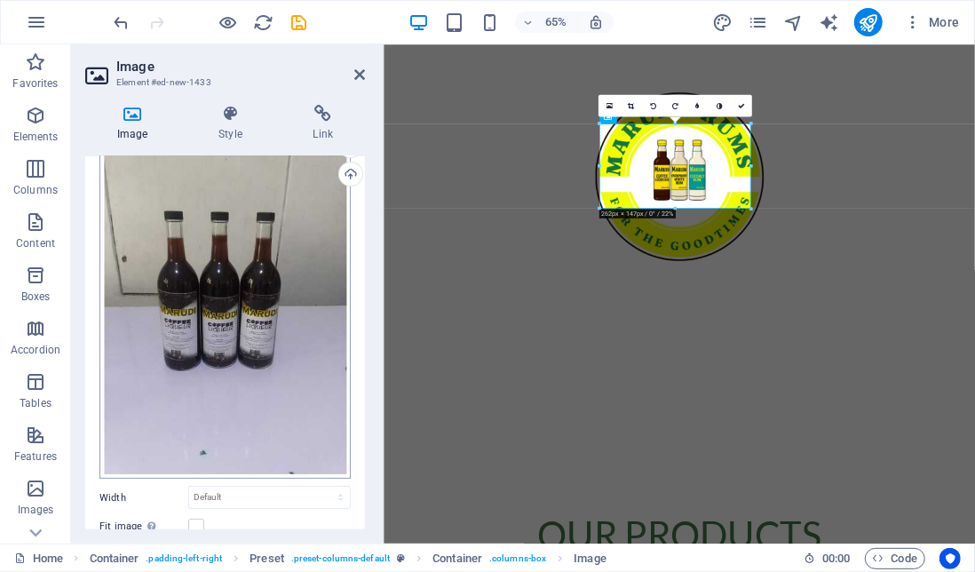
scroll to position [0, 0]
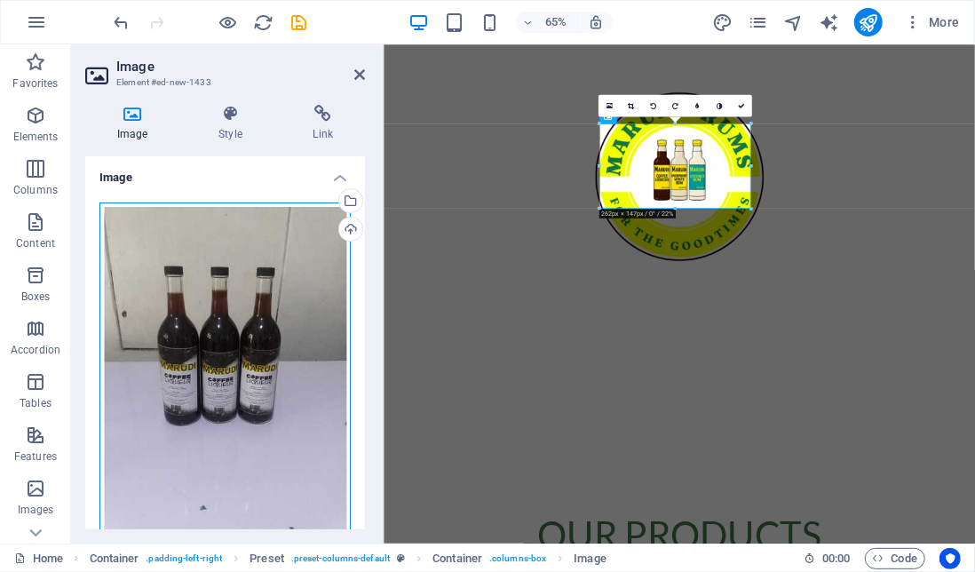
click at [291, 249] on div "Drag files here, click to choose files or select files from Files or our free s…" at bounding box center [224, 368] width 251 height 332
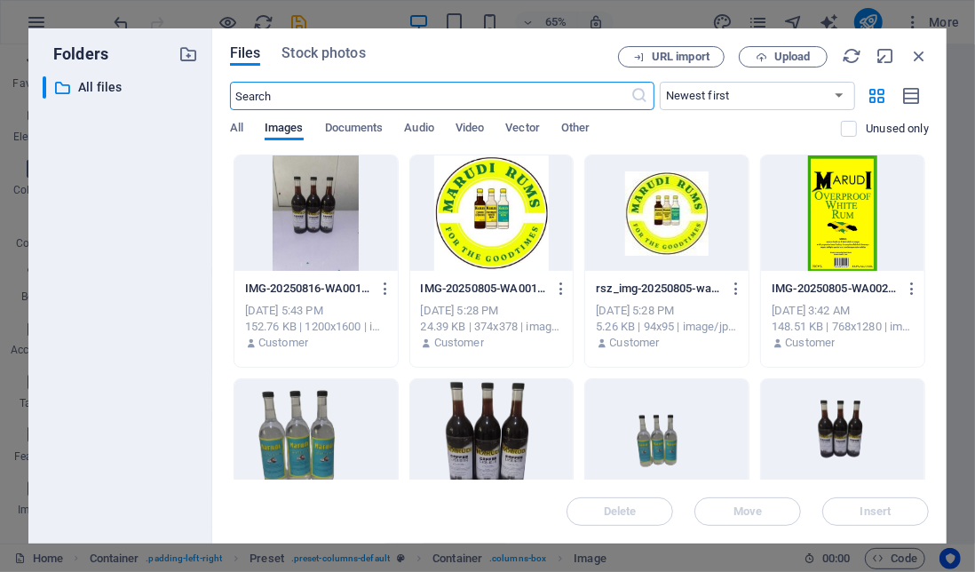
scroll to position [1911, 0]
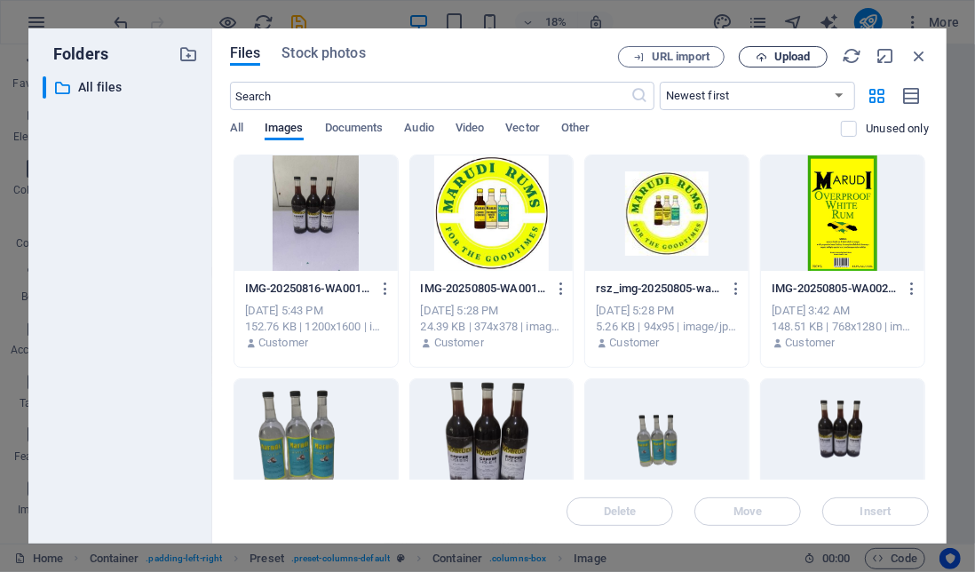
click at [786, 52] on span "Upload" at bounding box center [792, 56] width 36 height 11
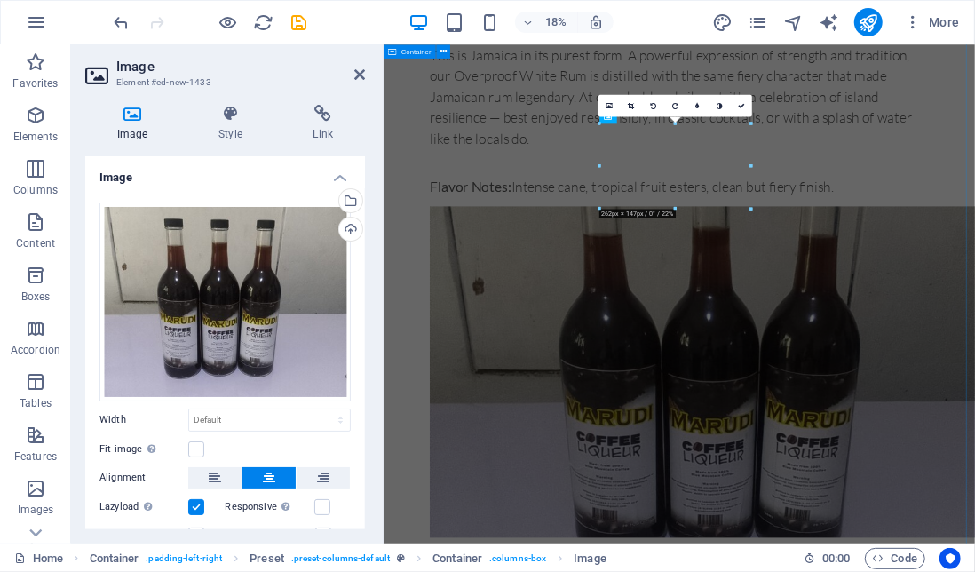
scroll to position [813, 0]
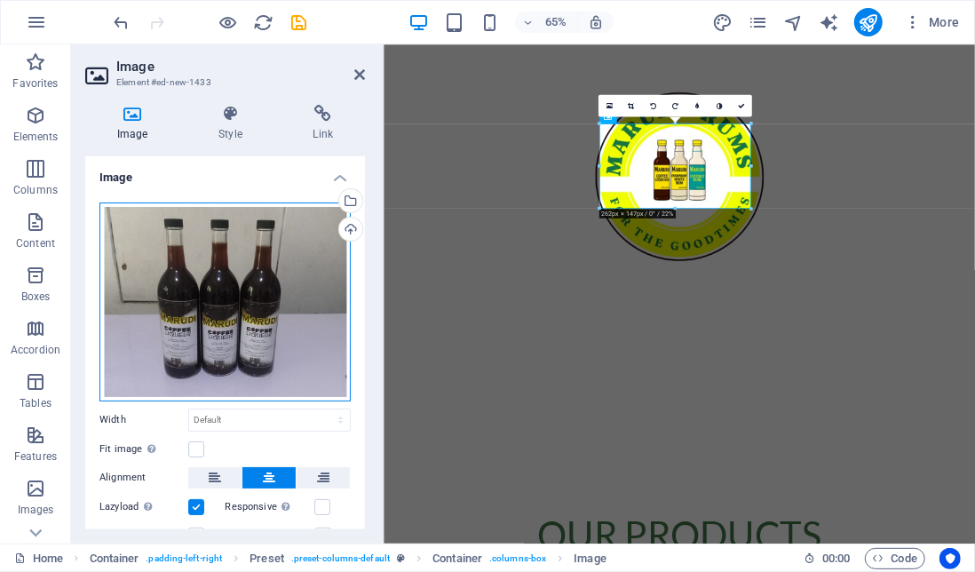
click at [256, 301] on div "Drag files here, click to choose files or select files from Files or our free s…" at bounding box center [224, 301] width 251 height 199
click at [256, 301] on body "[DOMAIN_NAME] Home Favorites Elements Columns Content Boxes Accordion Tables Fe…" at bounding box center [487, 286] width 975 height 572
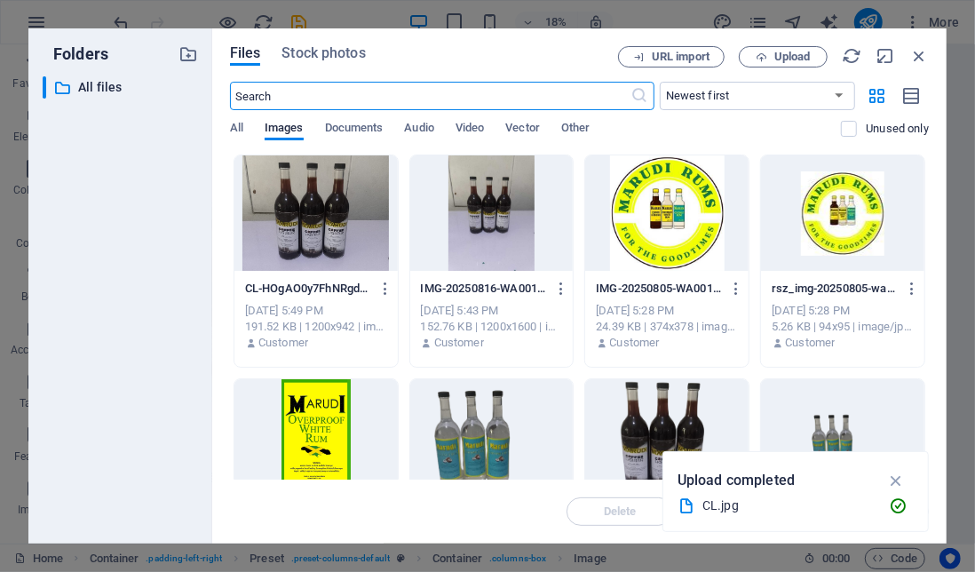
scroll to position [1911, 0]
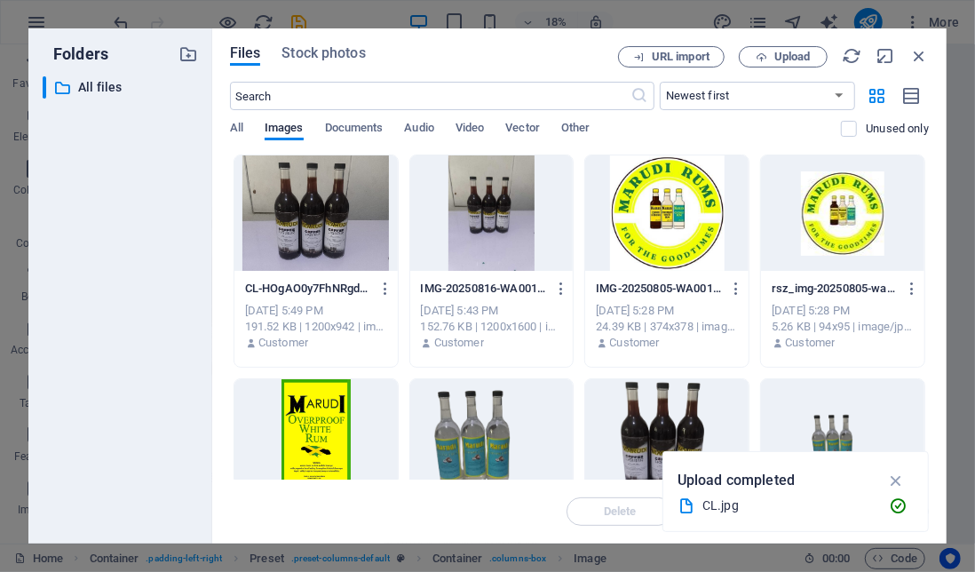
click at [342, 184] on div at bounding box center [315, 212] width 163 height 115
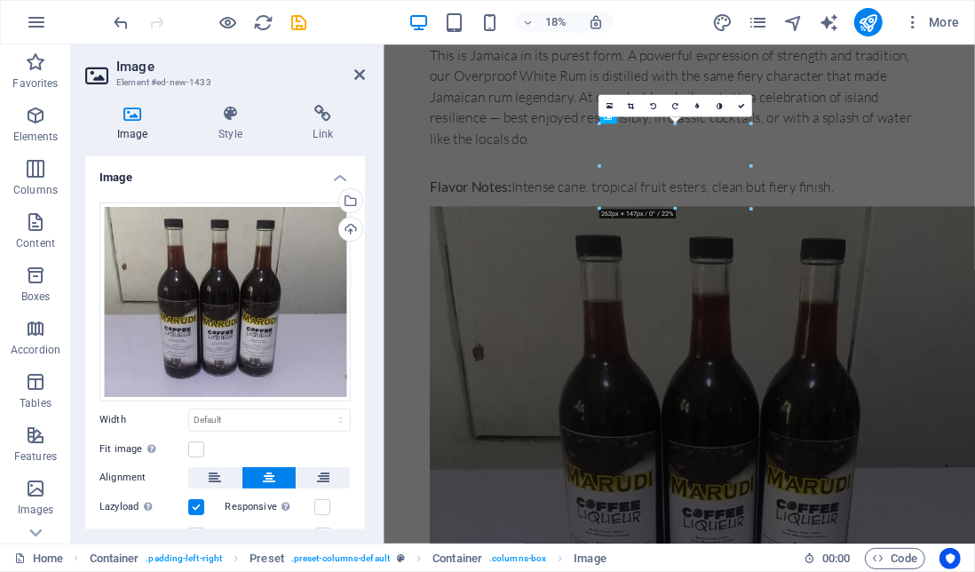
scroll to position [813, 0]
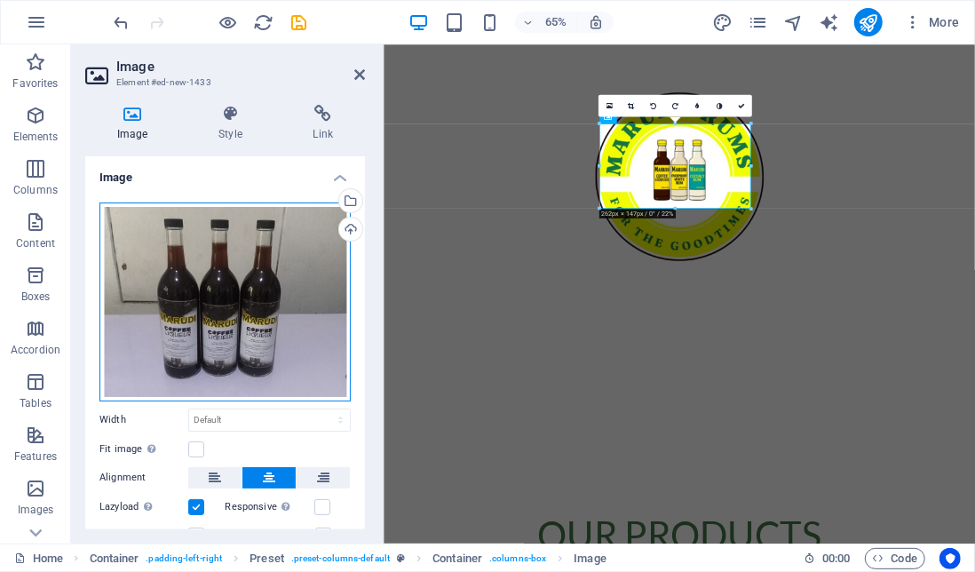
click at [242, 331] on div "Drag files here, click to choose files or select files from Files or our free s…" at bounding box center [224, 301] width 251 height 199
click at [242, 331] on body "[DOMAIN_NAME] Home Favorites Elements Columns Content Boxes Accordion Tables Fe…" at bounding box center [487, 286] width 975 height 572
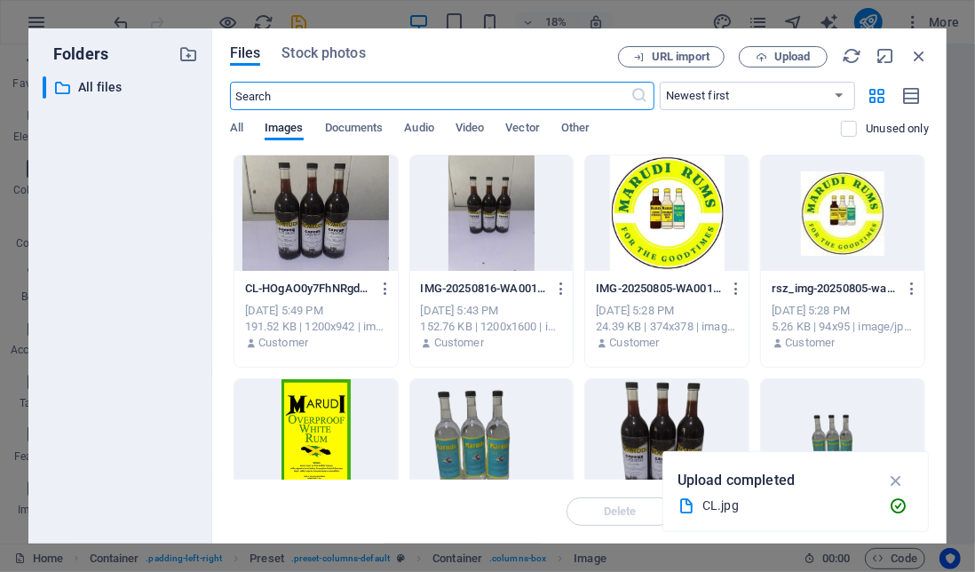
scroll to position [1911, 0]
click at [379, 286] on icon "button" at bounding box center [385, 289] width 17 height 16
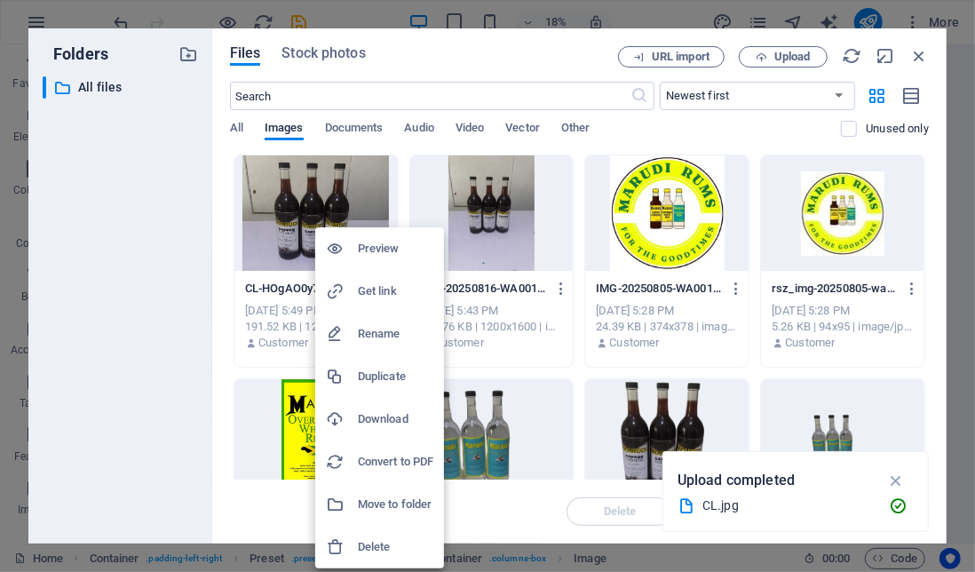
scroll to position [1959, 0]
click at [479, 55] on div at bounding box center [487, 286] width 975 height 572
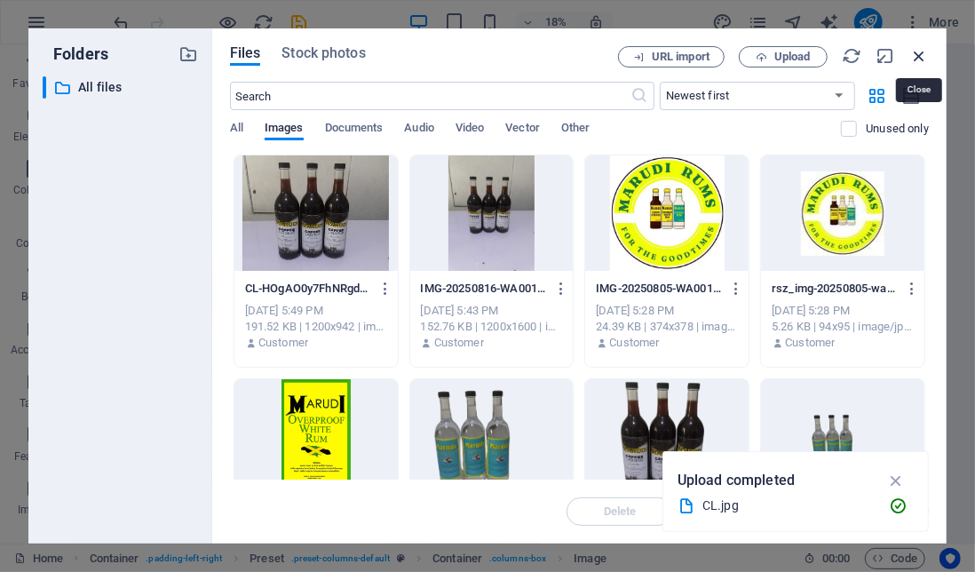
click at [920, 58] on icon "button" at bounding box center [919, 56] width 20 height 20
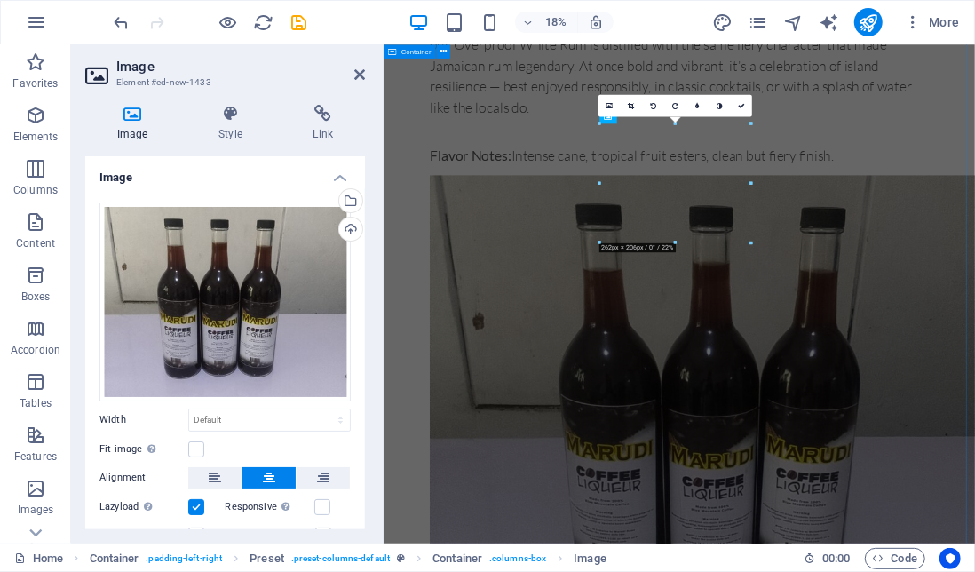
scroll to position [813, 0]
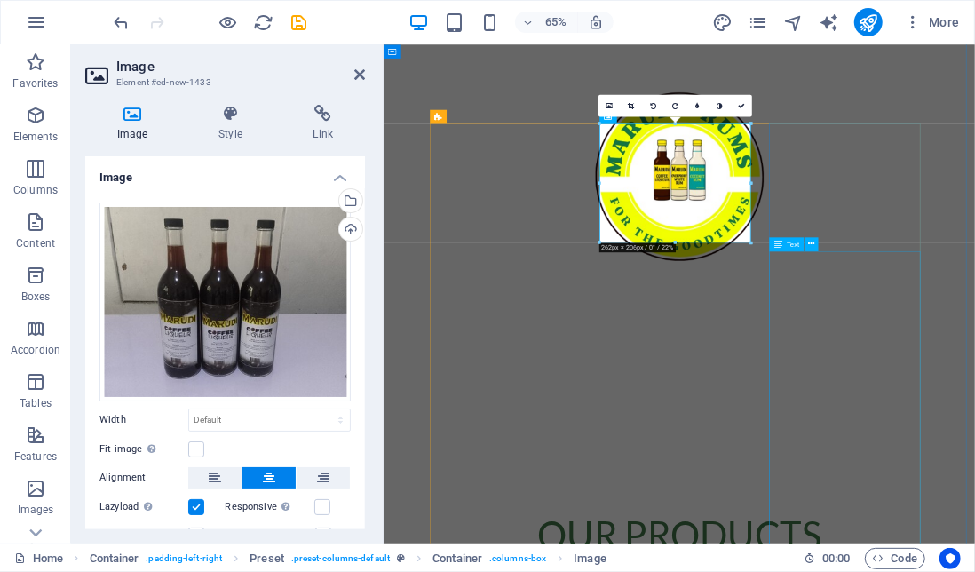
click at [797, 239] on div "Text" at bounding box center [786, 244] width 35 height 14
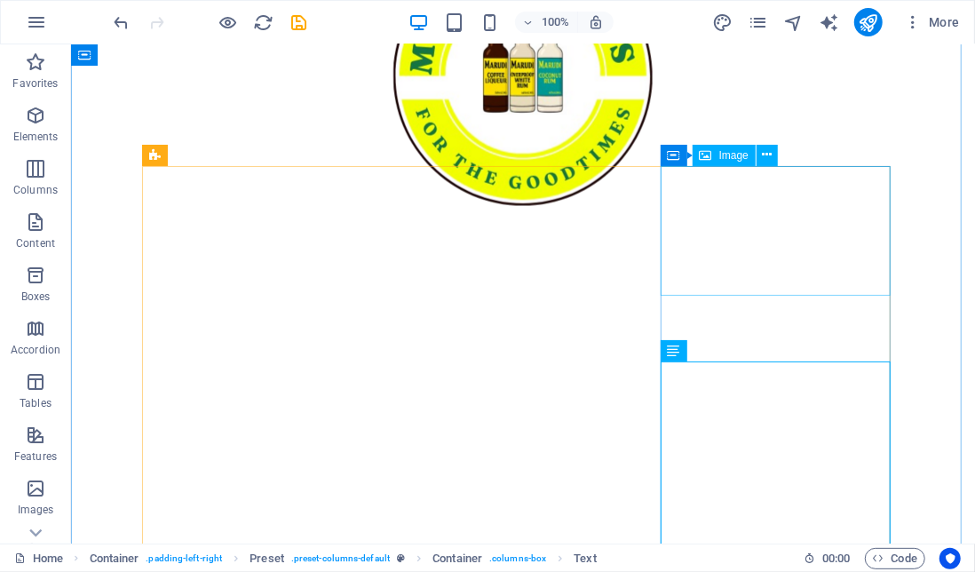
scroll to position [740, 0]
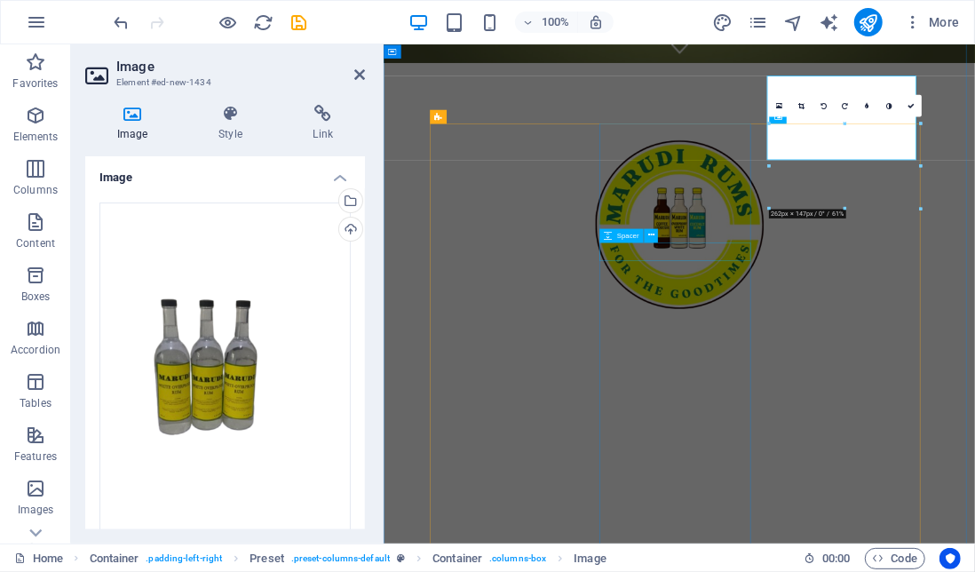
scroll to position [813, 0]
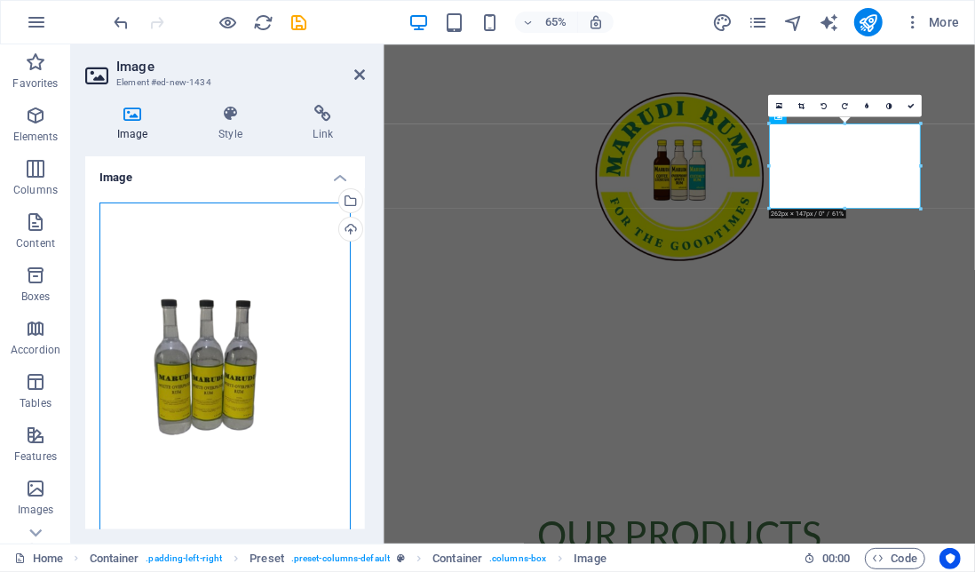
click at [233, 340] on div "Drag files here, click to choose files or select files from Files or our free s…" at bounding box center [224, 368] width 251 height 332
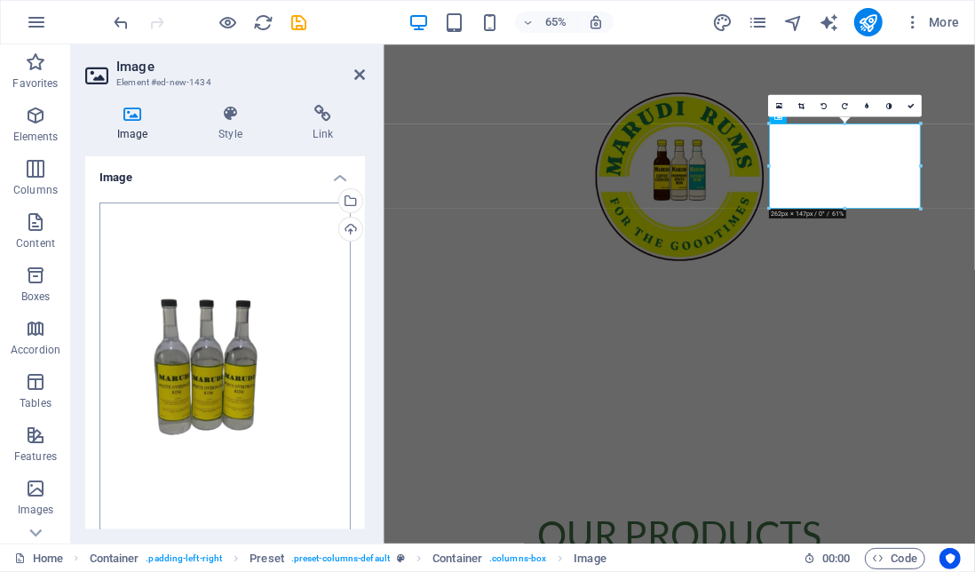
click at [233, 340] on body "[DOMAIN_NAME] Home Favorites Elements Columns Content Boxes Accordion Tables Fe…" at bounding box center [487, 286] width 975 height 572
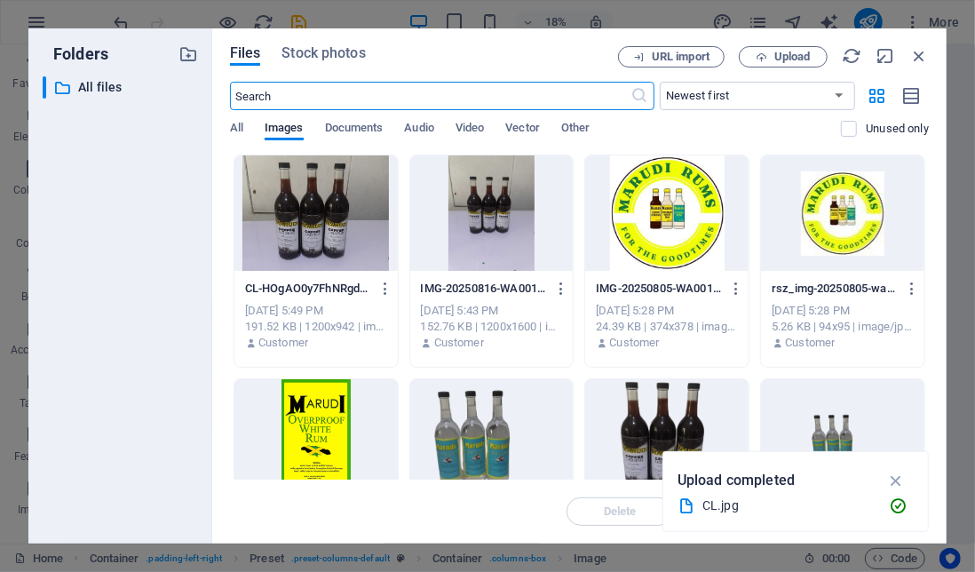
scroll to position [1959, 0]
click at [786, 59] on span "Upload" at bounding box center [792, 56] width 36 height 11
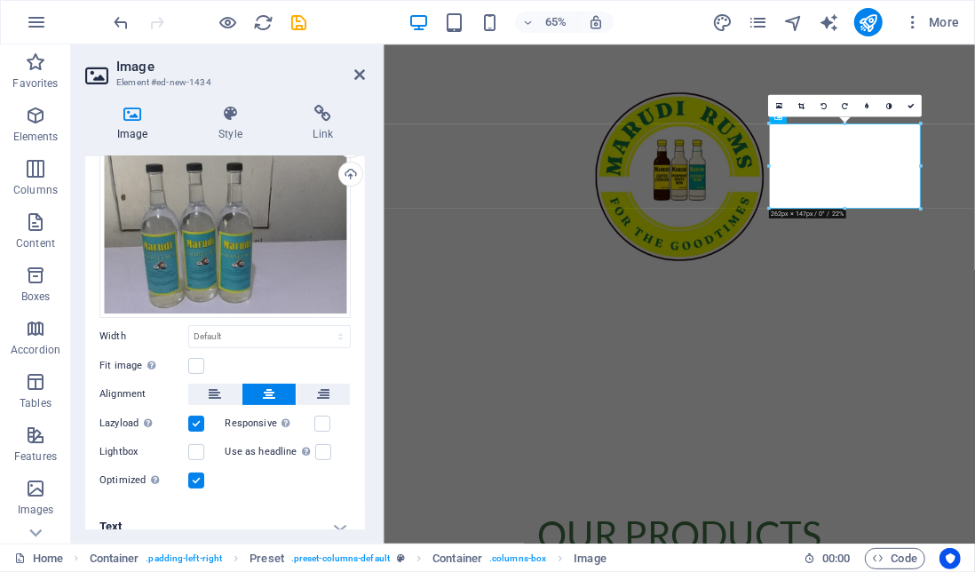
scroll to position [59, 0]
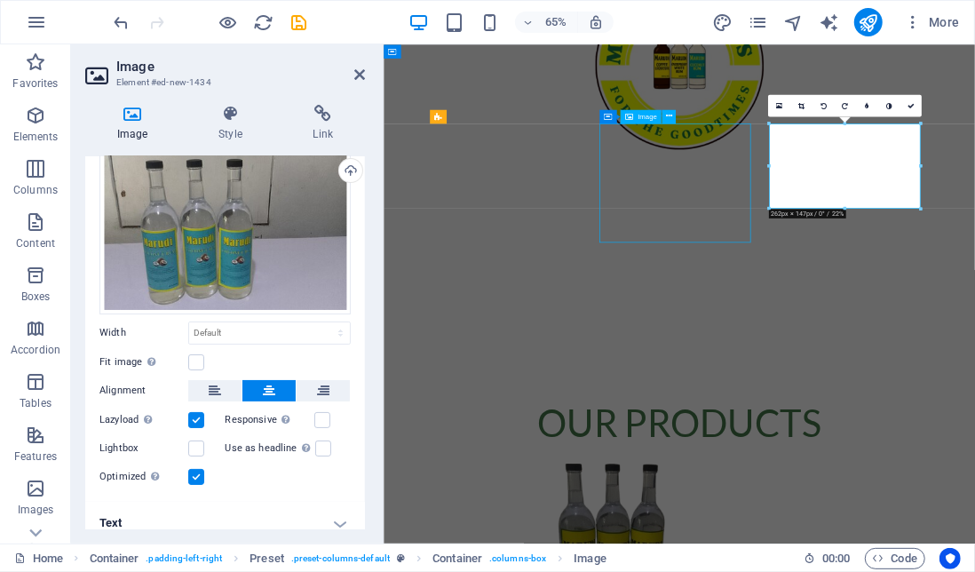
scroll to position [740, 0]
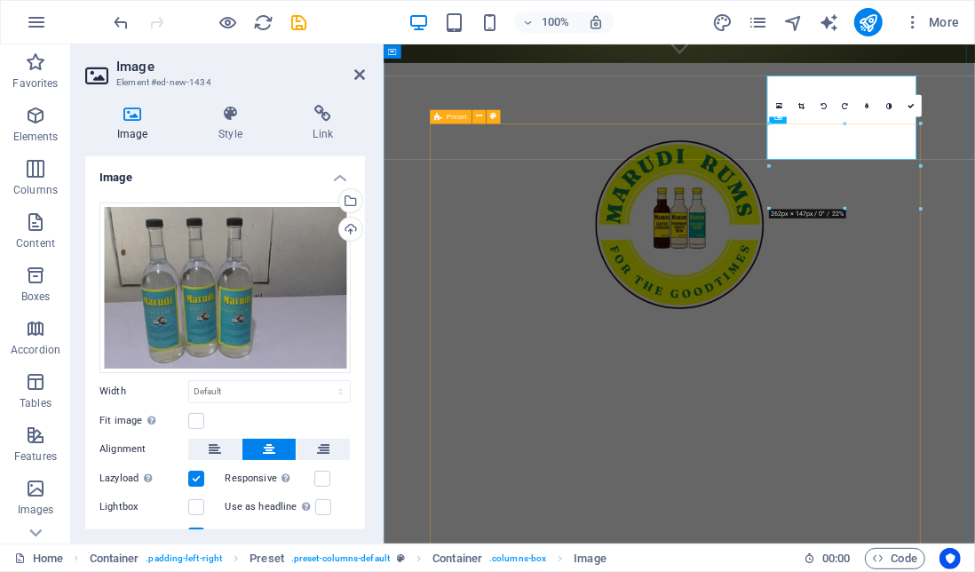
scroll to position [813, 0]
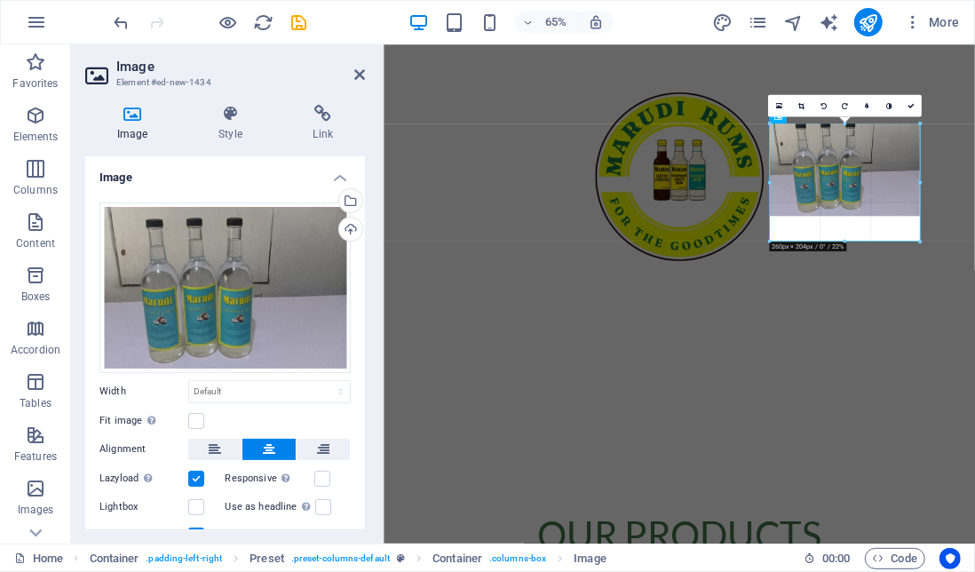
drag, startPoint x: 845, startPoint y: 208, endPoint x: 847, endPoint y: 258, distance: 50.6
type input "260"
select select "px"
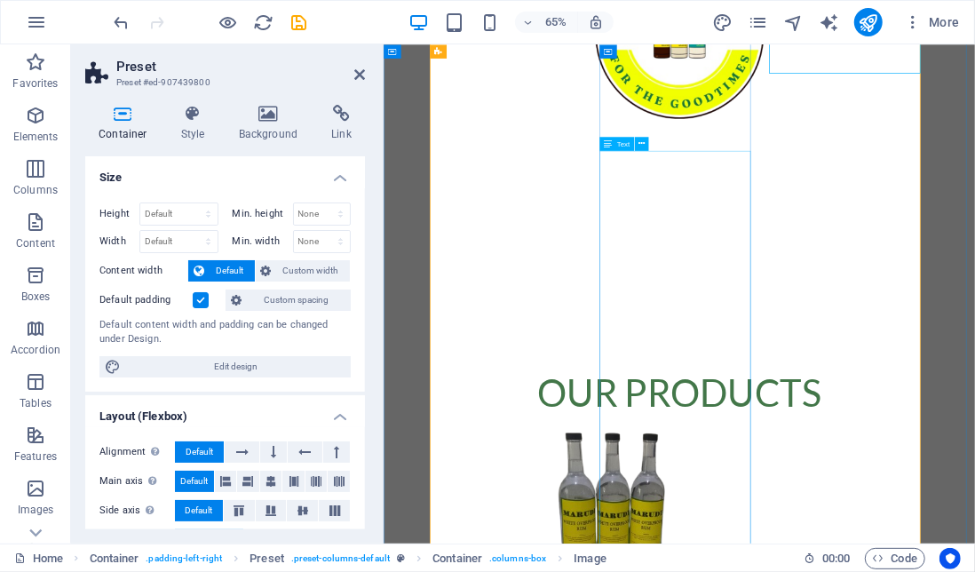
scroll to position [1046, 0]
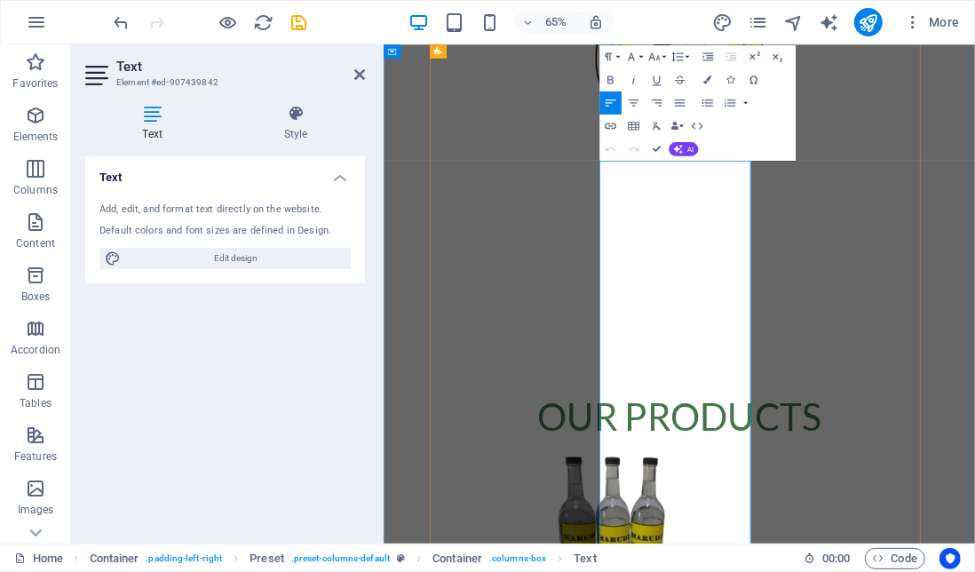
scroll to position [1005, 0]
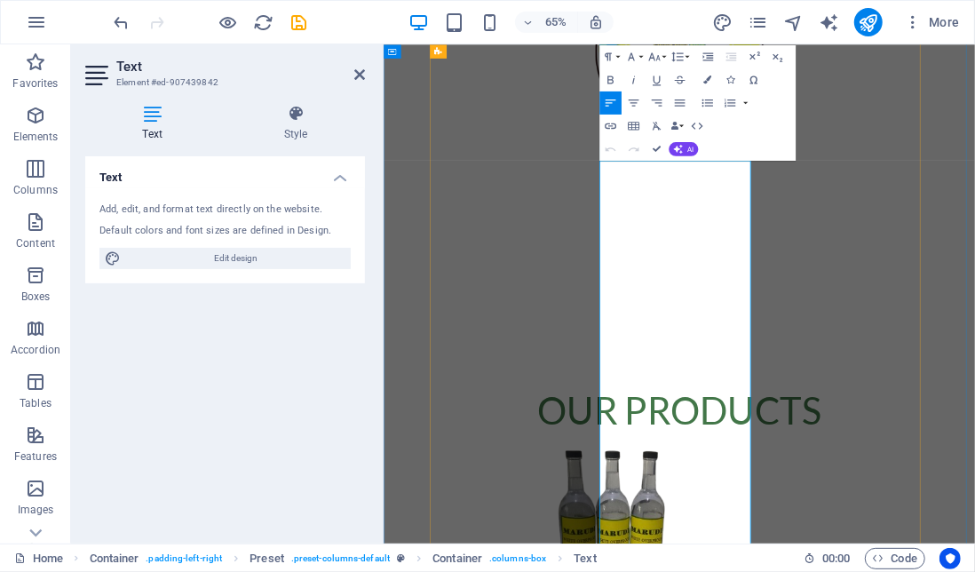
drag, startPoint x: 783, startPoint y: 302, endPoint x: 830, endPoint y: 413, distance: 120.5
drag, startPoint x: 790, startPoint y: 302, endPoint x: 829, endPoint y: 466, distance: 168.8
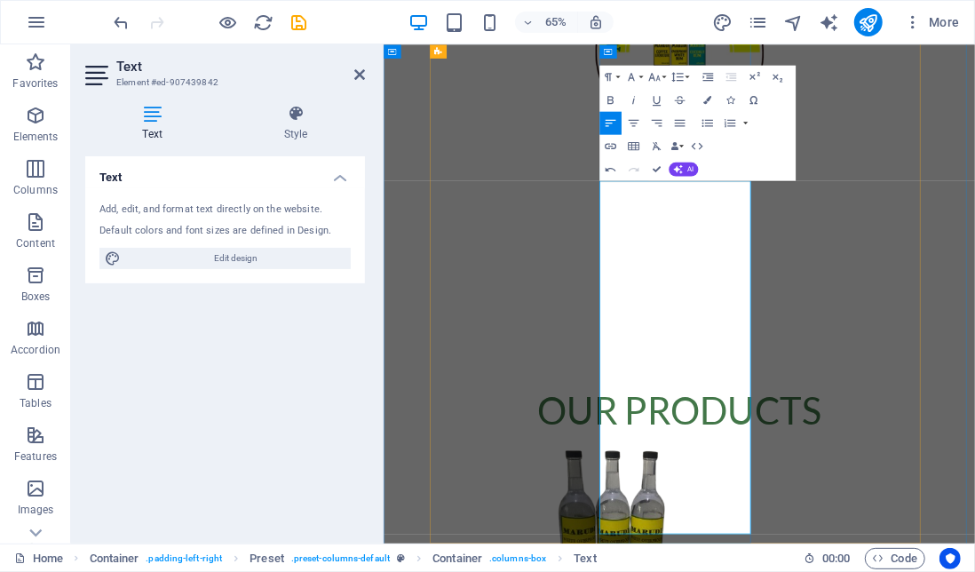
scroll to position [974, 0]
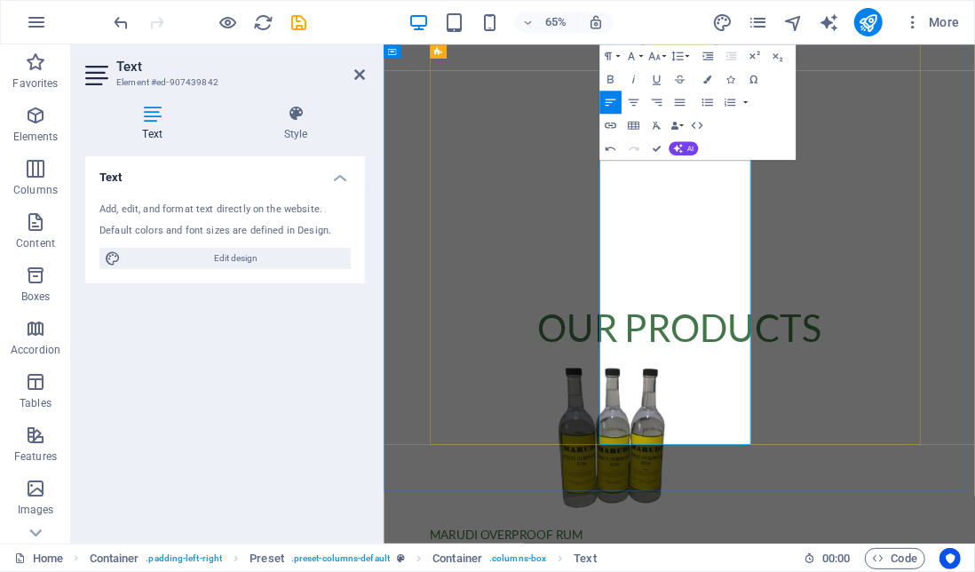
scroll to position [1144, 0]
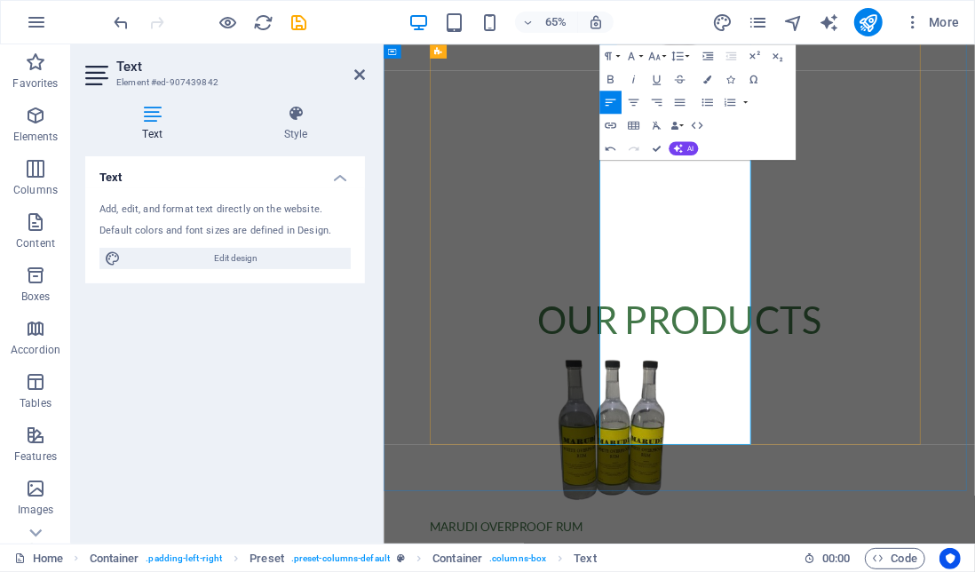
drag, startPoint x: 835, startPoint y: 344, endPoint x: 1162, endPoint y: 154, distance: 378.7
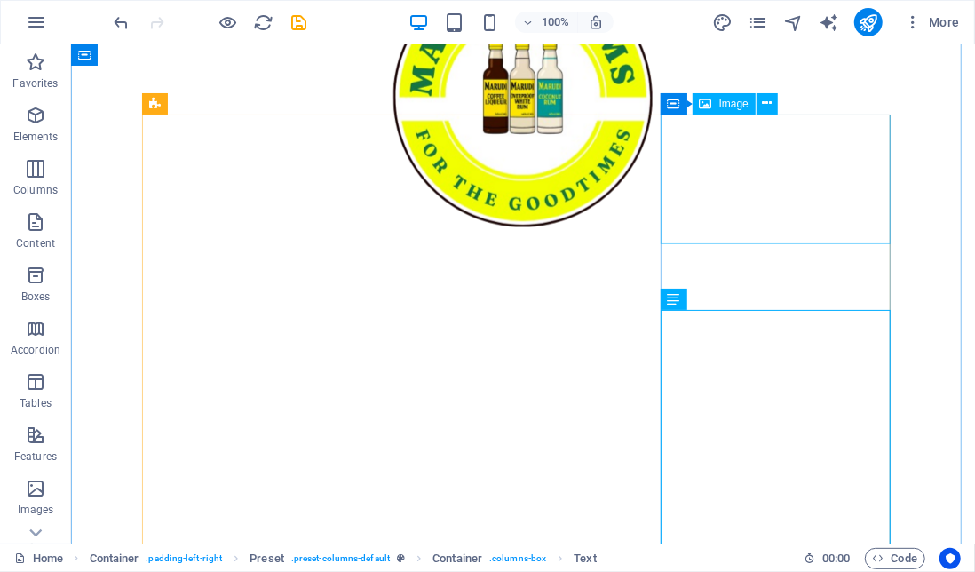
scroll to position [781, 0]
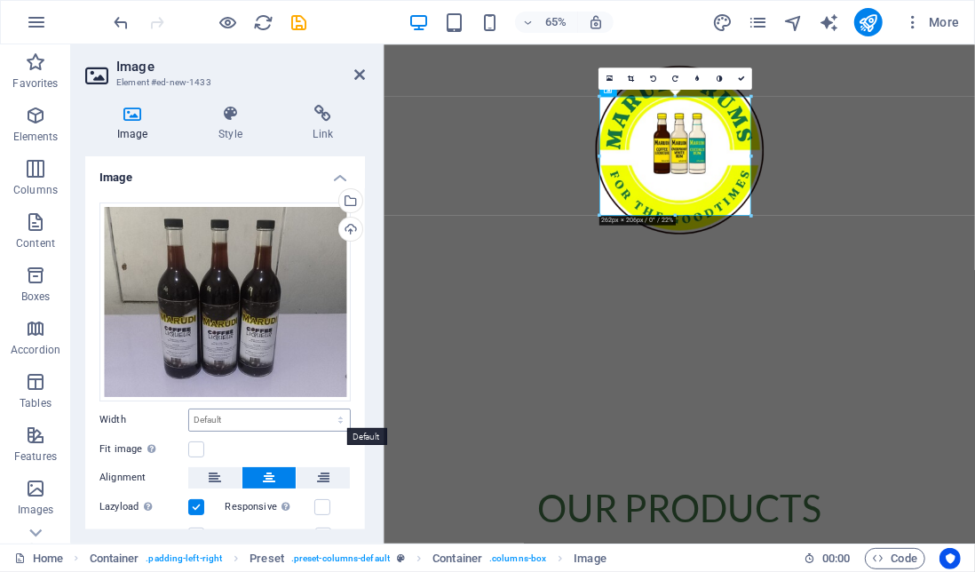
scroll to position [98, 0]
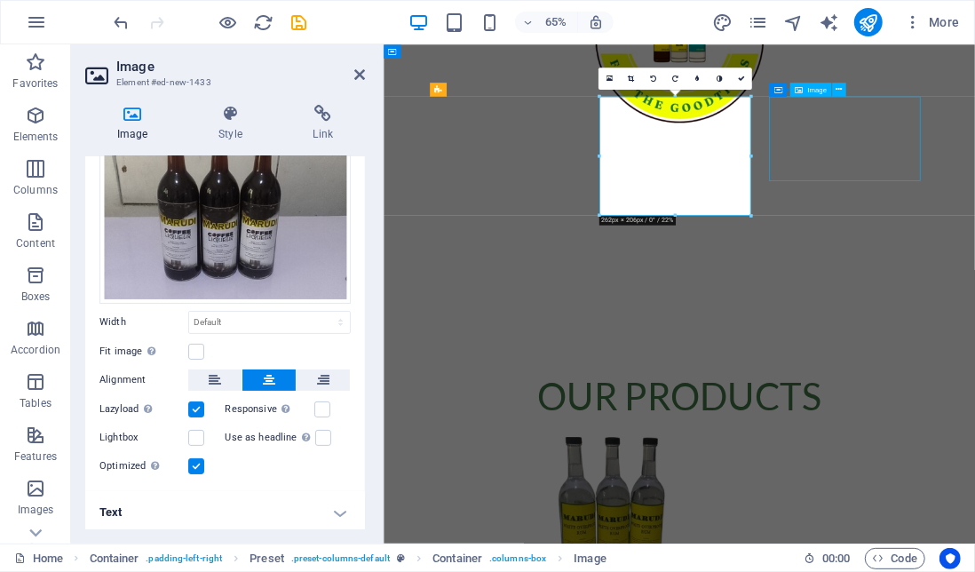
scroll to position [781, 0]
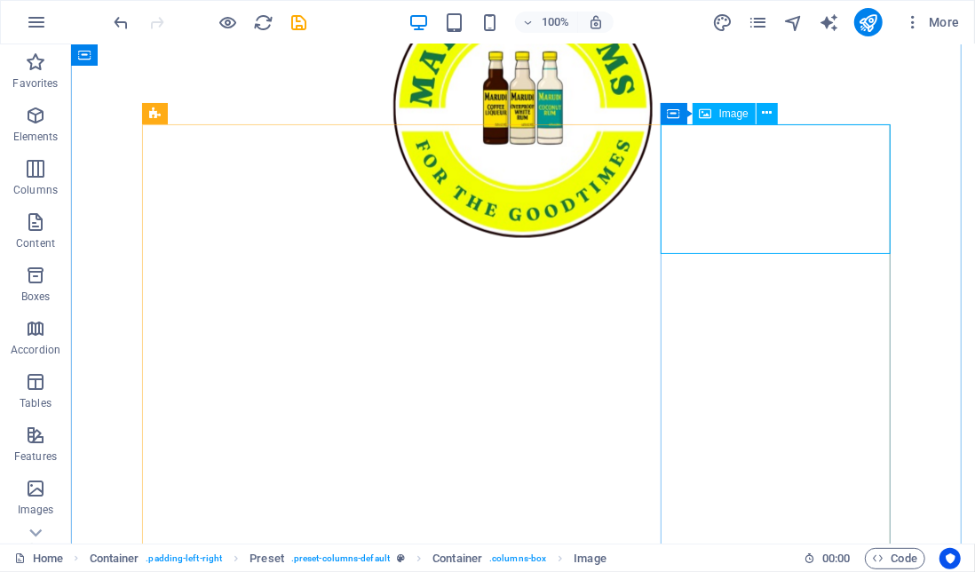
select select "px"
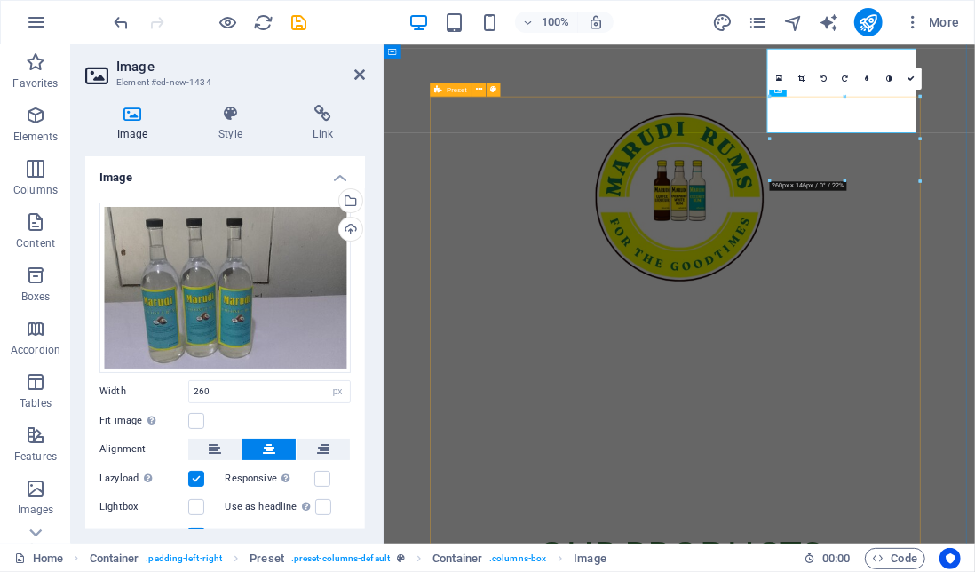
scroll to position [855, 0]
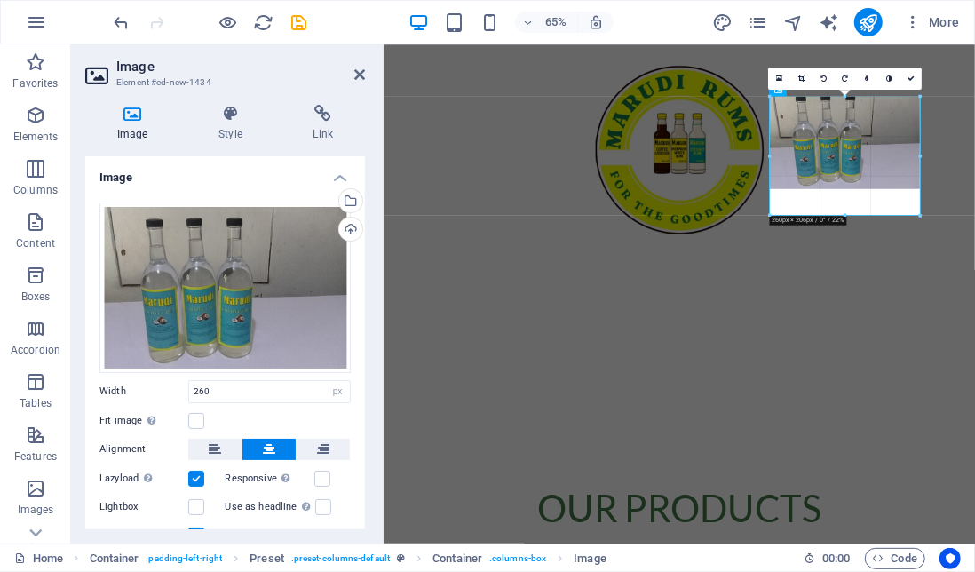
drag, startPoint x: 833, startPoint y: 181, endPoint x: 697, endPoint y: 292, distance: 175.4
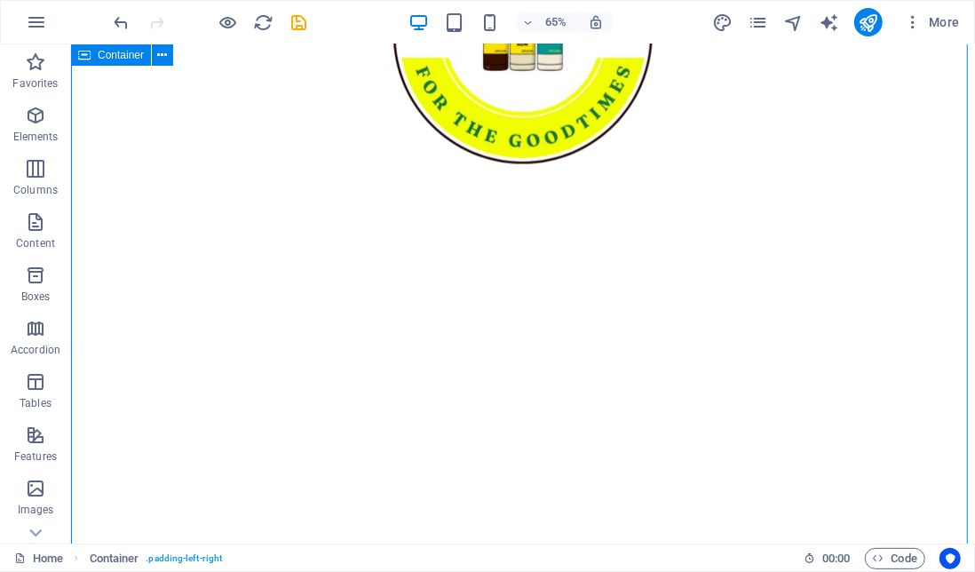
scroll to position [781, 0]
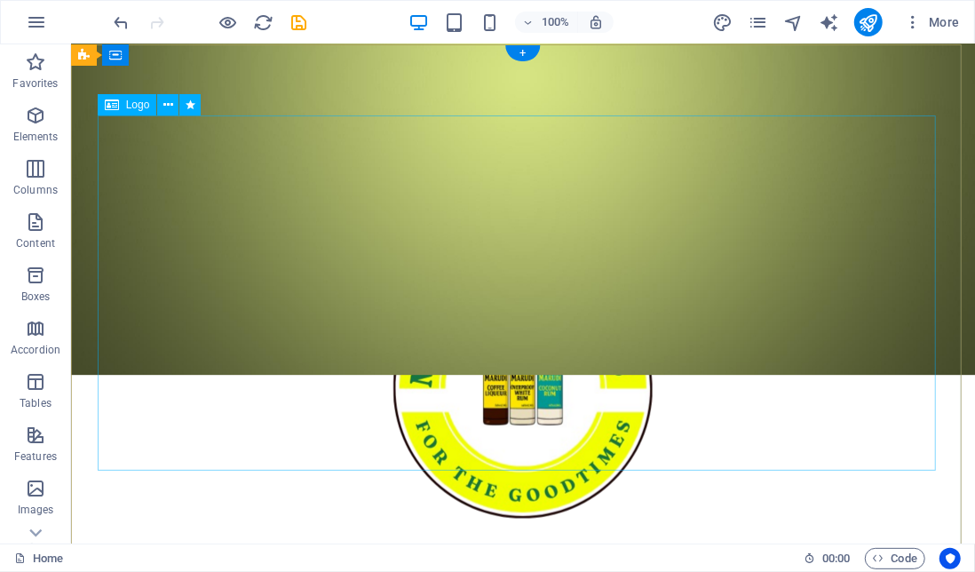
scroll to position [0, 0]
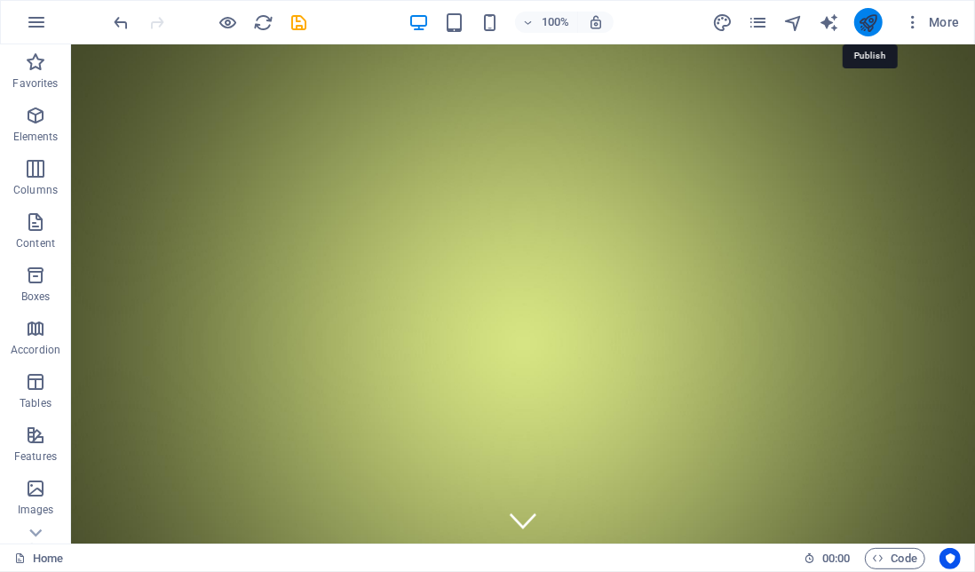
click at [870, 24] on icon "publish" at bounding box center [868, 22] width 20 height 20
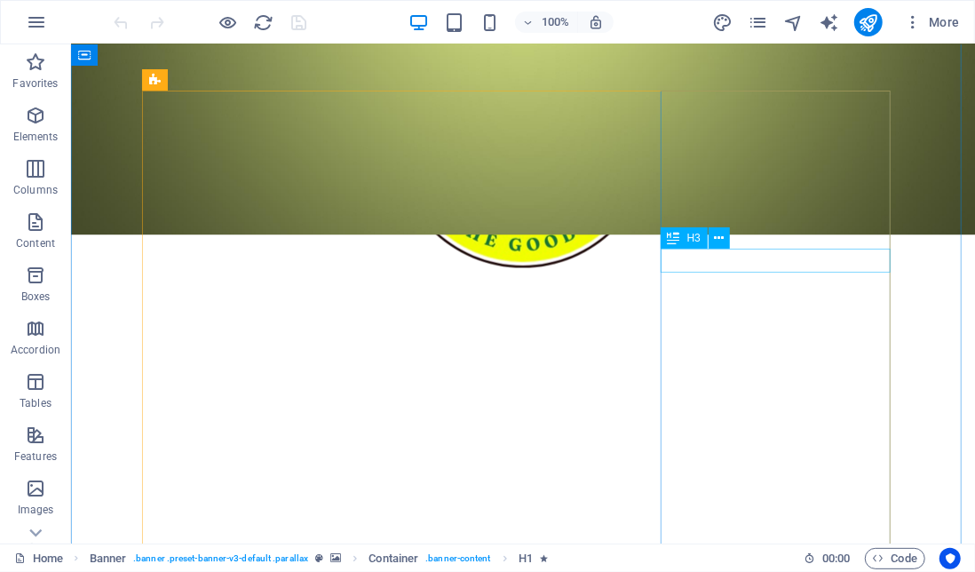
scroll to position [815, 0]
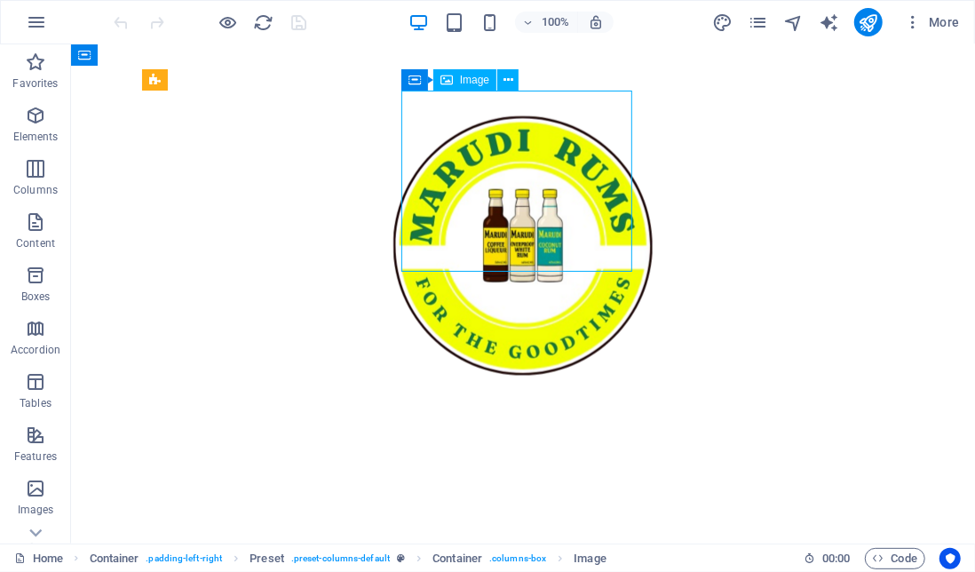
scroll to position [889, 0]
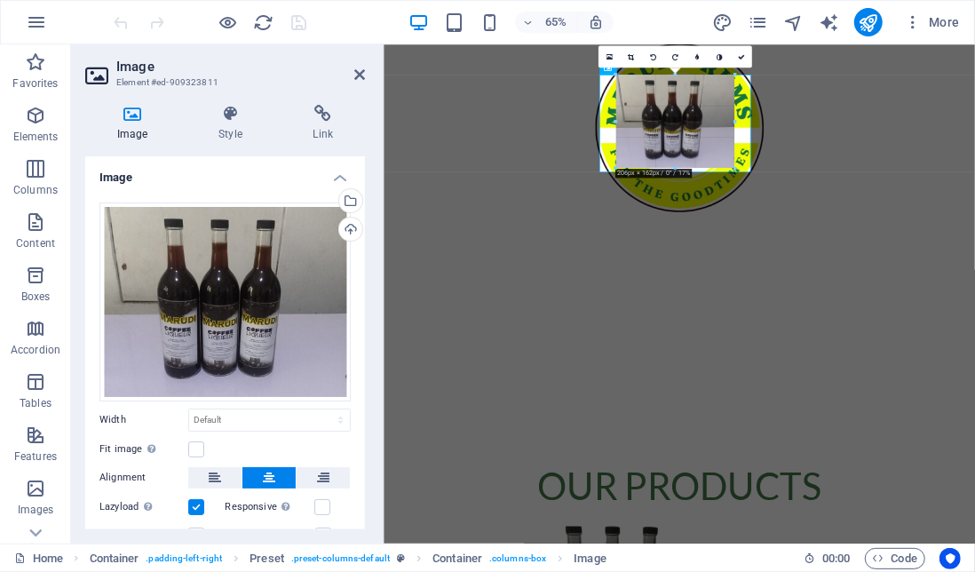
drag, startPoint x: 680, startPoint y: 194, endPoint x: 439, endPoint y: 171, distance: 242.6
type input "206"
select select "px"
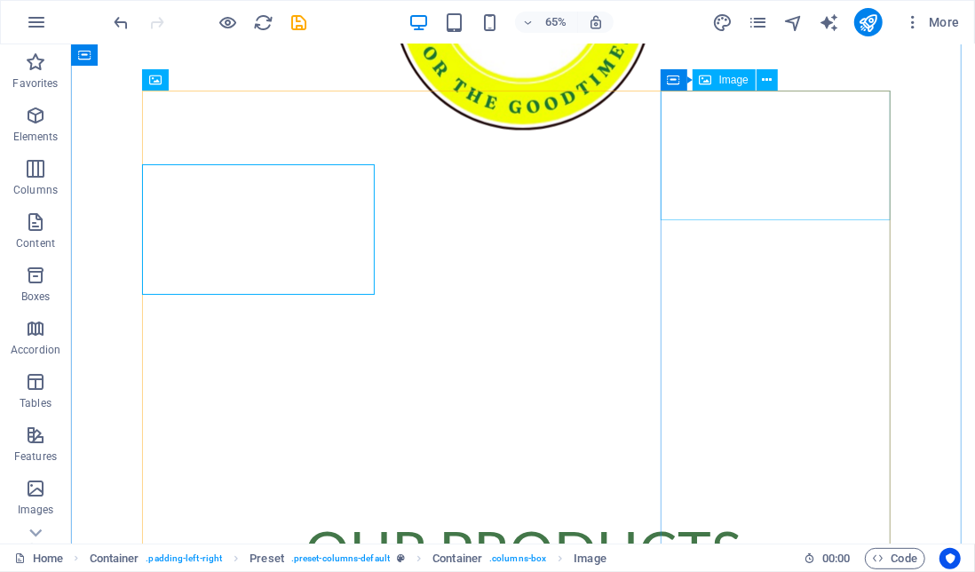
scroll to position [815, 0]
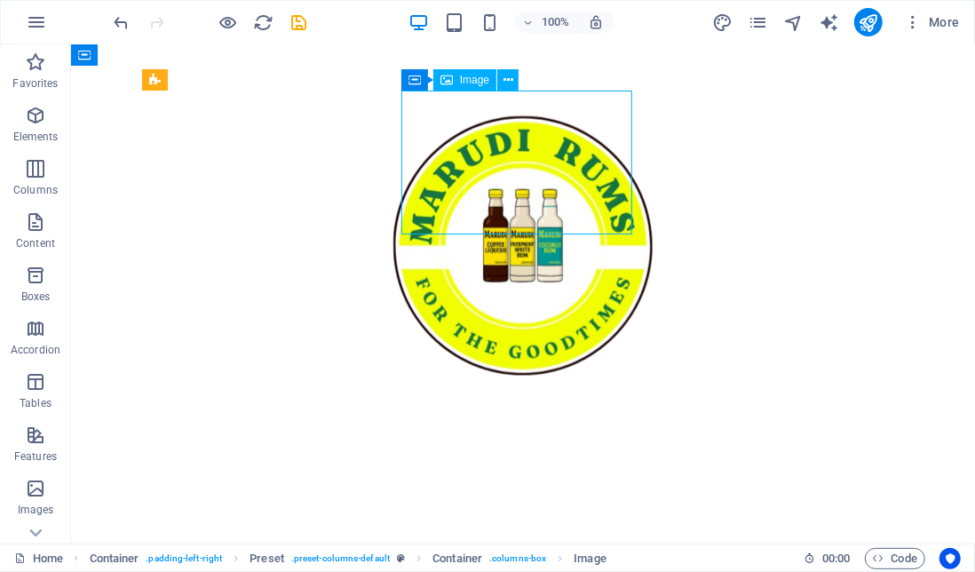
scroll to position [889, 0]
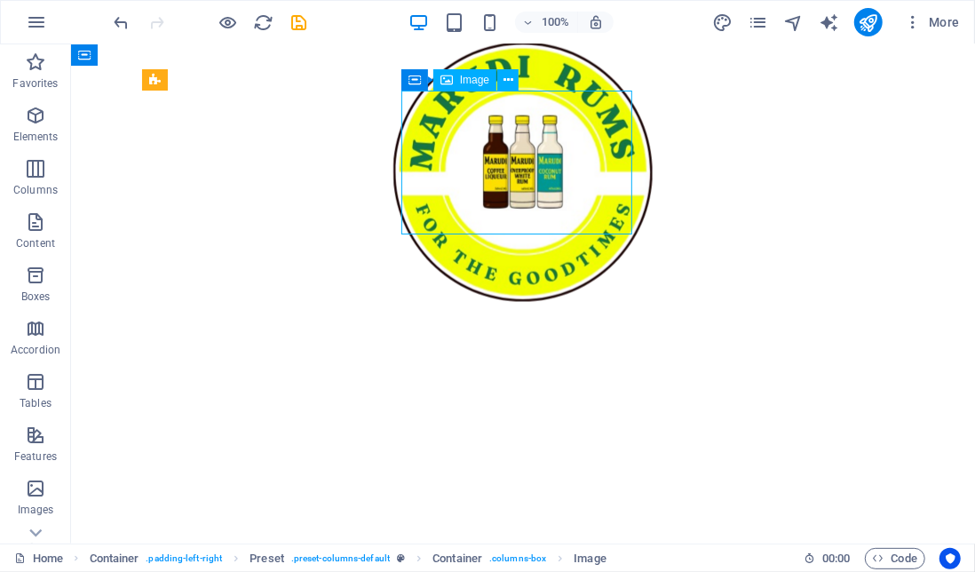
select select "px"
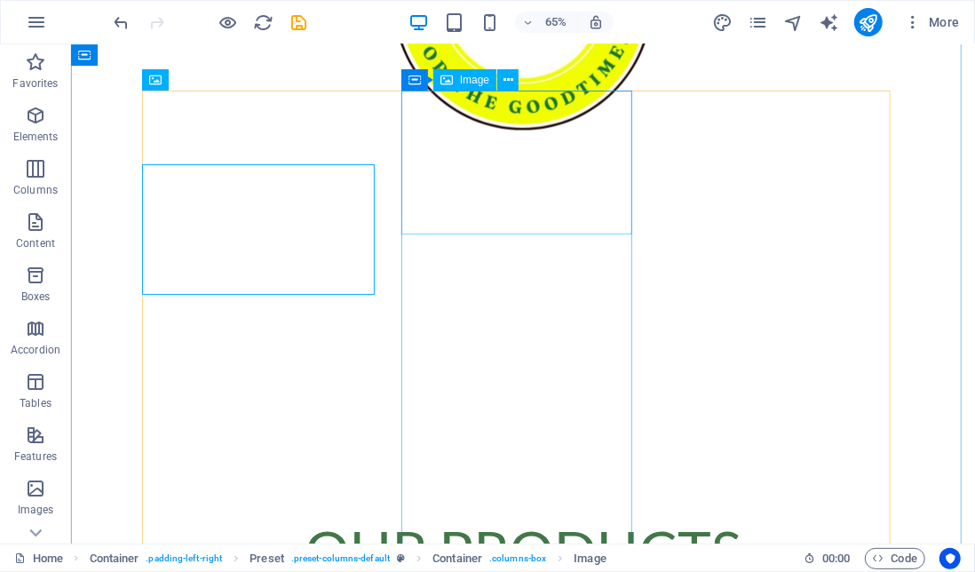
scroll to position [815, 0]
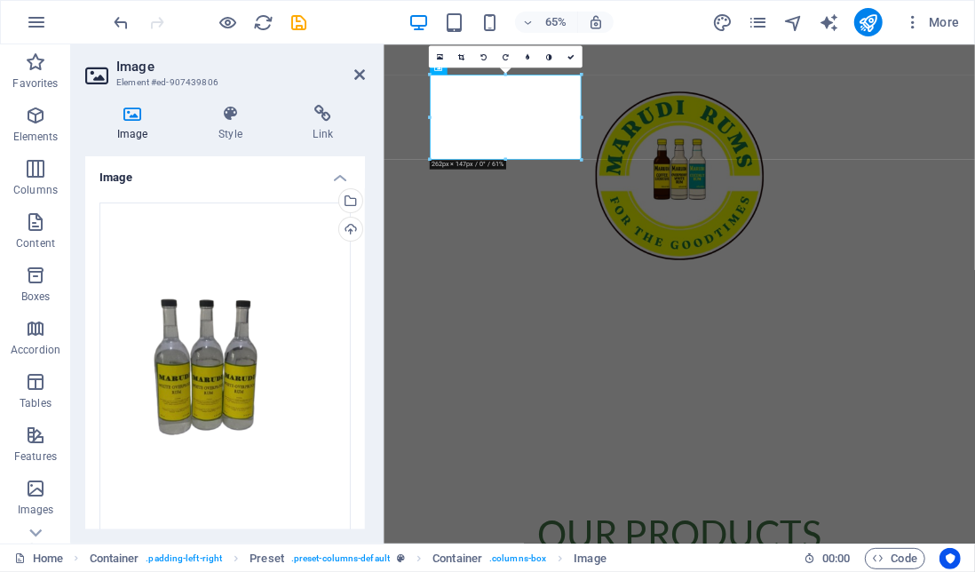
scroll to position [889, 0]
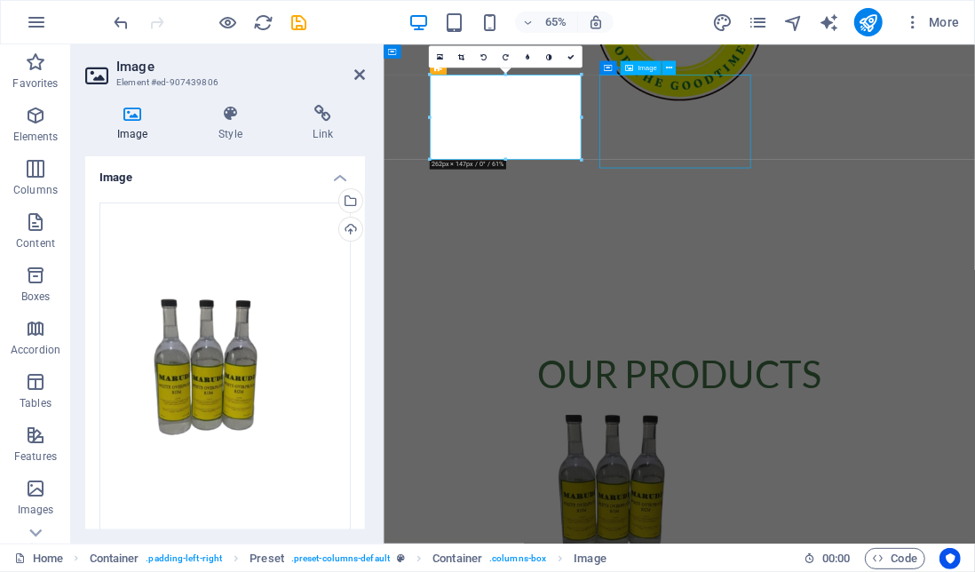
scroll to position [815, 0]
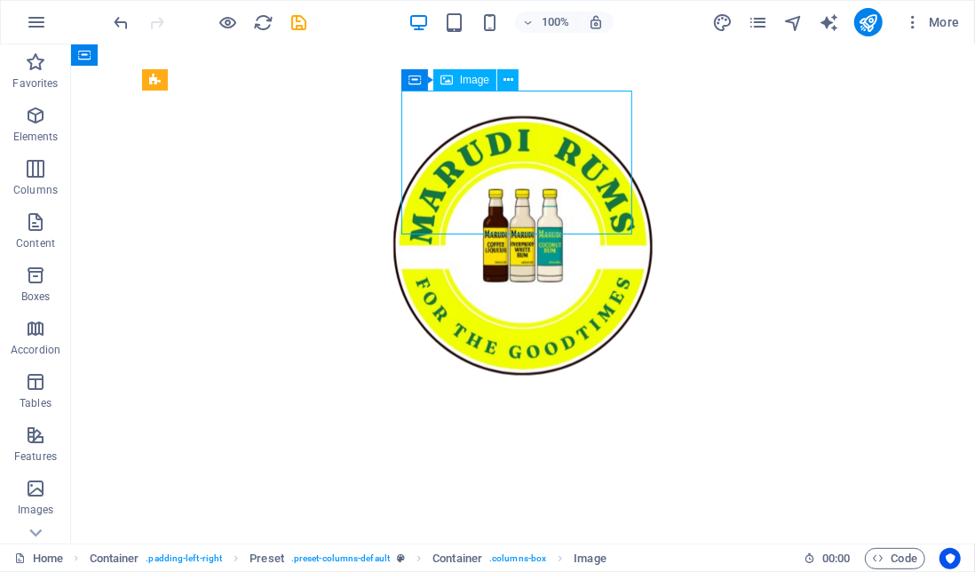
select select "px"
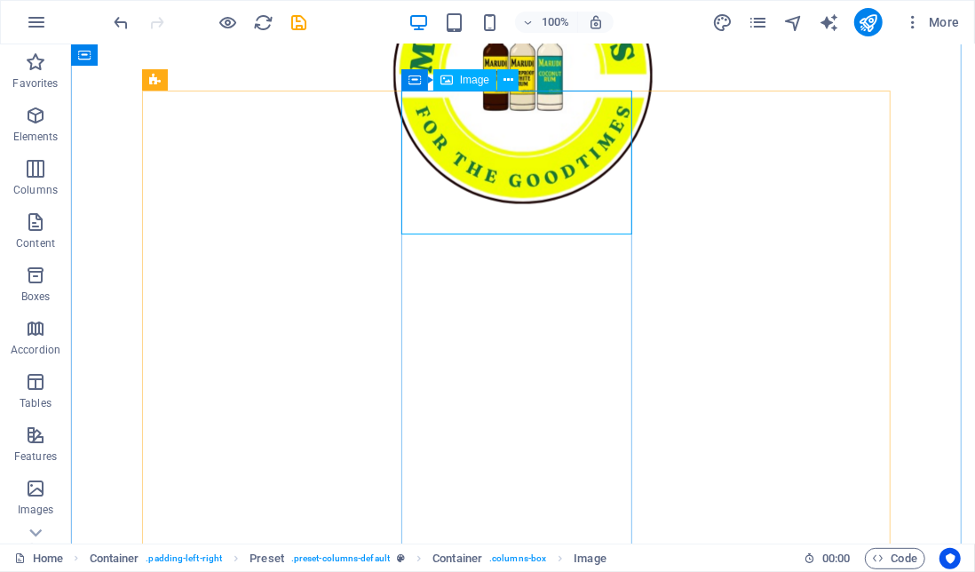
select select "px"
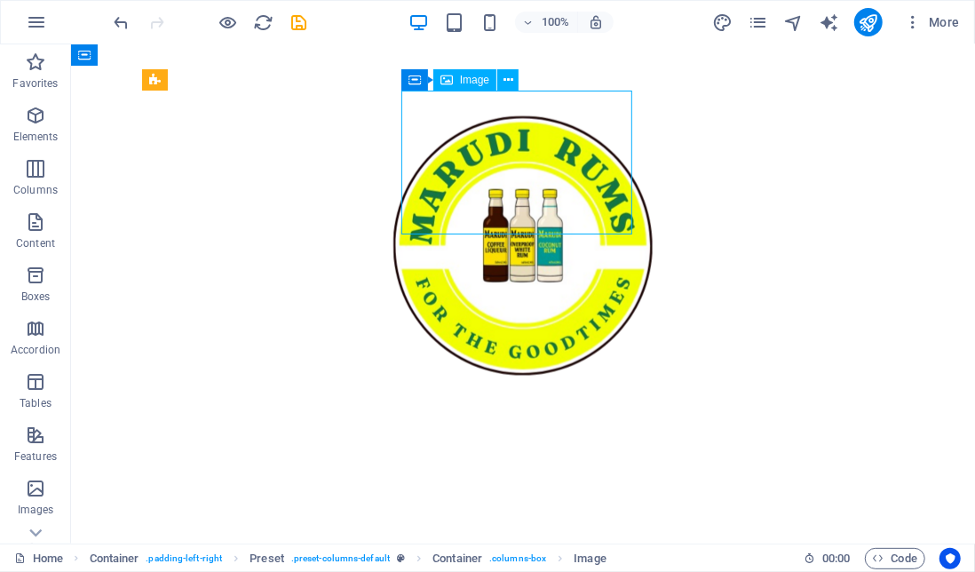
select select "px"
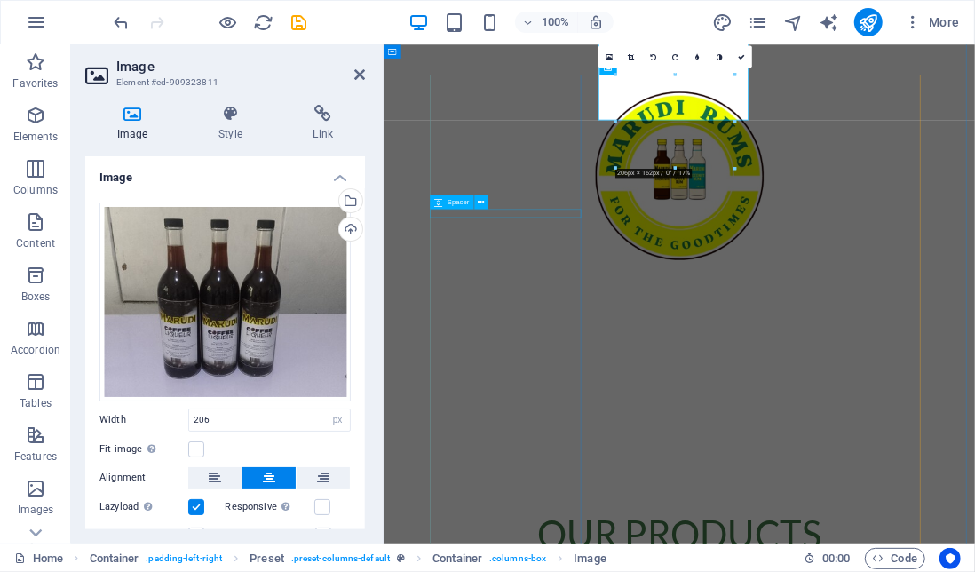
scroll to position [889, 0]
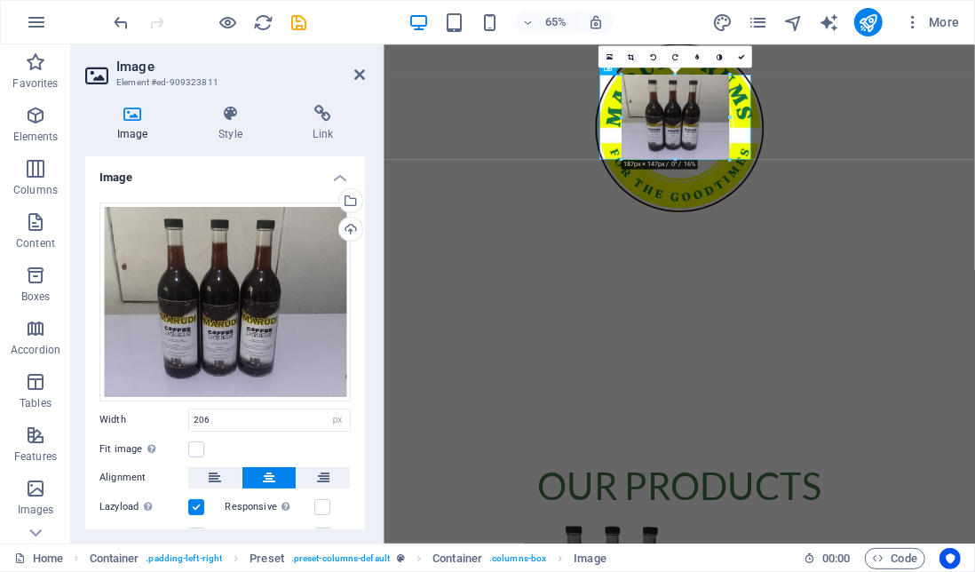
drag, startPoint x: 666, startPoint y: 167, endPoint x: 422, endPoint y: 166, distance: 244.2
type input "187"
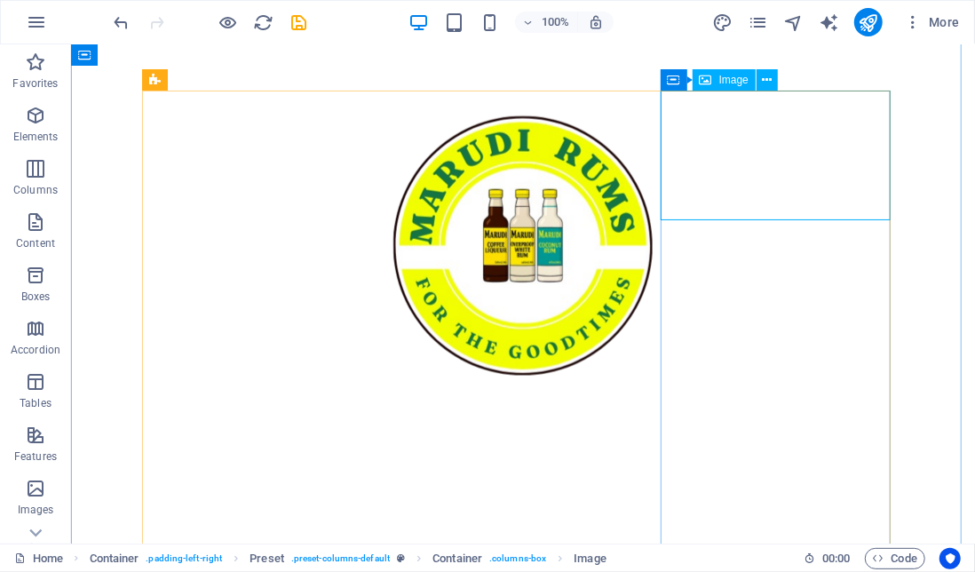
select select "px"
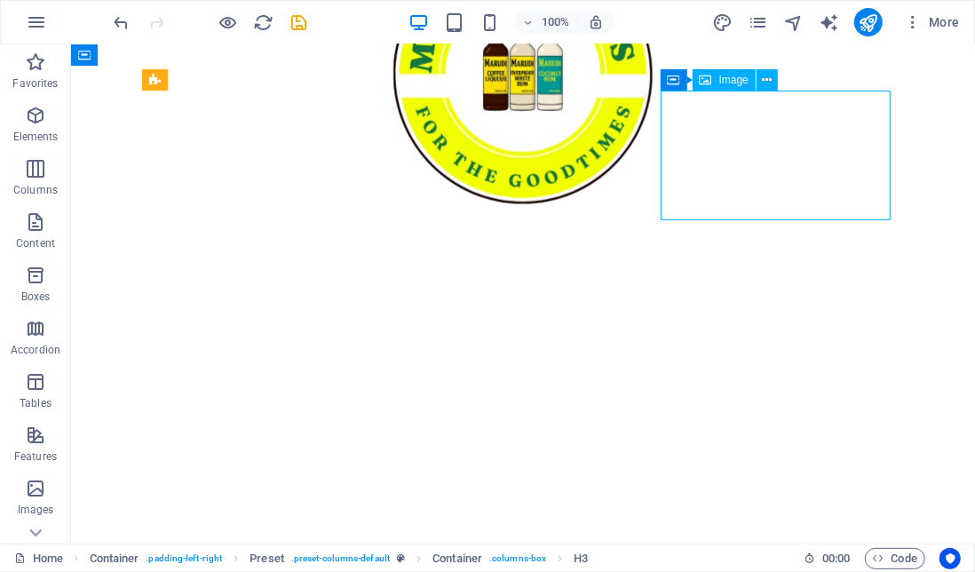
select select "px"
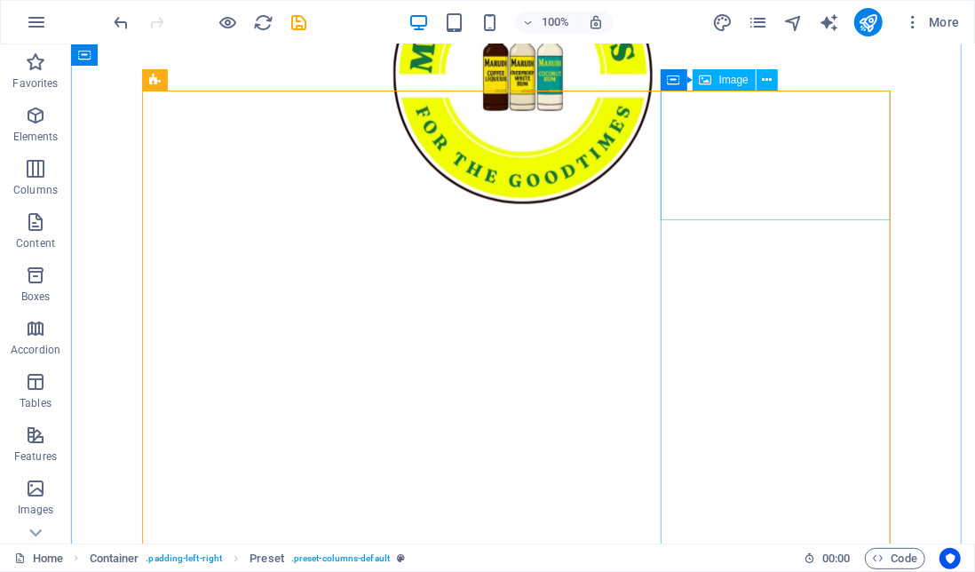
select select "px"
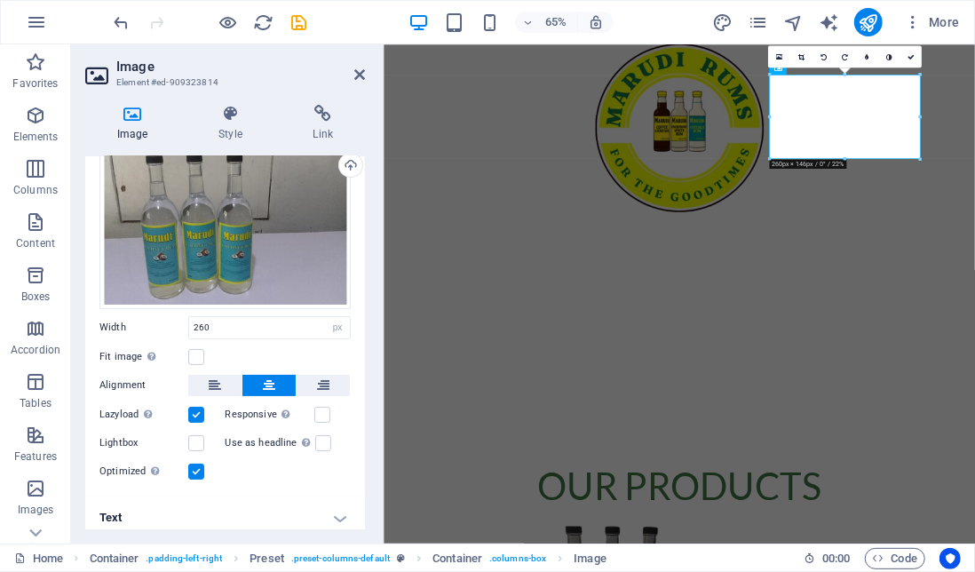
scroll to position [59, 0]
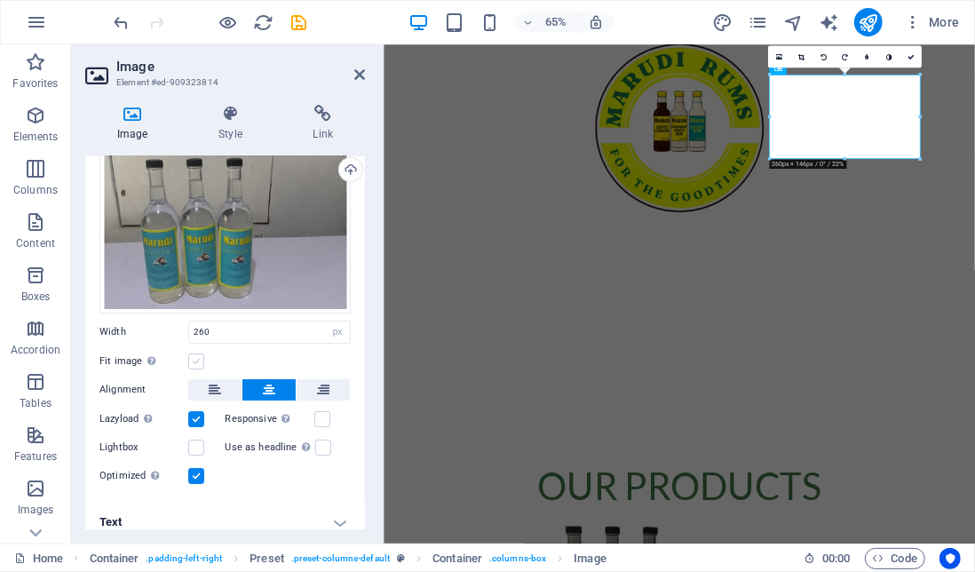
click at [193, 357] on label at bounding box center [196, 361] width 16 height 16
click at [0, 0] on input "Fit image Automatically fit image to a fixed width and height" at bounding box center [0, 0] width 0 height 0
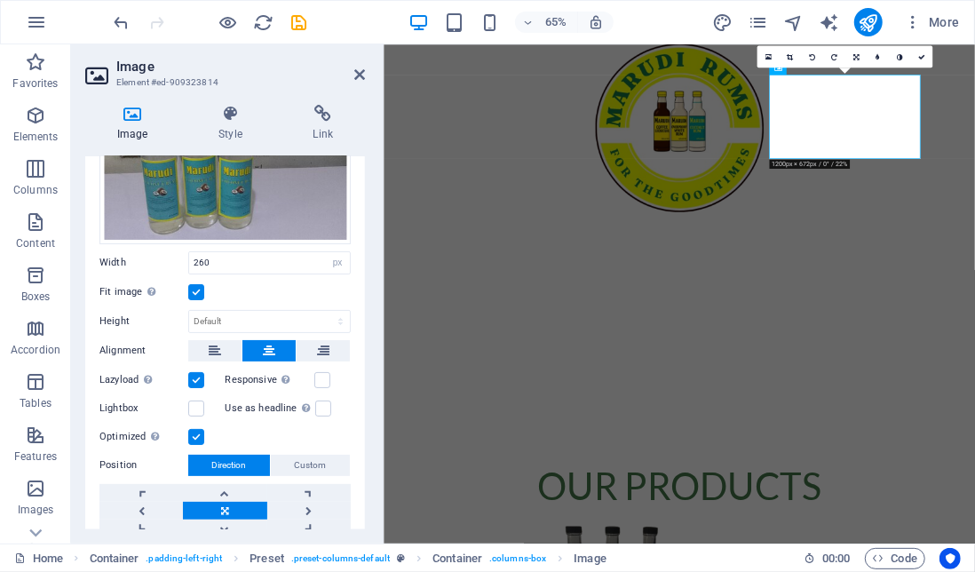
scroll to position [128, 0]
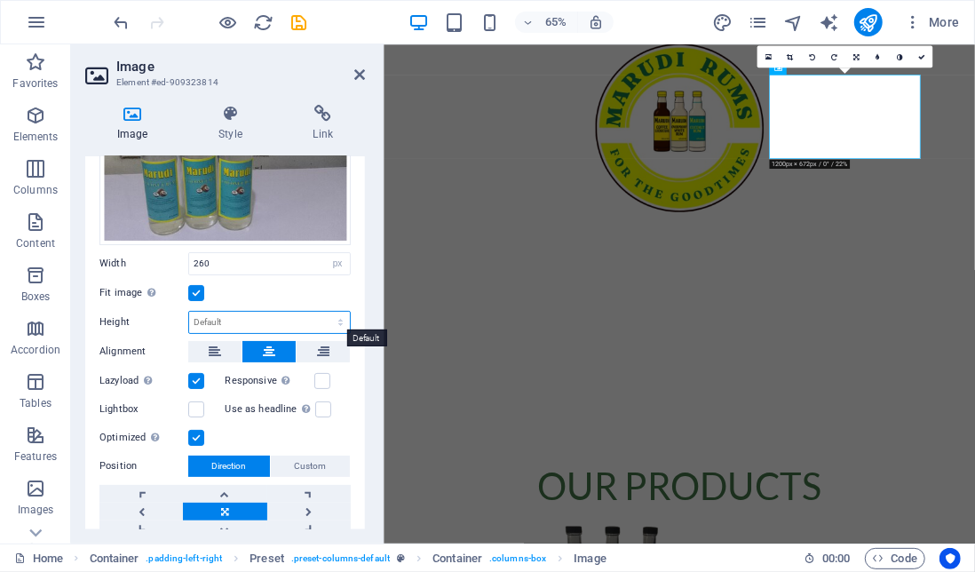
click at [222, 317] on select "Default auto px" at bounding box center [269, 322] width 161 height 21
click at [215, 317] on select "Default auto px" at bounding box center [269, 322] width 161 height 21
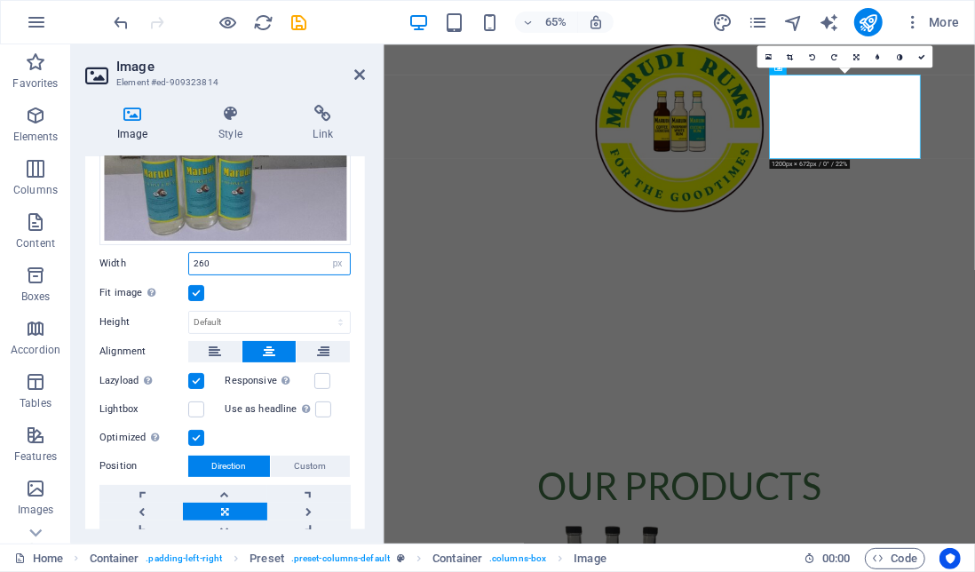
click at [222, 265] on input "260" at bounding box center [269, 263] width 161 height 21
type input "262"
click at [272, 291] on div "Fit image Automatically fit image to a fixed width and height" at bounding box center [224, 292] width 251 height 21
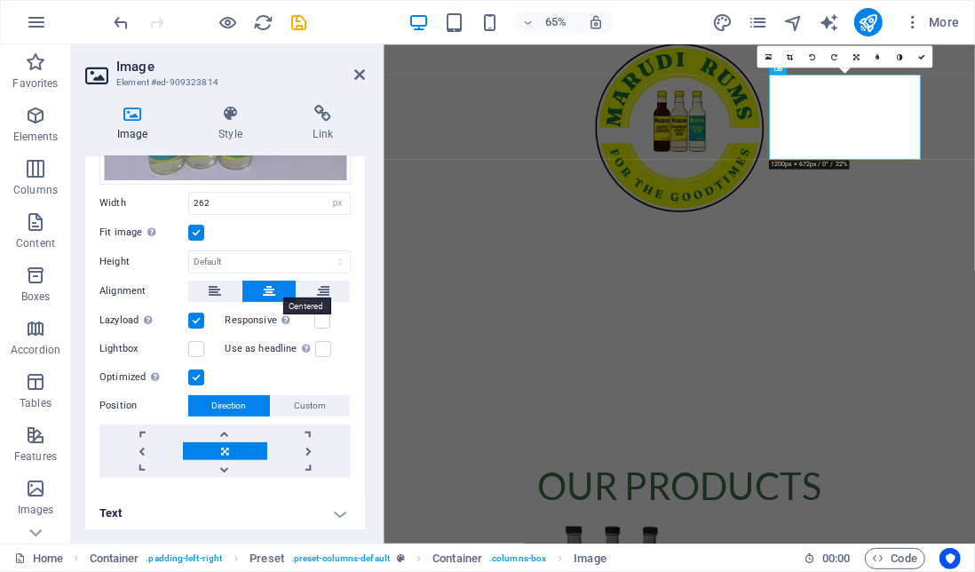
scroll to position [189, 0]
click at [320, 314] on label at bounding box center [322, 320] width 16 height 16
click at [0, 0] on input "Responsive Automatically load retina image and smartphone optimized sizes." at bounding box center [0, 0] width 0 height 0
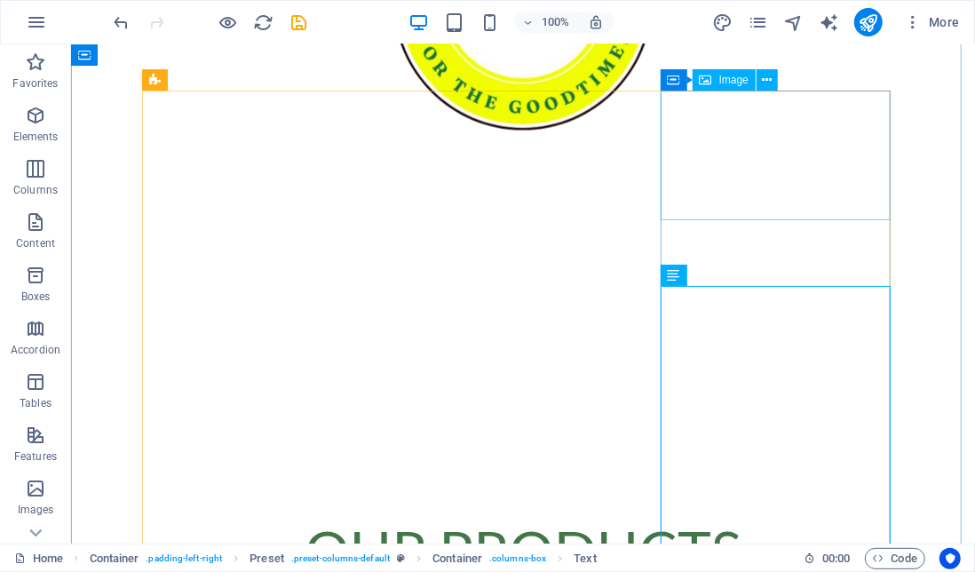
scroll to position [815, 0]
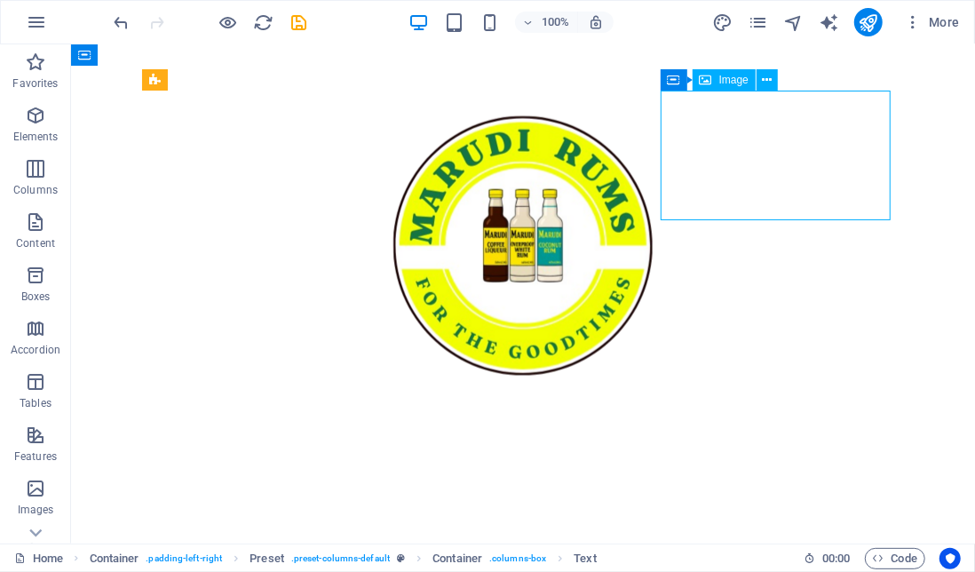
select select "px"
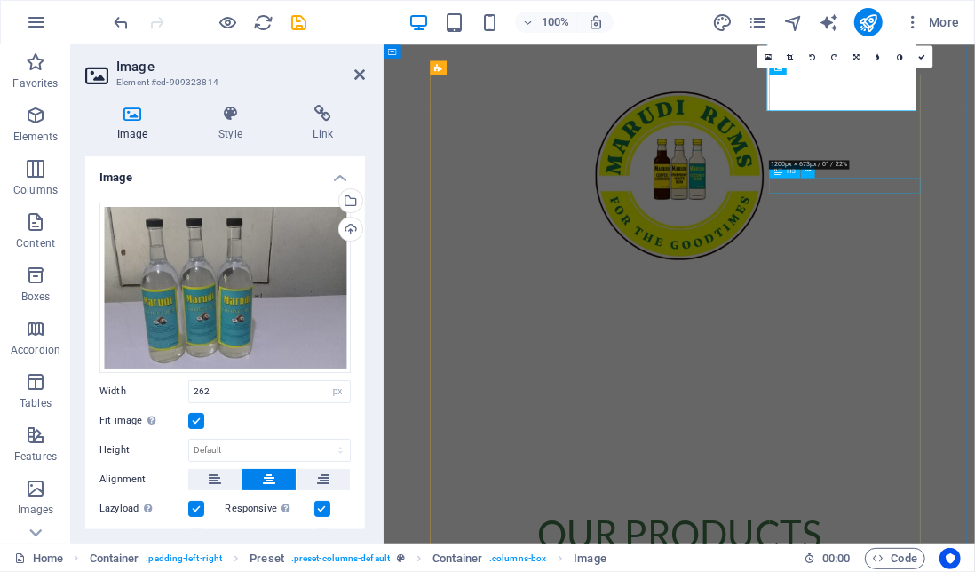
scroll to position [889, 0]
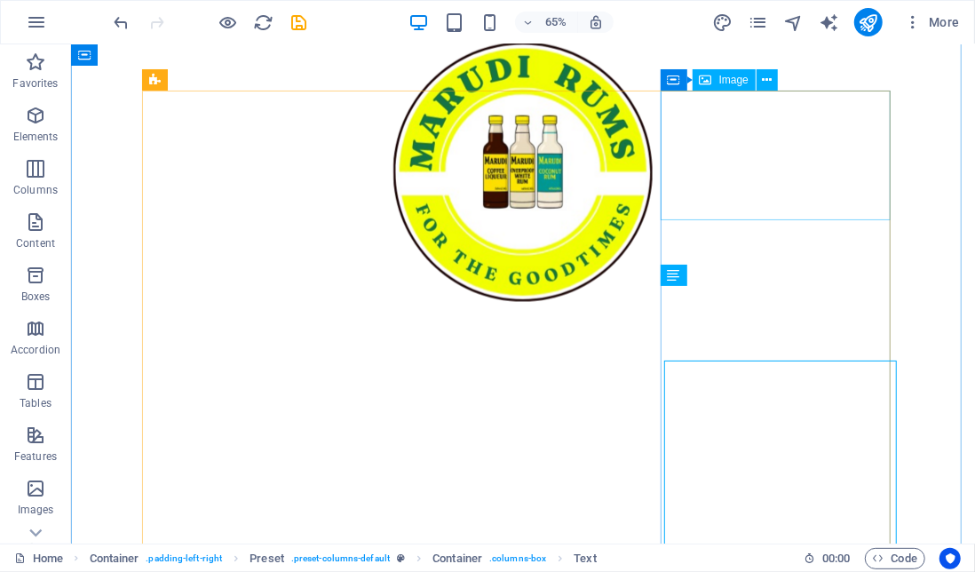
scroll to position [815, 0]
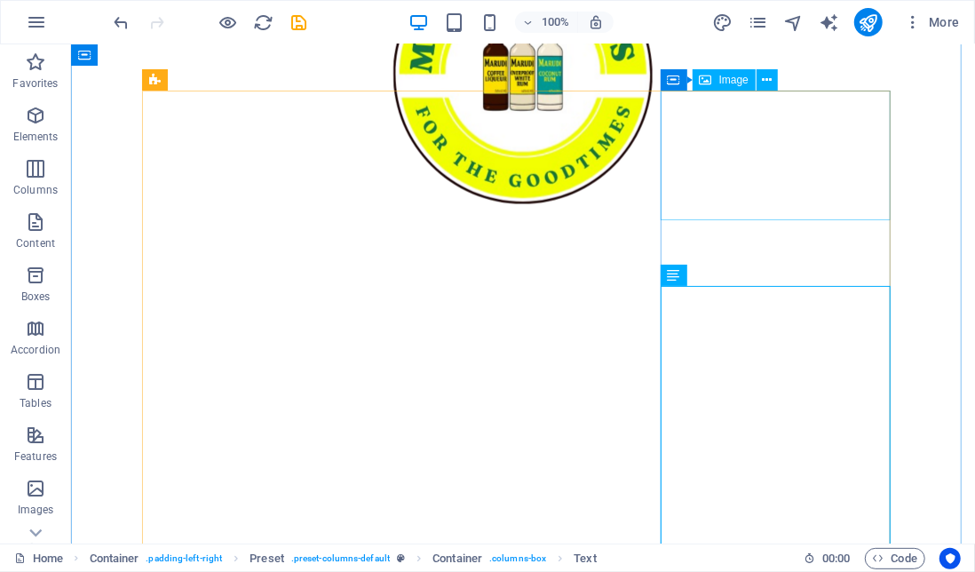
select select "px"
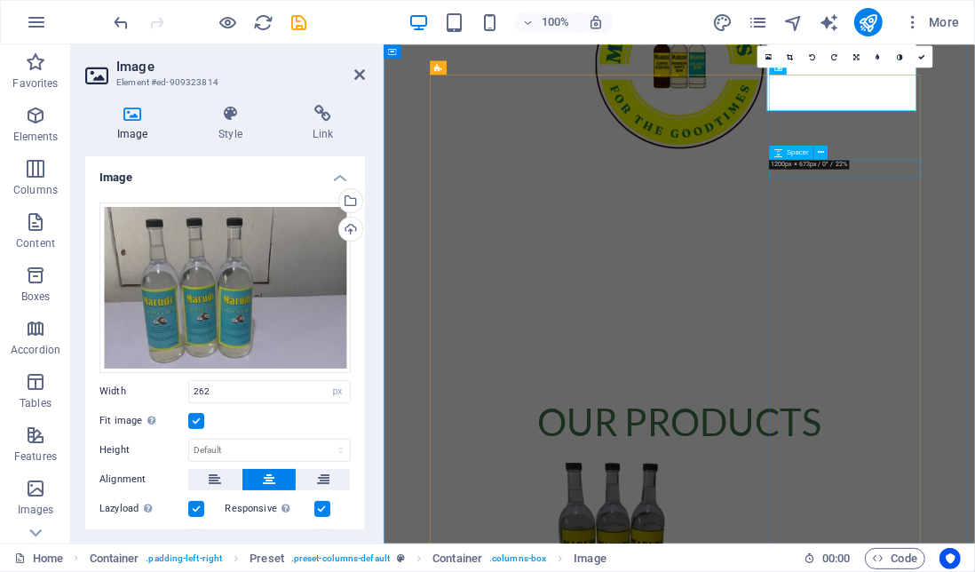
scroll to position [889, 0]
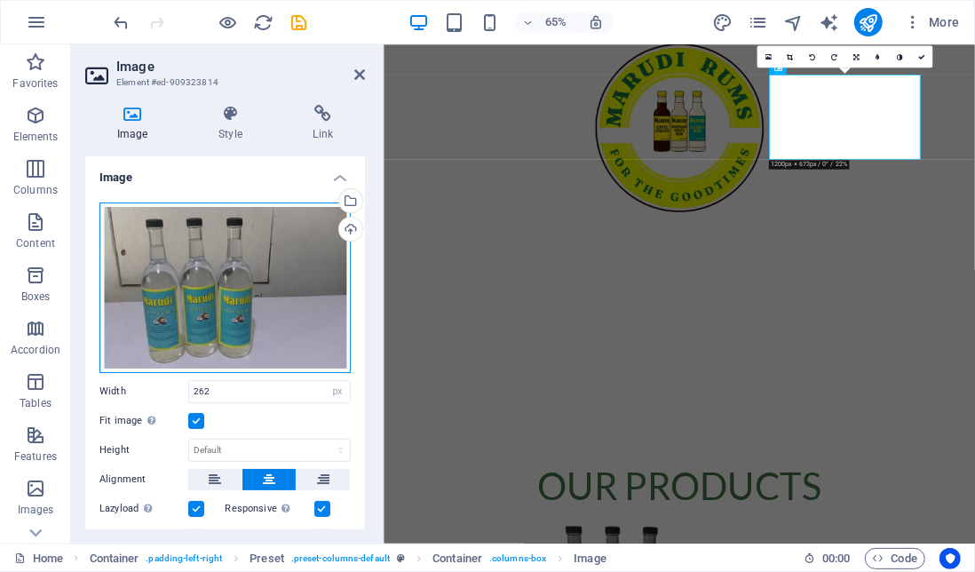
click at [261, 302] on div "Drag files here, click to choose files or select files from Files or our free s…" at bounding box center [224, 287] width 251 height 170
click at [261, 302] on body "test.marudirums.com Home Favorites Elements Columns Content Boxes Accordion Tab…" at bounding box center [487, 286] width 975 height 572
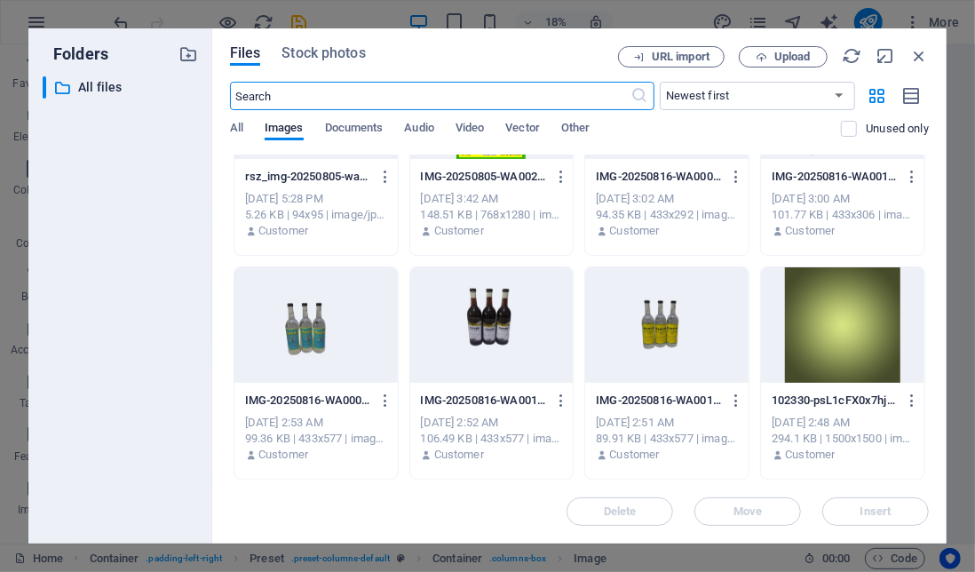
scroll to position [336, 0]
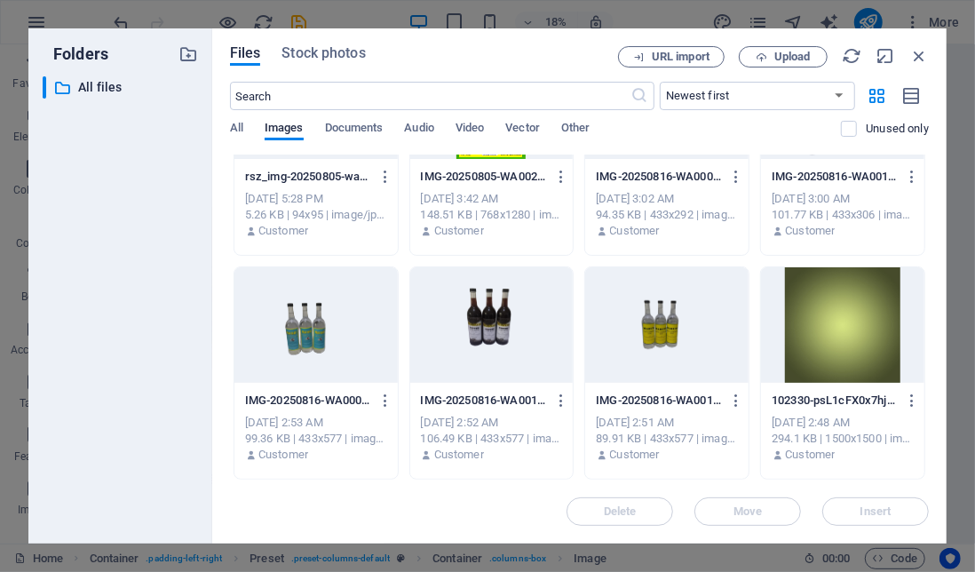
click at [292, 328] on div at bounding box center [315, 324] width 163 height 115
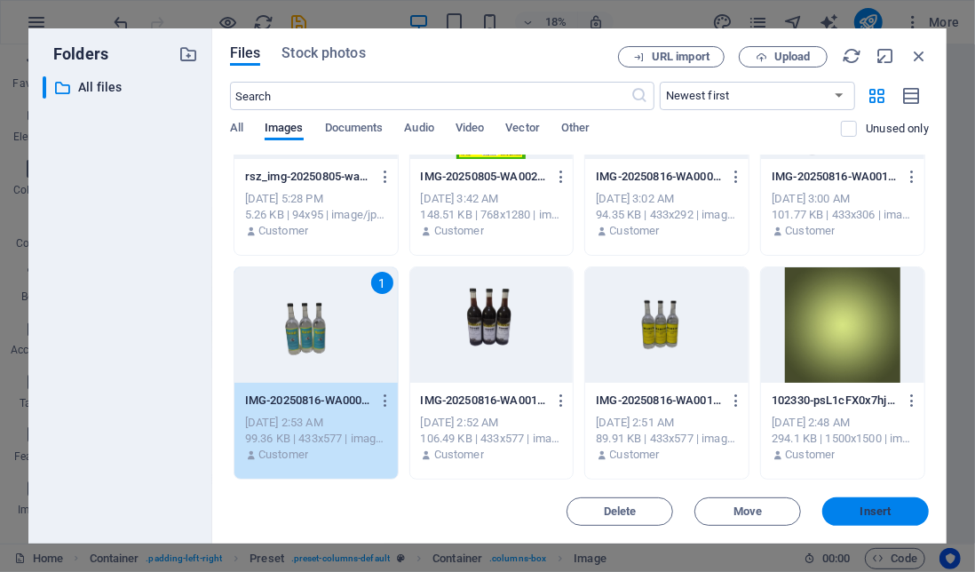
click at [884, 512] on span "Insert" at bounding box center [875, 511] width 31 height 11
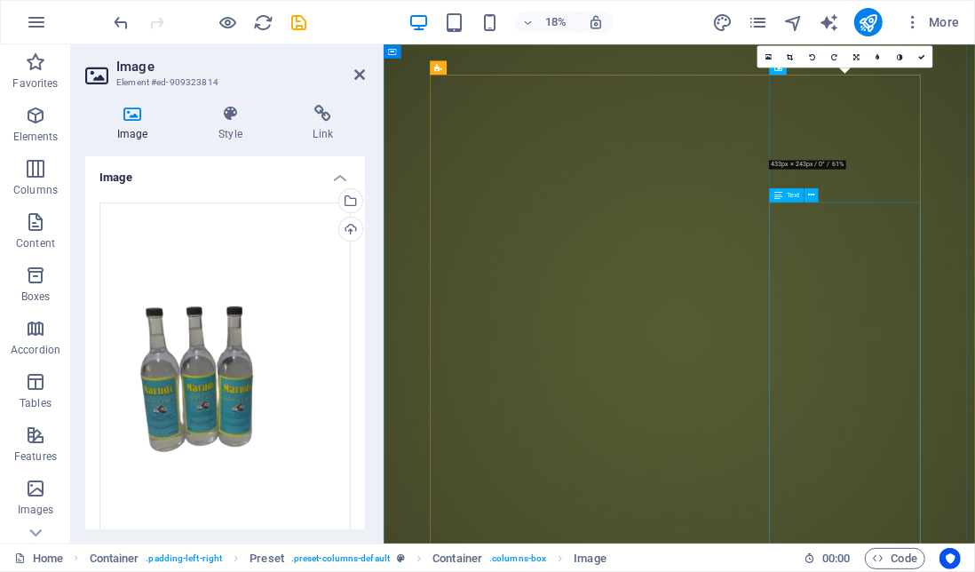
scroll to position [889, 0]
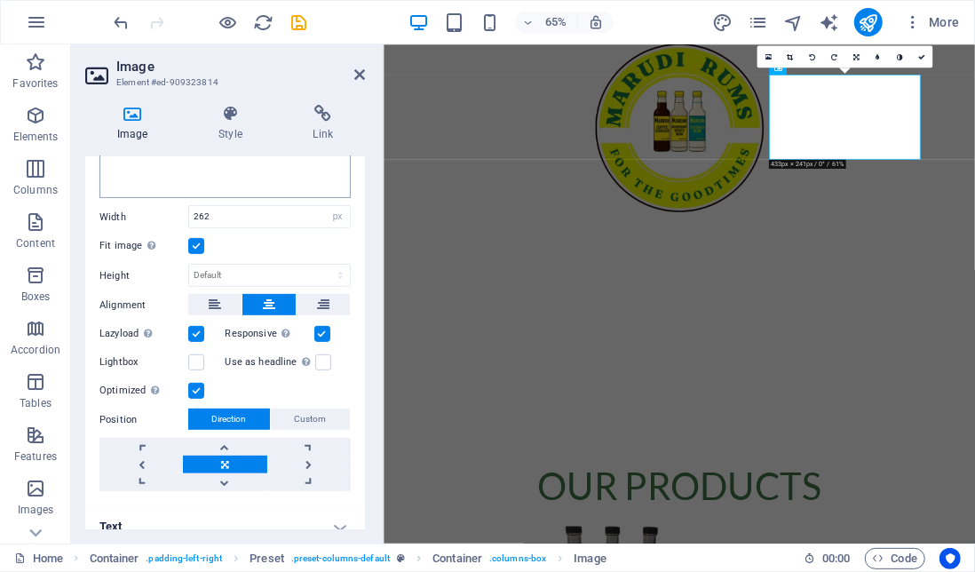
scroll to position [338, 0]
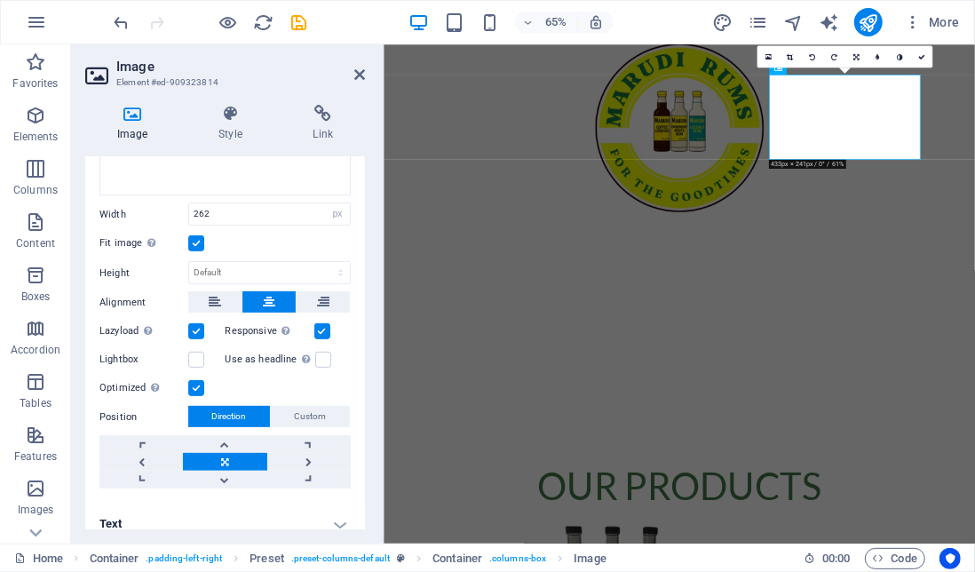
click at [202, 239] on label at bounding box center [196, 243] width 16 height 16
click at [0, 0] on input "Fit image Automatically fit image to a fixed width and height" at bounding box center [0, 0] width 0 height 0
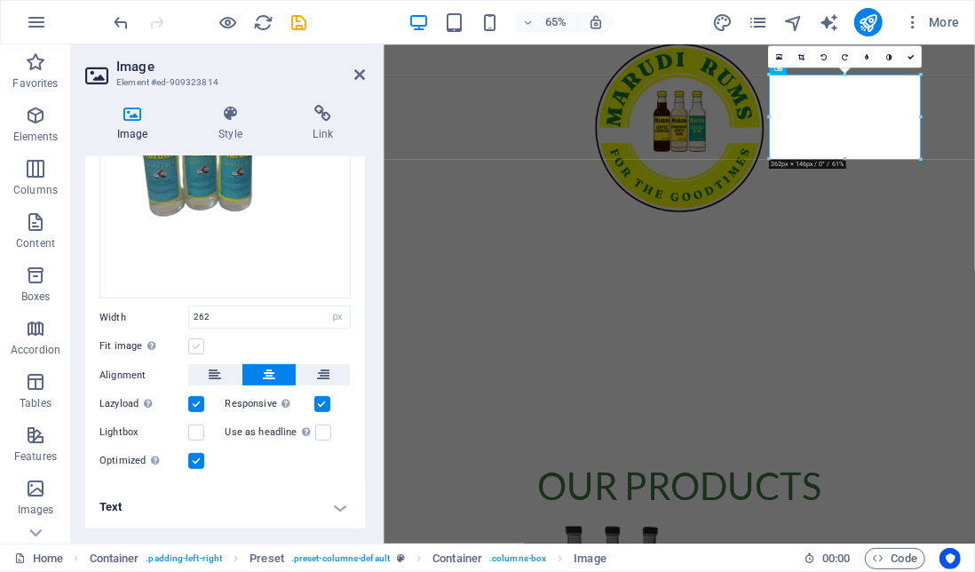
scroll to position [229, 0]
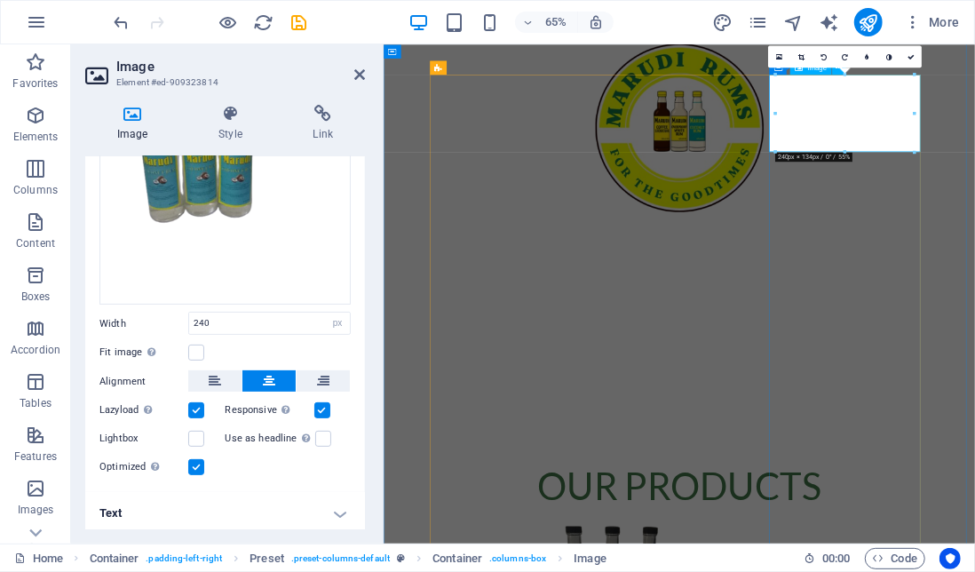
drag, startPoint x: 221, startPoint y: 319, endPoint x: 196, endPoint y: 315, distance: 25.1
click at [196, 315] on input "240" at bounding box center [269, 323] width 161 height 21
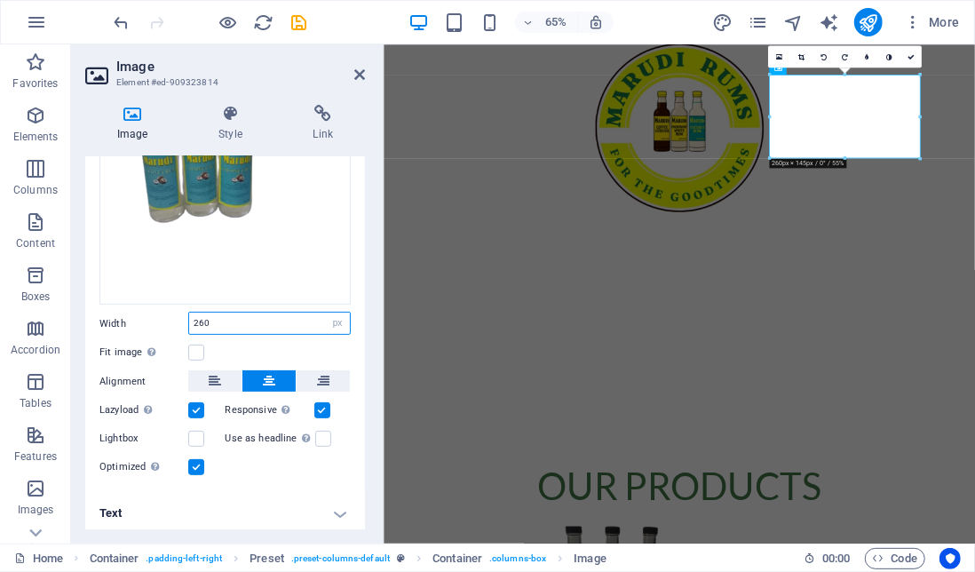
type input "260"
click at [257, 346] on div "Fit image Automatically fit image to a fixed width and height" at bounding box center [224, 352] width 251 height 21
click at [197, 350] on label at bounding box center [196, 352] width 16 height 16
click at [0, 0] on input "Fit image Automatically fit image to a fixed width and height" at bounding box center [0, 0] width 0 height 0
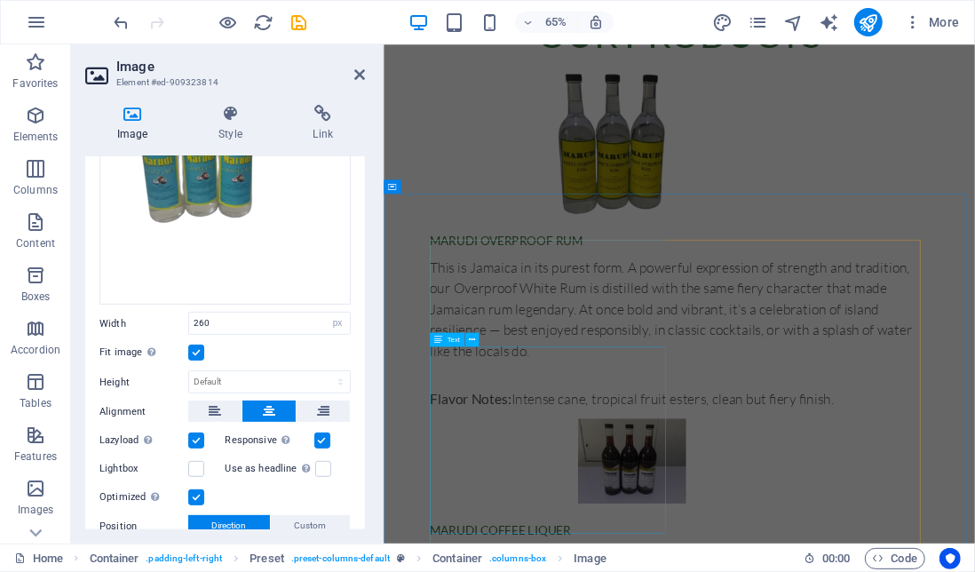
scroll to position [1793, 0]
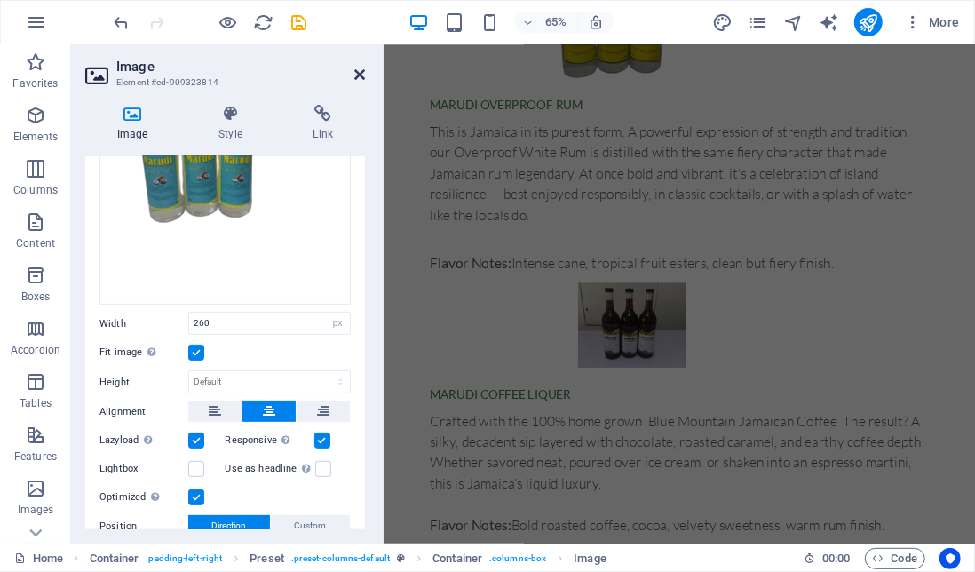
click at [358, 75] on icon at bounding box center [359, 74] width 11 height 14
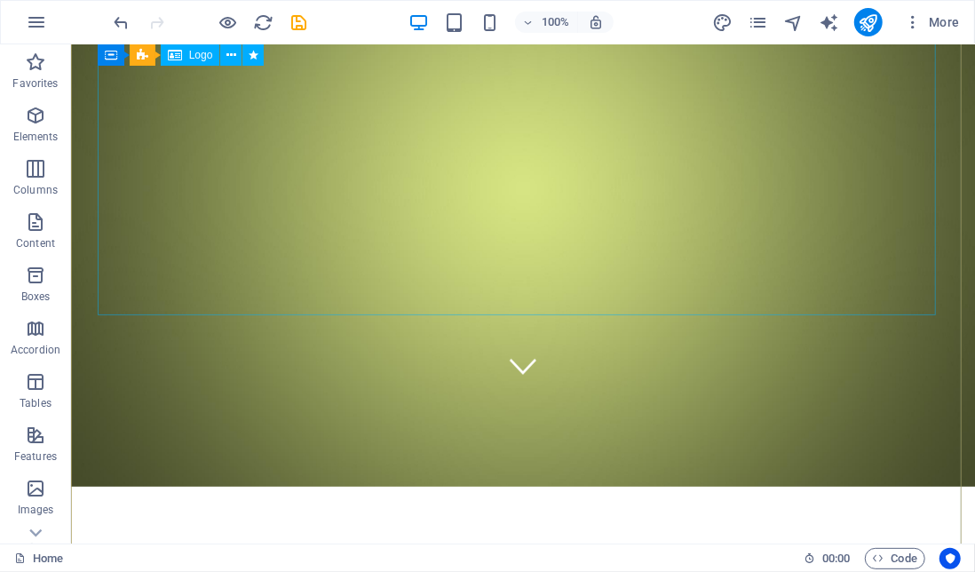
scroll to position [0, 0]
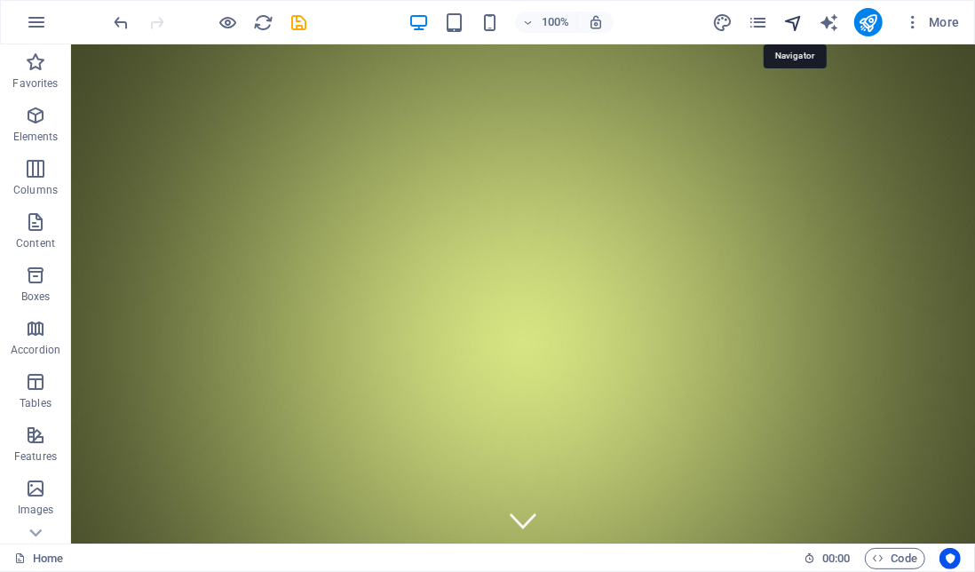
click at [797, 23] on icon "navigator" at bounding box center [793, 22] width 20 height 20
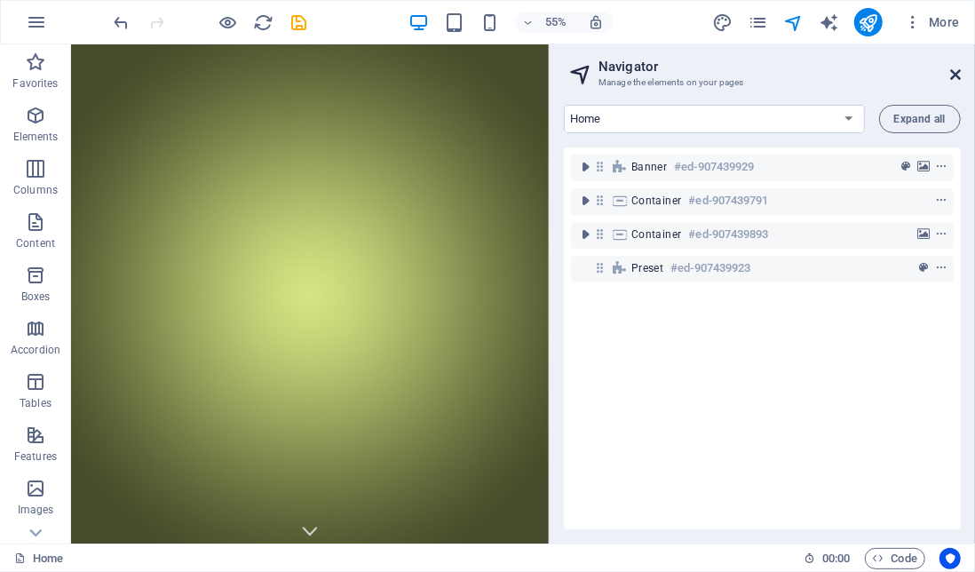
click at [956, 74] on icon at bounding box center [955, 74] width 11 height 14
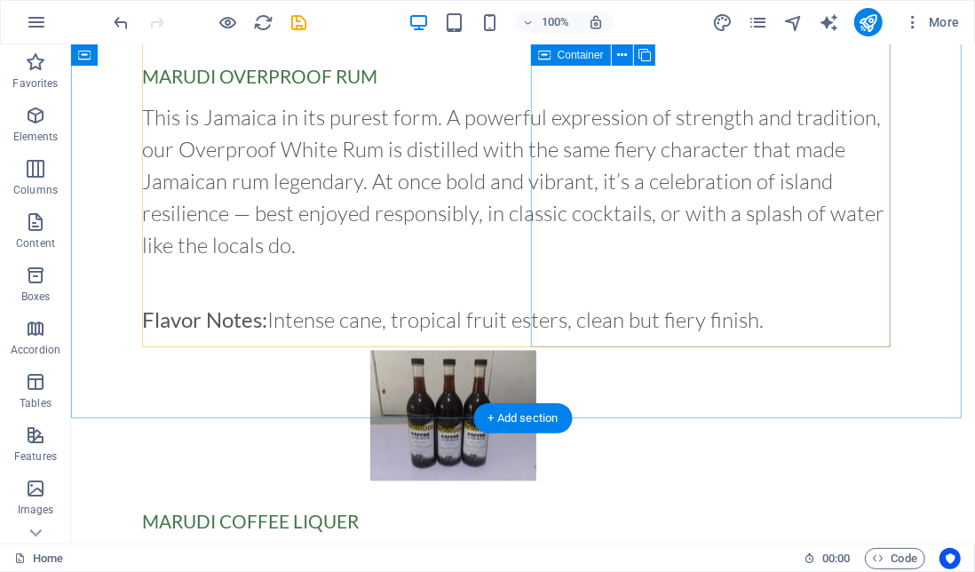
scroll to position [2019, 0]
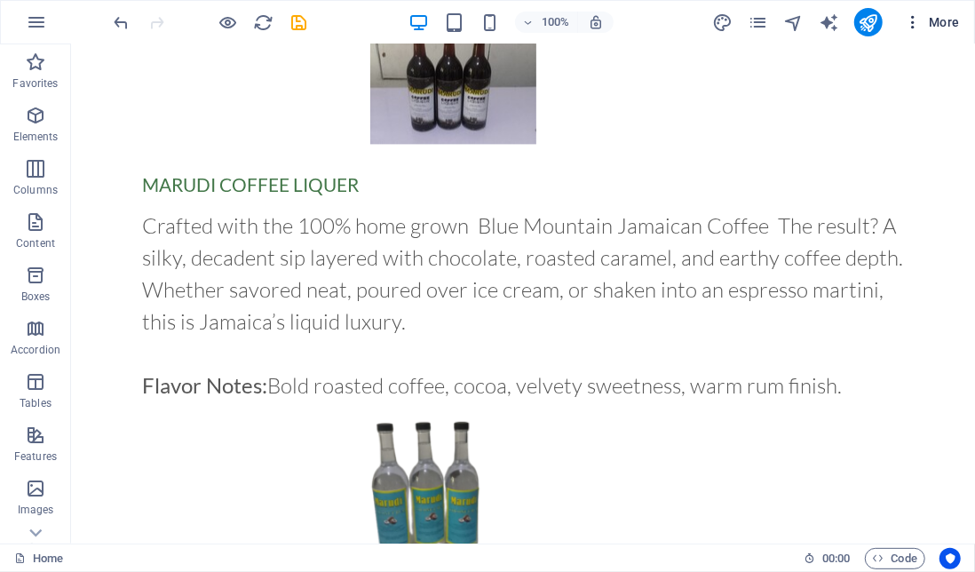
click at [943, 24] on span "More" at bounding box center [932, 22] width 56 height 18
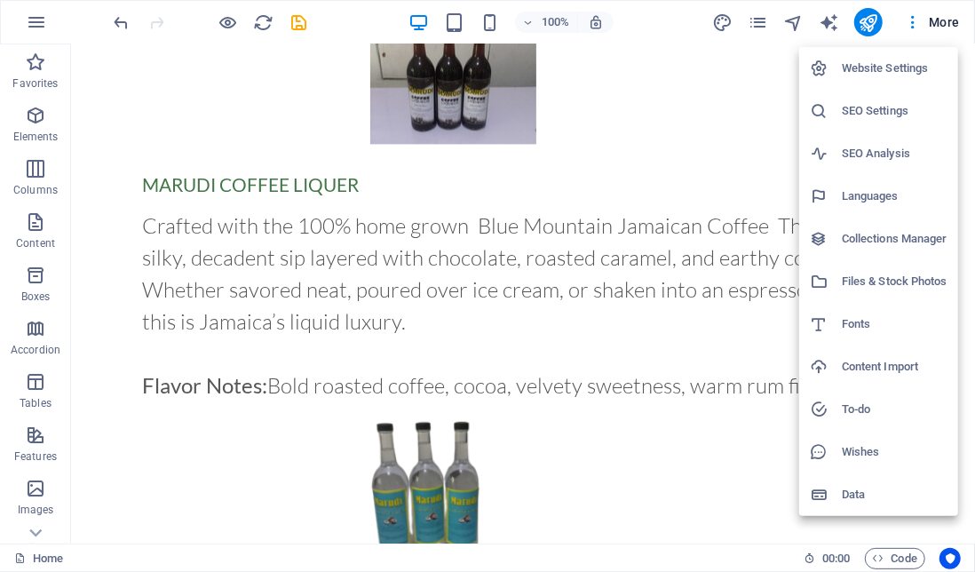
click at [909, 67] on h6 "Website Settings" at bounding box center [895, 68] width 106 height 21
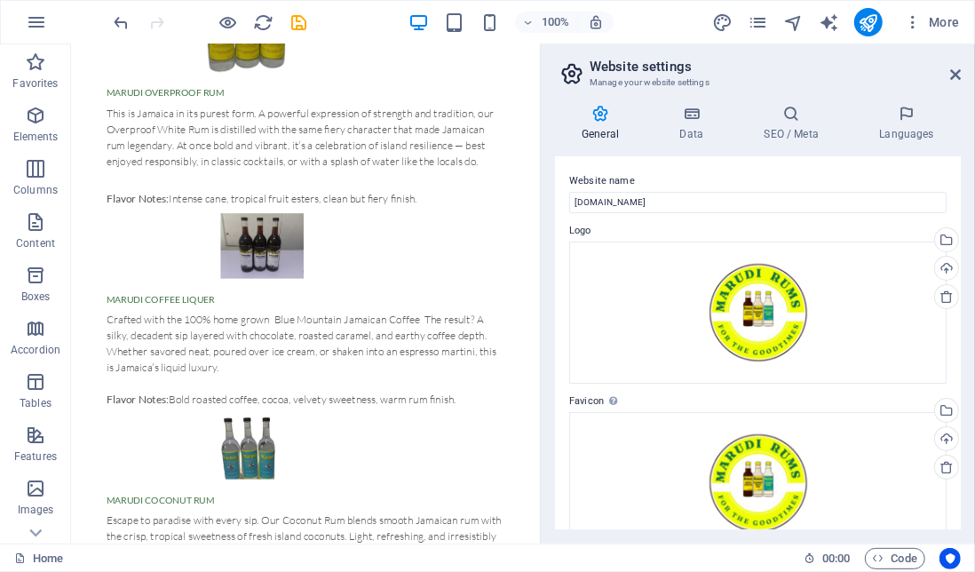
scroll to position [1689, 0]
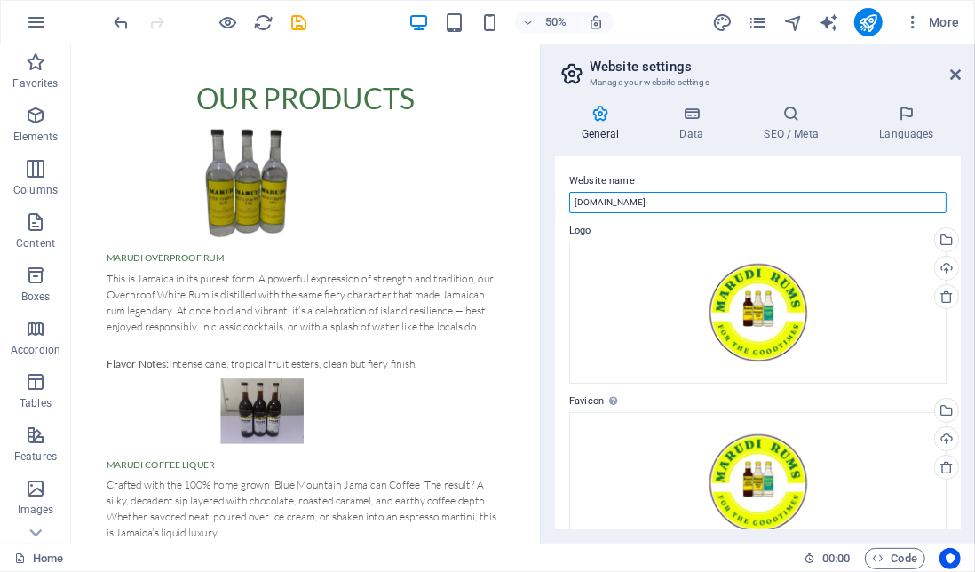
click at [590, 202] on input "[DOMAIN_NAME]" at bounding box center [757, 202] width 377 height 21
click at [602, 199] on input "Marudirums.com" at bounding box center [757, 202] width 377 height 21
click at [669, 204] on input "Marudi Rums.com" at bounding box center [757, 202] width 377 height 21
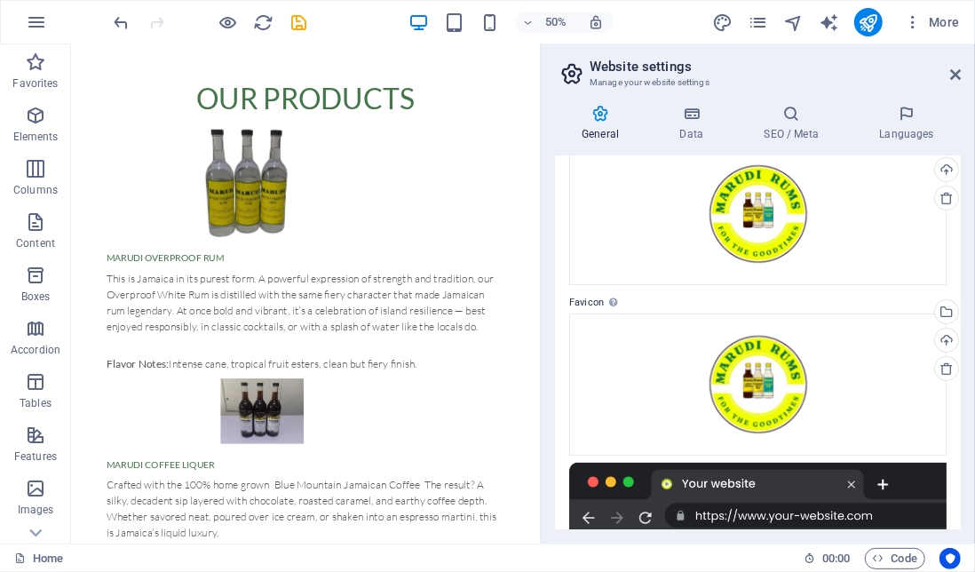
scroll to position [0, 0]
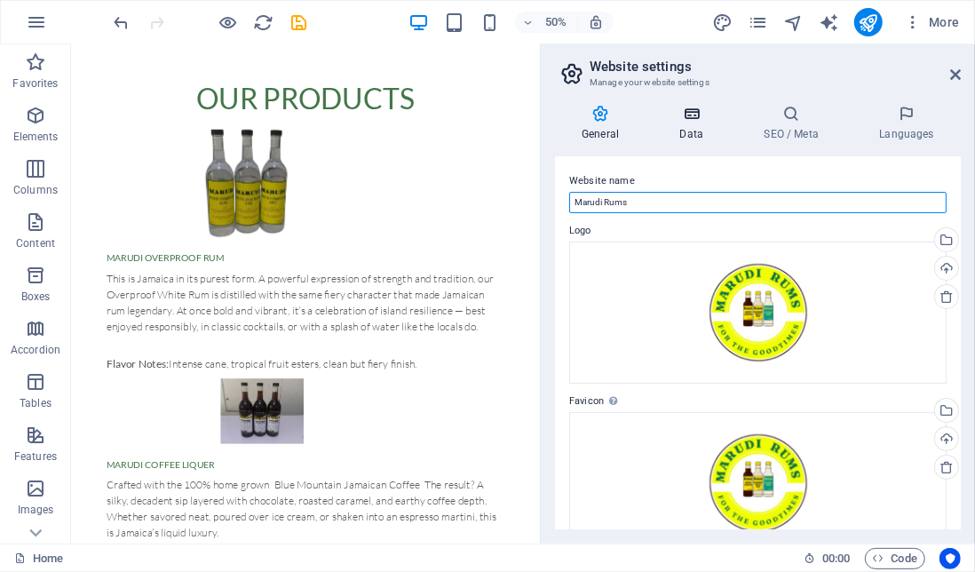
type input "Marudi Rums"
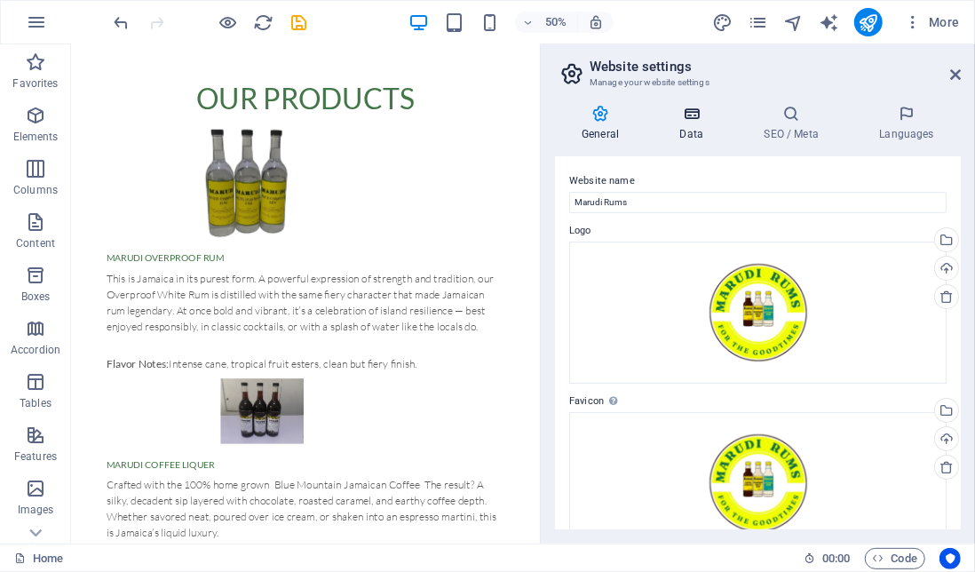
click at [693, 127] on h4 "Data" at bounding box center [695, 123] width 84 height 37
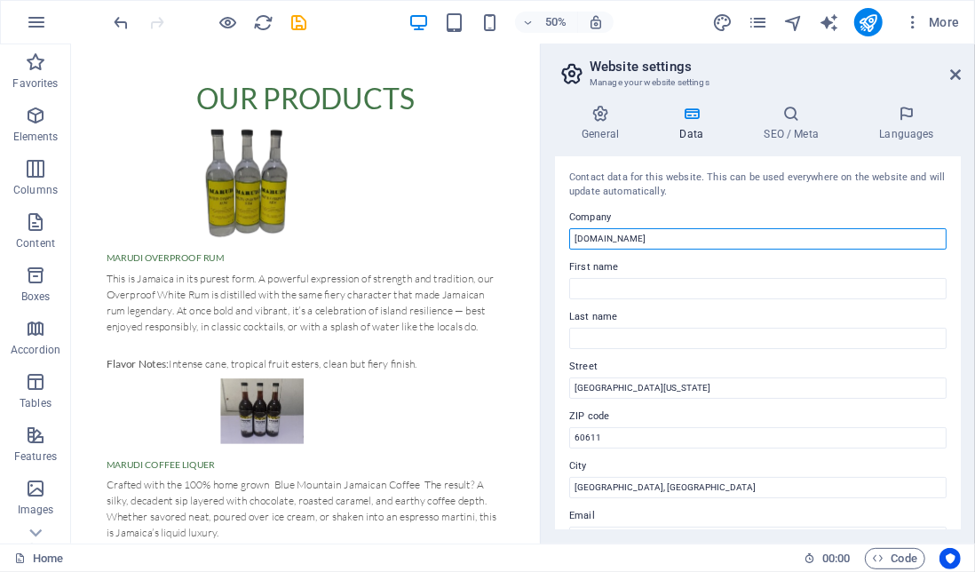
drag, startPoint x: 597, startPoint y: 239, endPoint x: 540, endPoint y: 241, distance: 57.7
click at [540, 241] on aside "Website settings Manage your website settings General Data SEO / Meta Languages…" at bounding box center [757, 293] width 435 height 499
click at [601, 237] on input "Marudirums.com" at bounding box center [757, 238] width 377 height 21
click at [666, 236] on input "Marudi Rums.com" at bounding box center [757, 238] width 377 height 21
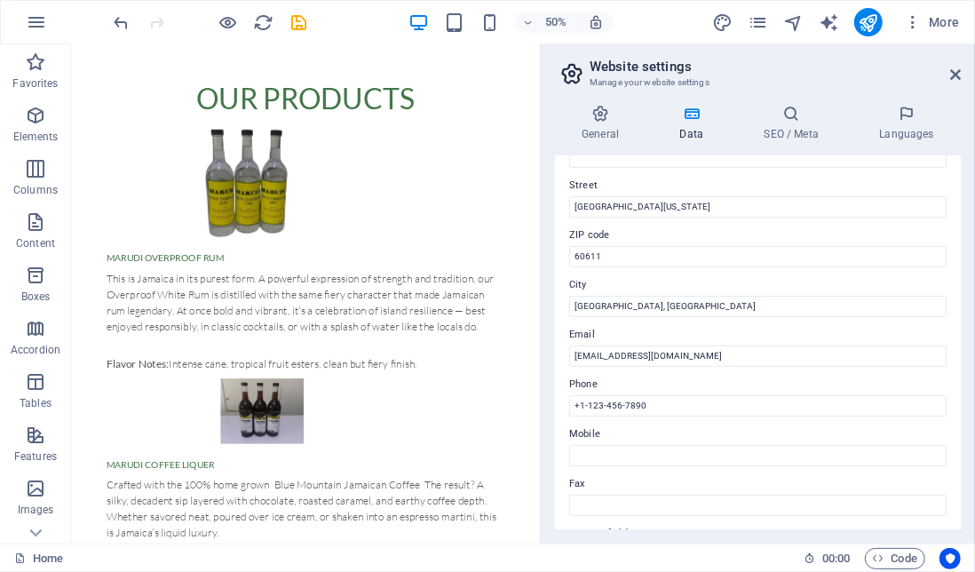
scroll to position [183, 0]
type input "Marudi Rums"
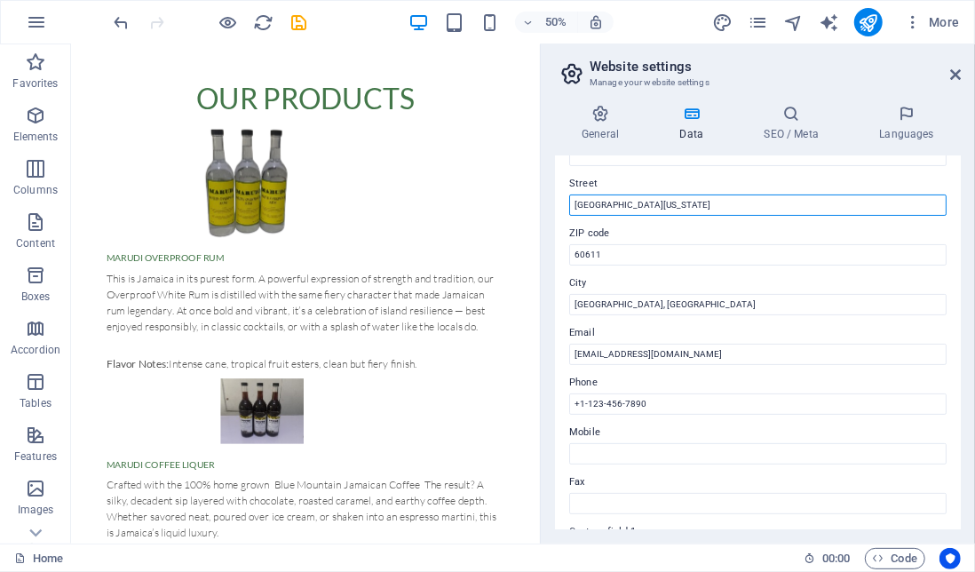
drag, startPoint x: 679, startPoint y: 202, endPoint x: 542, endPoint y: 194, distance: 136.9
click at [542, 194] on aside "Website settings Manage your website settings General Data SEO / Meta Languages…" at bounding box center [757, 293] width 435 height 499
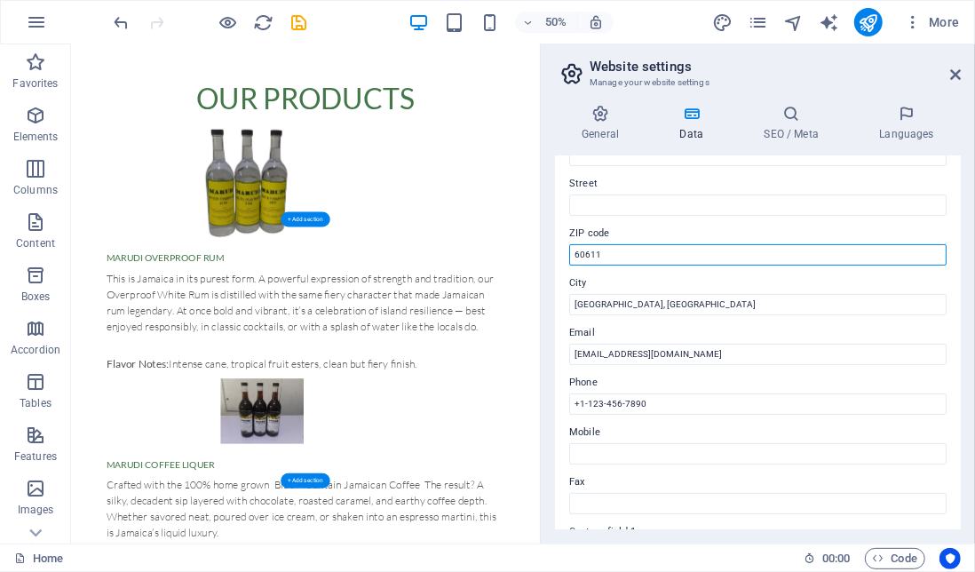
drag, startPoint x: 692, startPoint y: 295, endPoint x: 961, endPoint y: 452, distance: 311.5
click at [582, 256] on input "60611" at bounding box center [757, 254] width 377 height 21
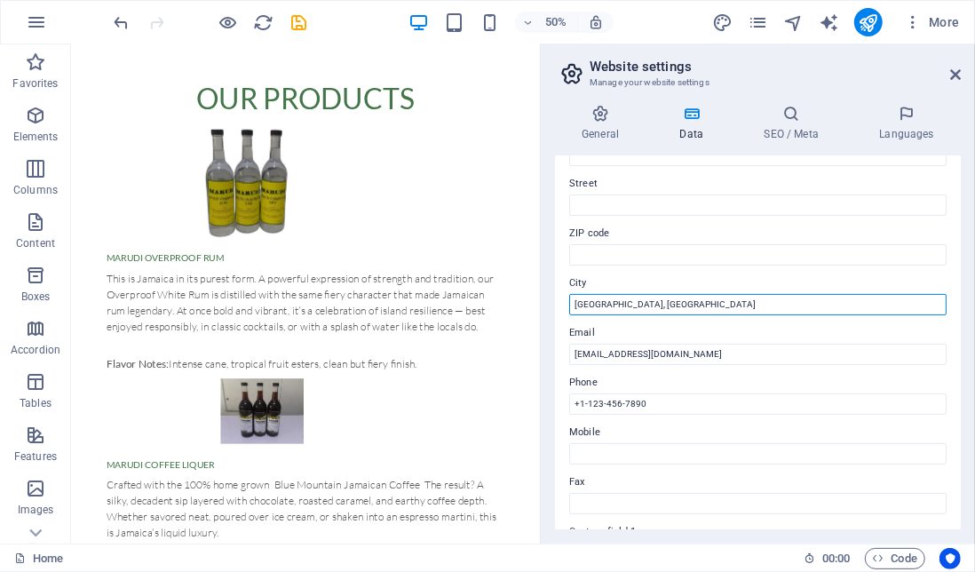
click at [613, 305] on input "Chicago, IL" at bounding box center [757, 304] width 377 height 21
type input "C"
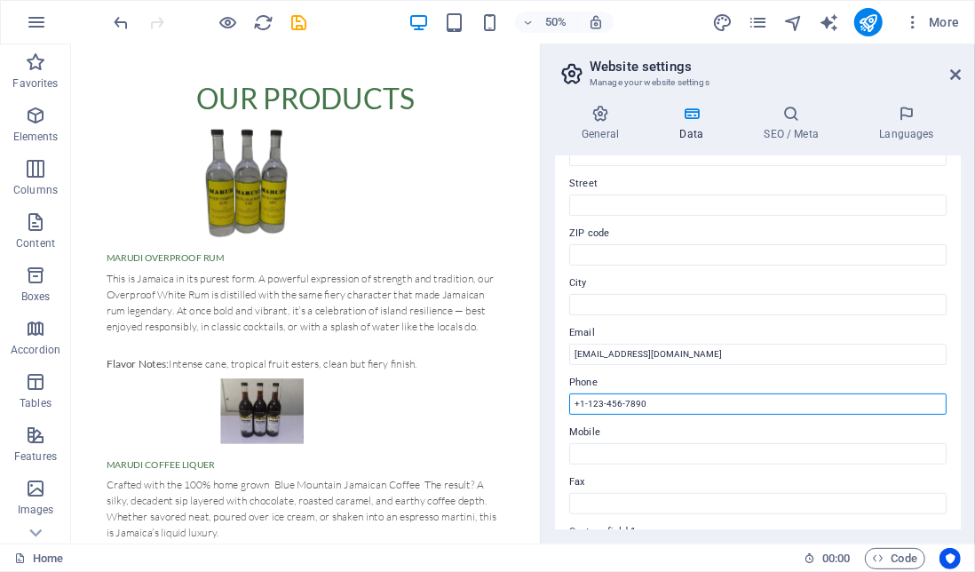
drag, startPoint x: 731, startPoint y: 442, endPoint x: 998, endPoint y: 763, distance: 417.3
type input "+"
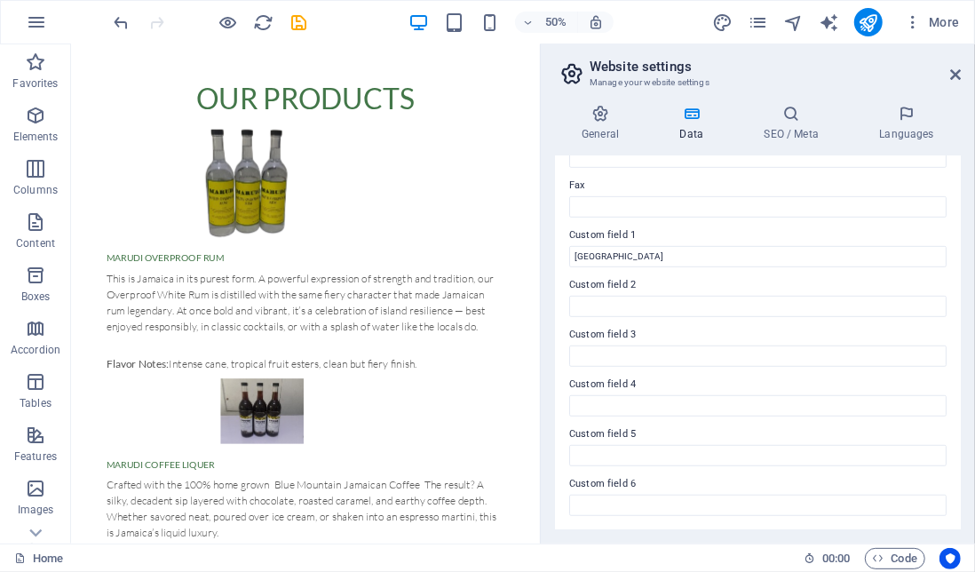
scroll to position [0, 0]
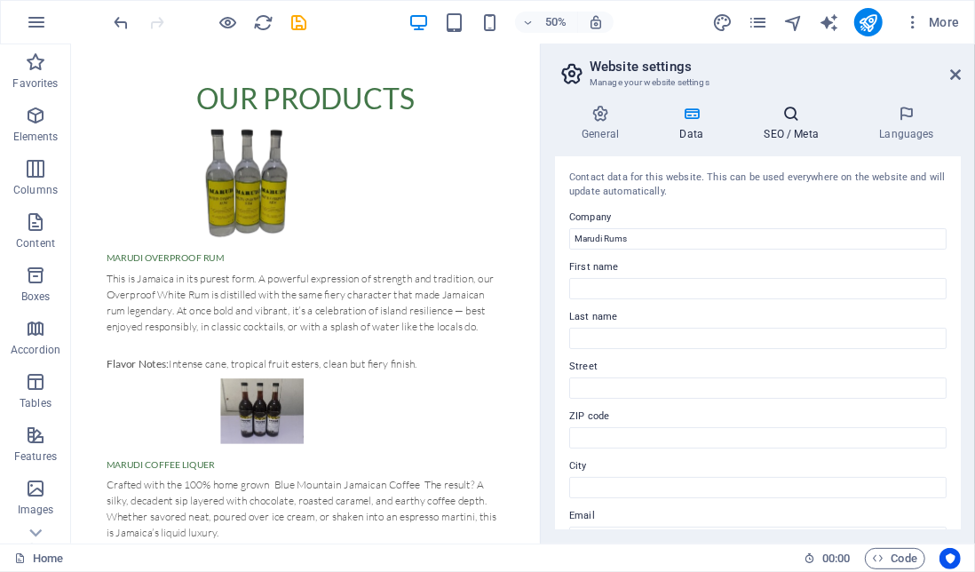
type input "876 995 1124"
click at [796, 124] on h4 "SEO / Meta" at bounding box center [794, 123] width 115 height 37
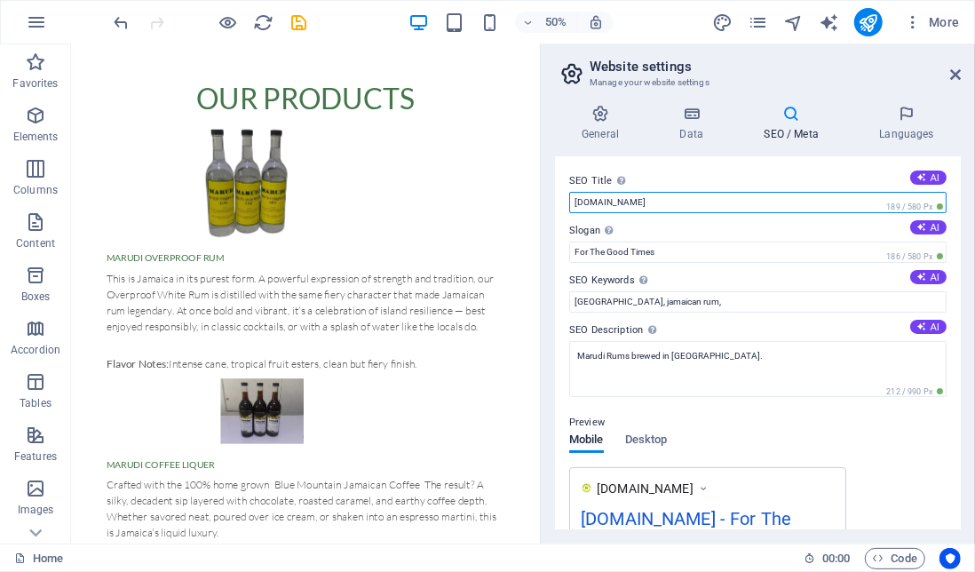
drag, startPoint x: 591, startPoint y: 200, endPoint x: 558, endPoint y: 202, distance: 32.9
click at [558, 202] on div "SEO Title The title of your website - make it something that stands out in sear…" at bounding box center [758, 342] width 406 height 373
type input "Marudirums.com"
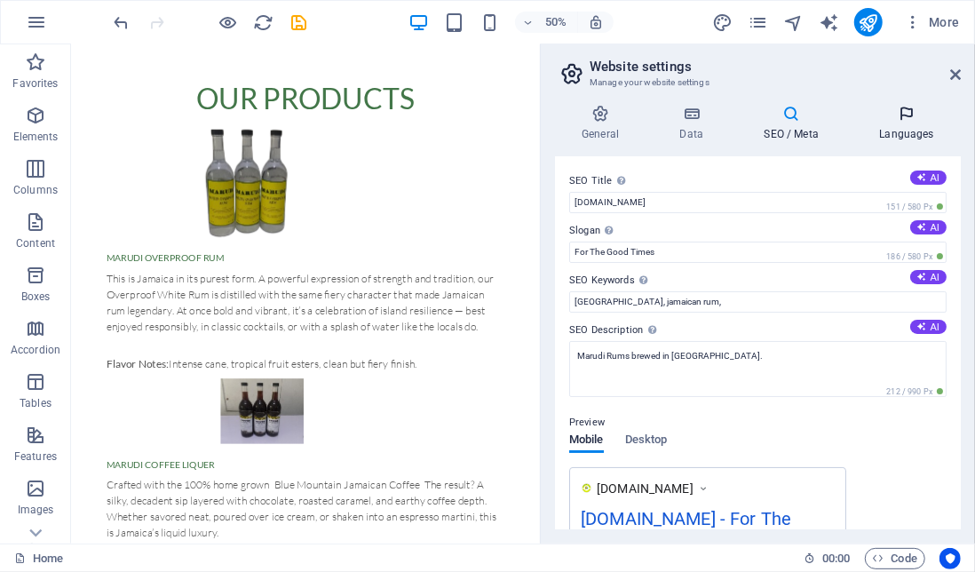
click at [905, 122] on icon at bounding box center [906, 114] width 108 height 18
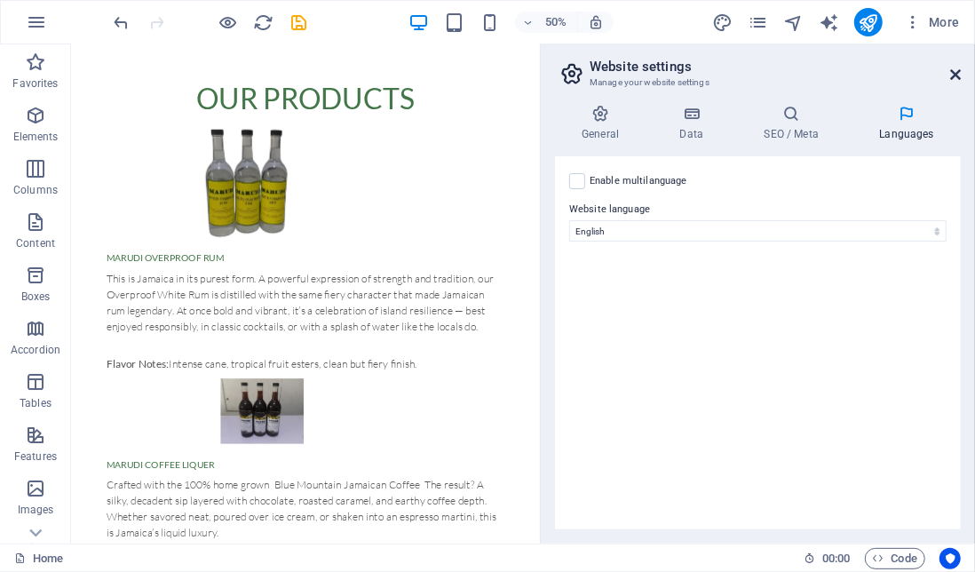
click at [954, 73] on icon at bounding box center [955, 74] width 11 height 14
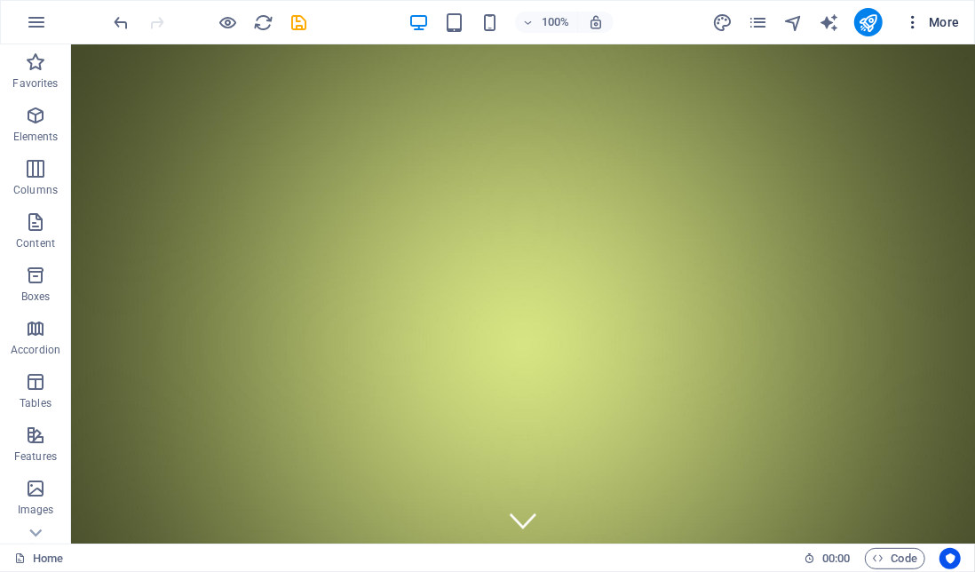
click at [906, 31] on button "More" at bounding box center [932, 22] width 70 height 28
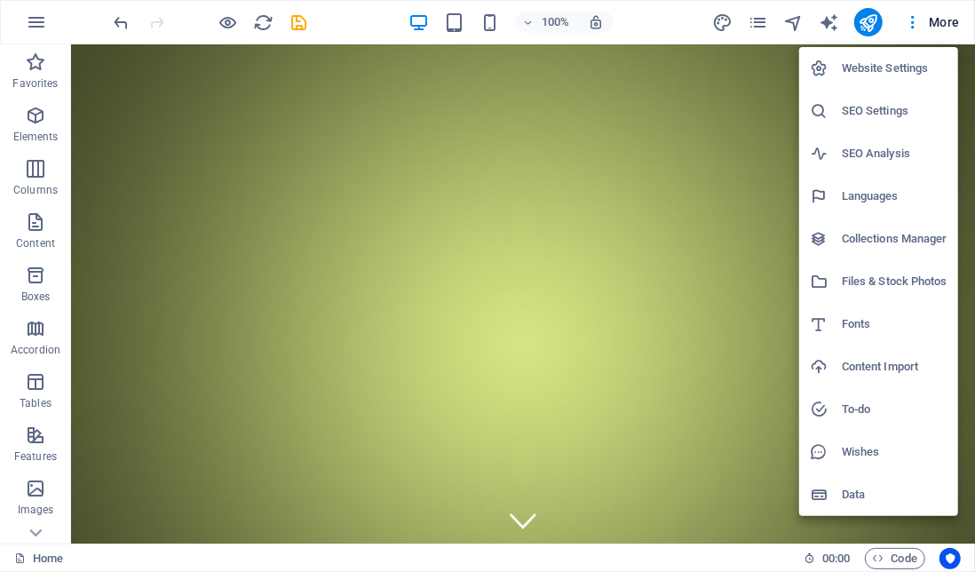
click at [295, 17] on div at bounding box center [487, 286] width 975 height 572
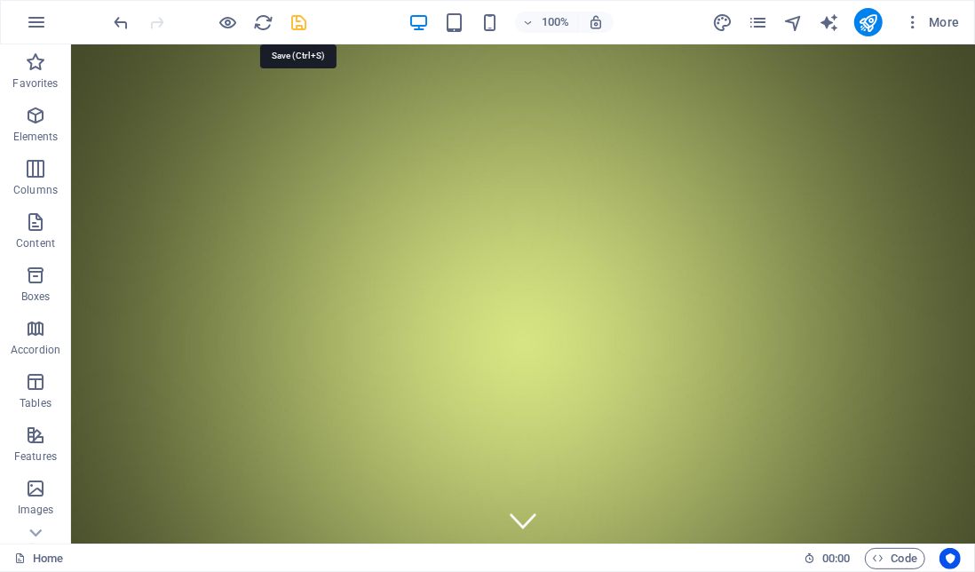
click at [300, 29] on icon "save" at bounding box center [299, 22] width 20 height 20
